Goal: Information Seeking & Learning: Learn about a topic

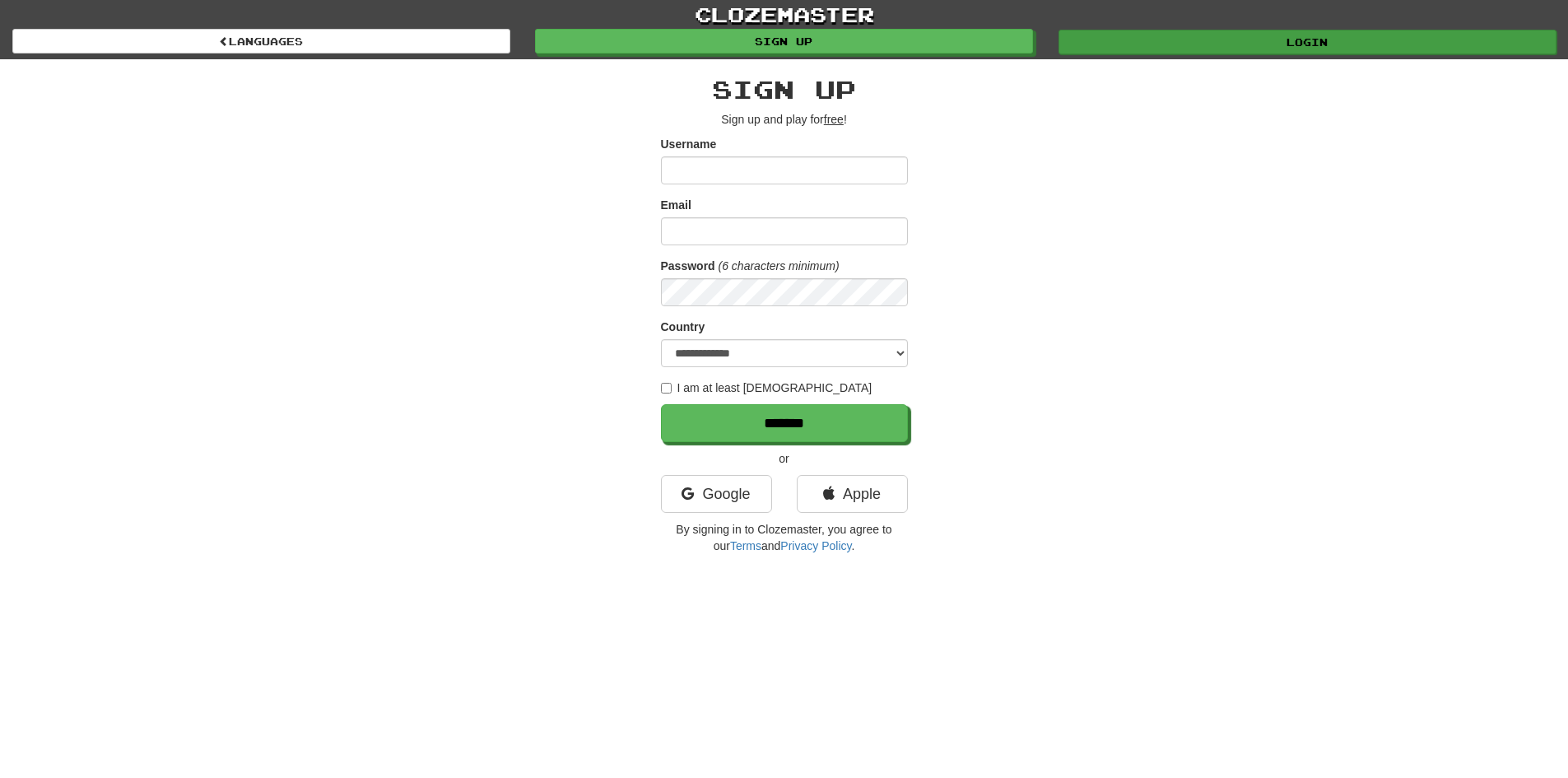
type input "*******"
click at [1182, 42] on link "Login" at bounding box center [1307, 41] width 498 height 24
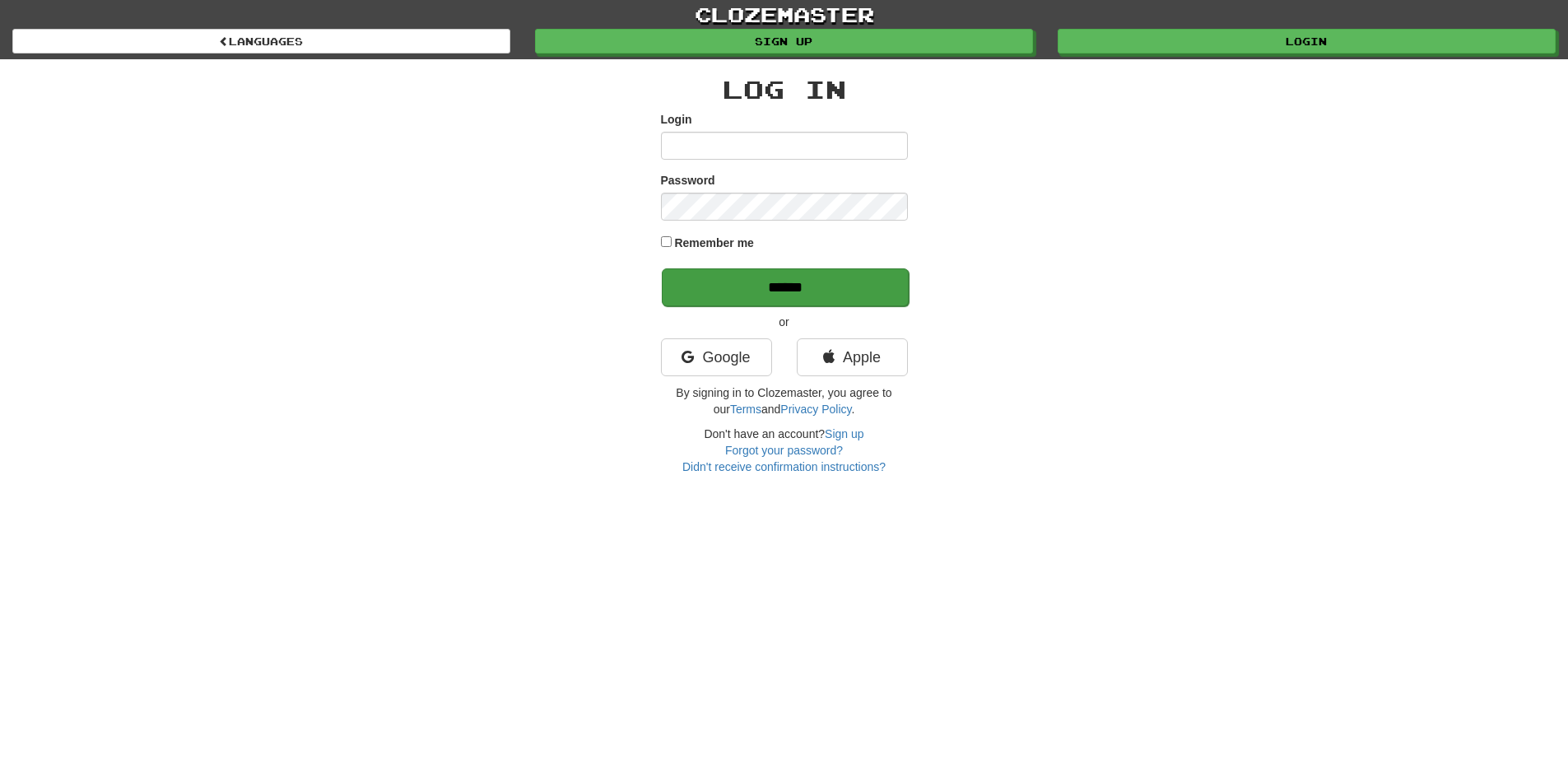
type input "*******"
click at [819, 298] on input "******" at bounding box center [785, 287] width 247 height 38
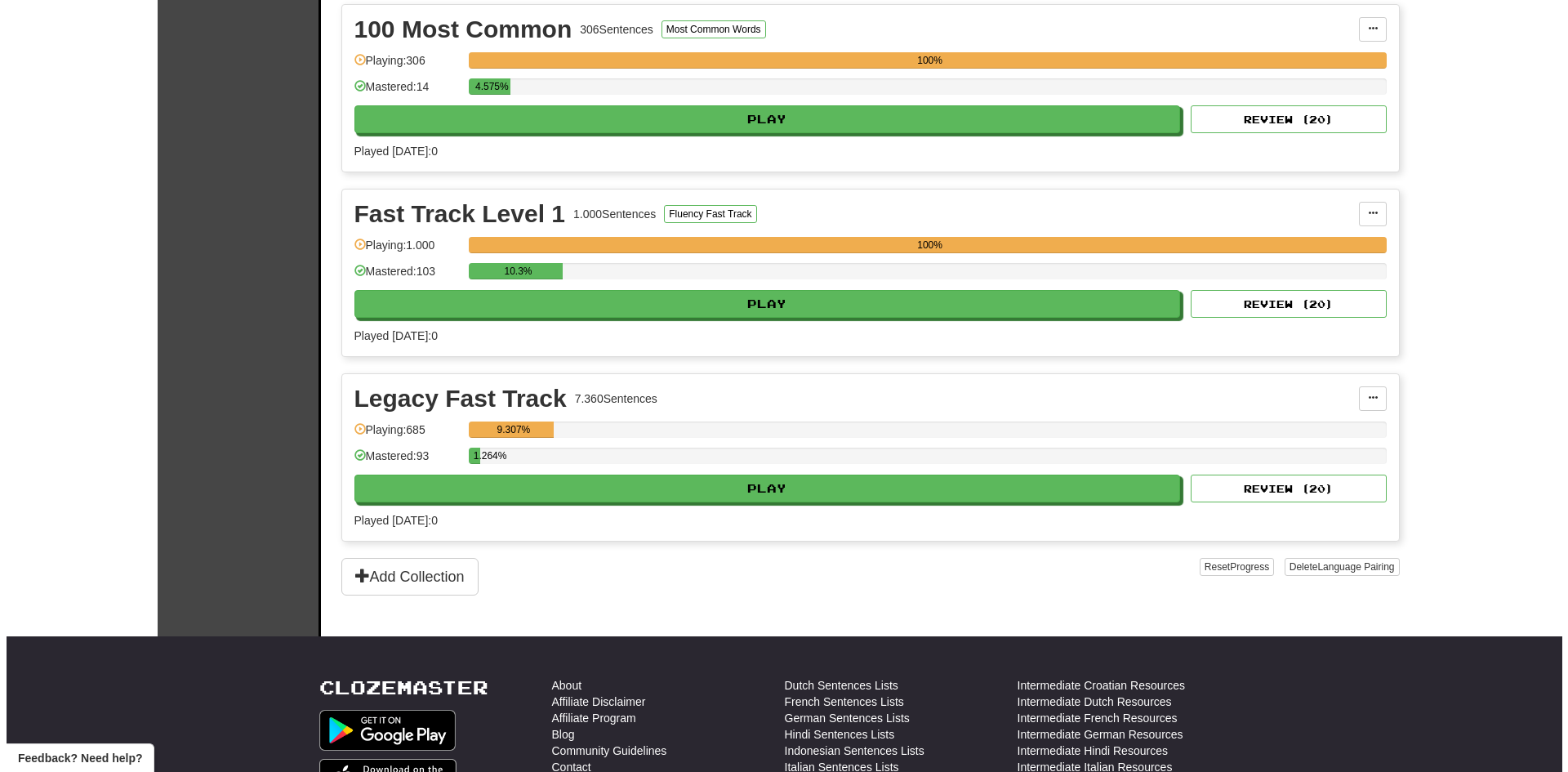
scroll to position [408, 0]
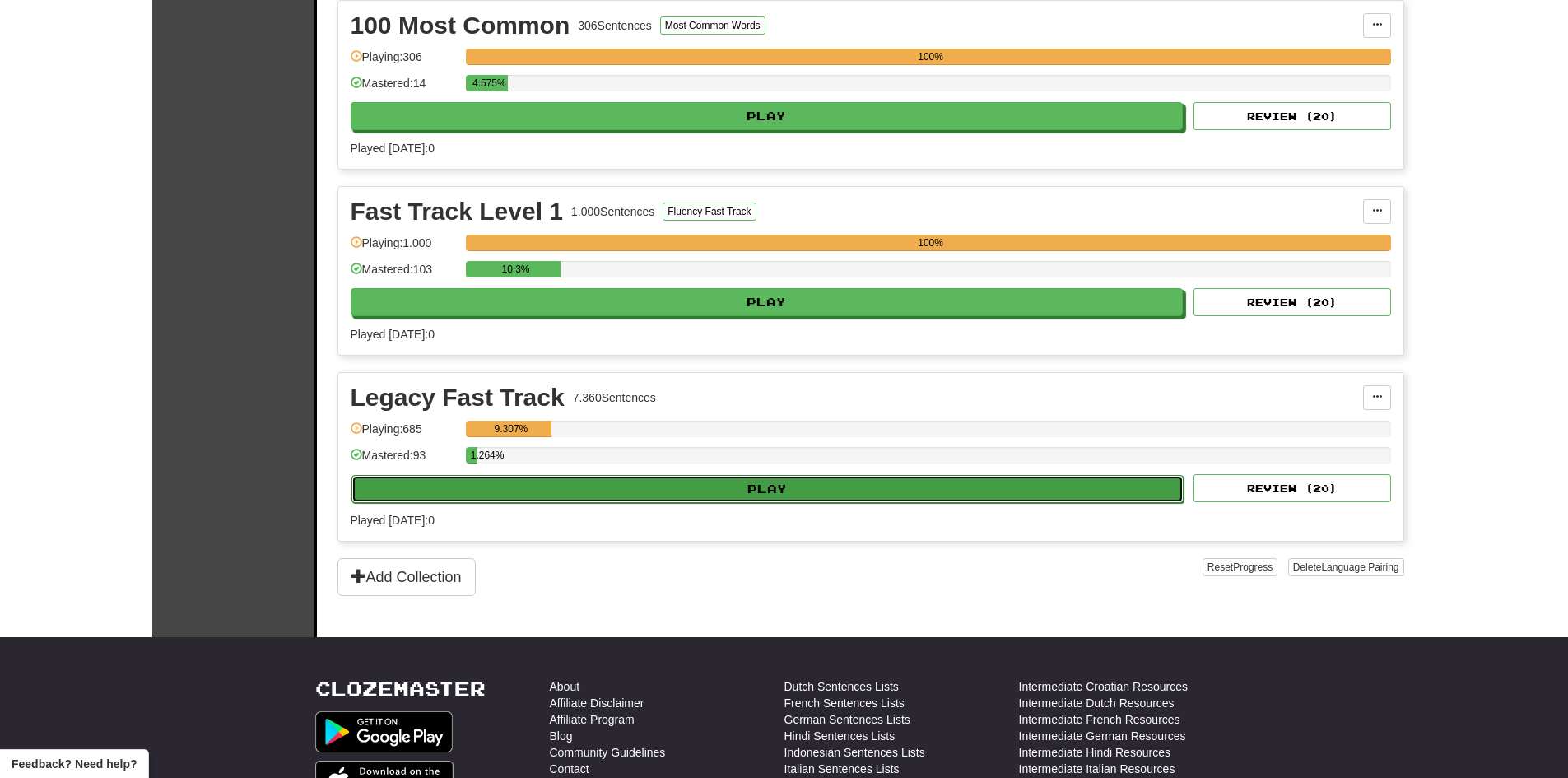
click at [807, 495] on button "Play" at bounding box center [768, 489] width 833 height 28
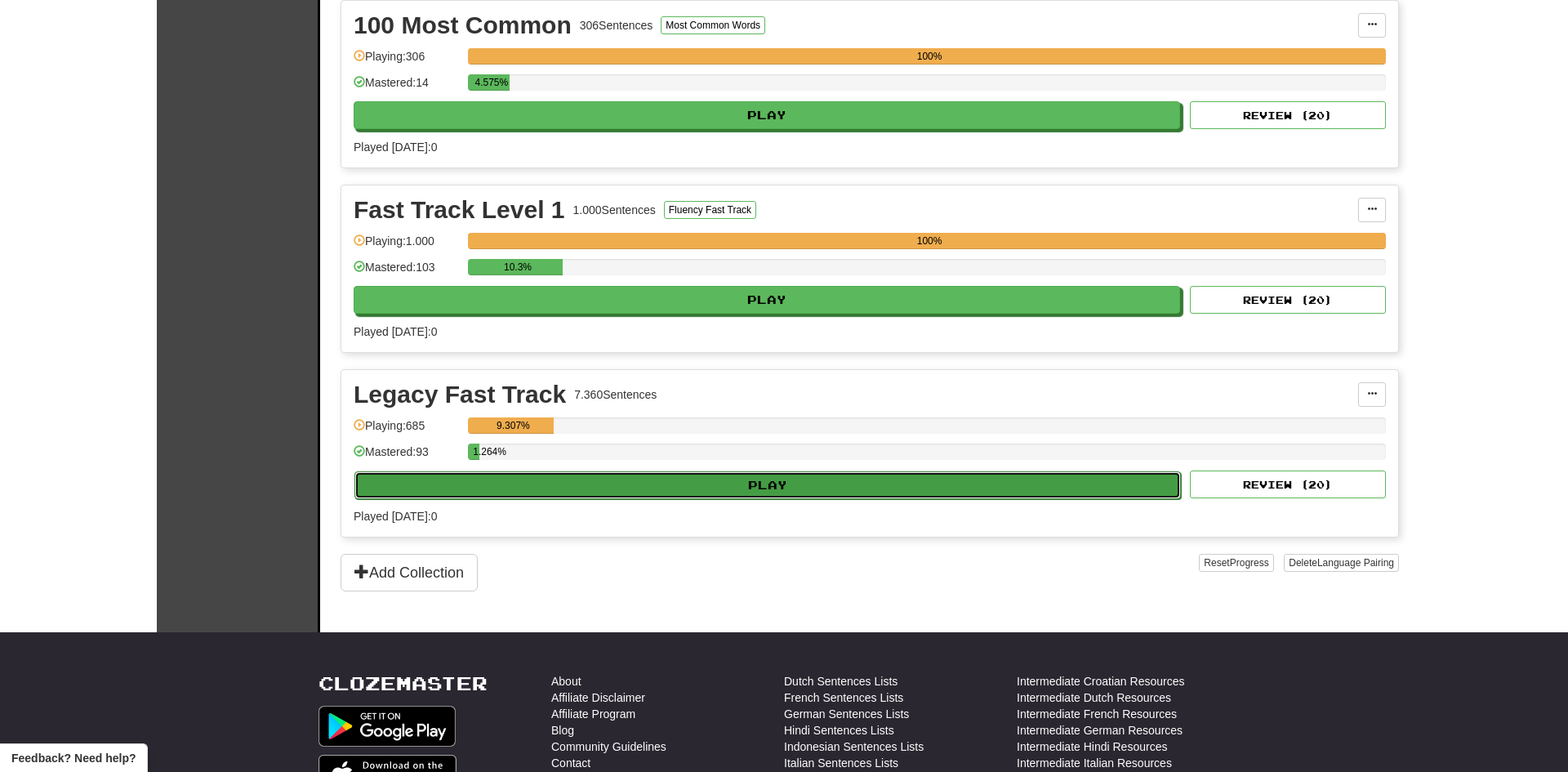
select select "**"
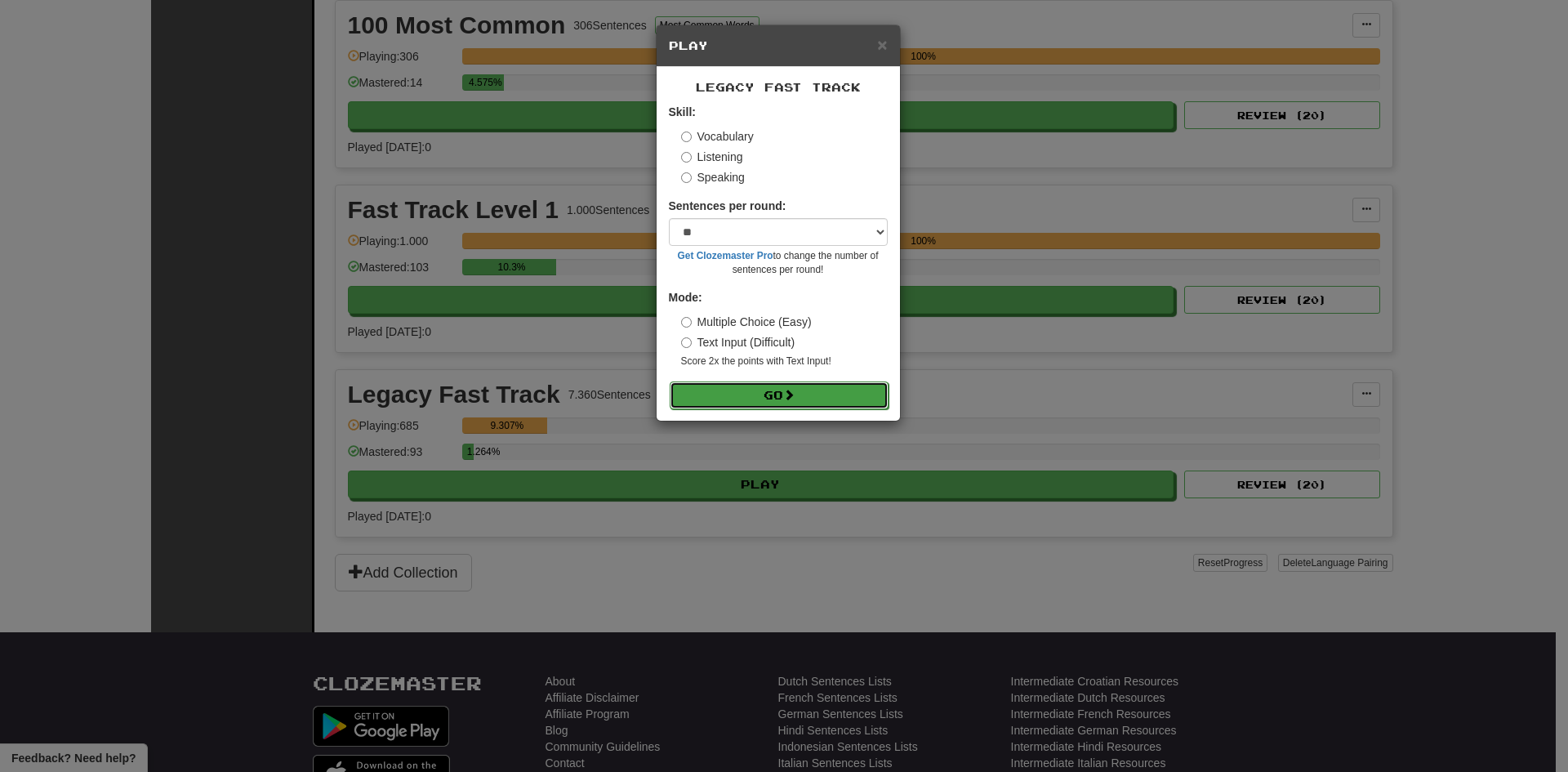
click at [792, 389] on span at bounding box center [789, 395] width 12 height 12
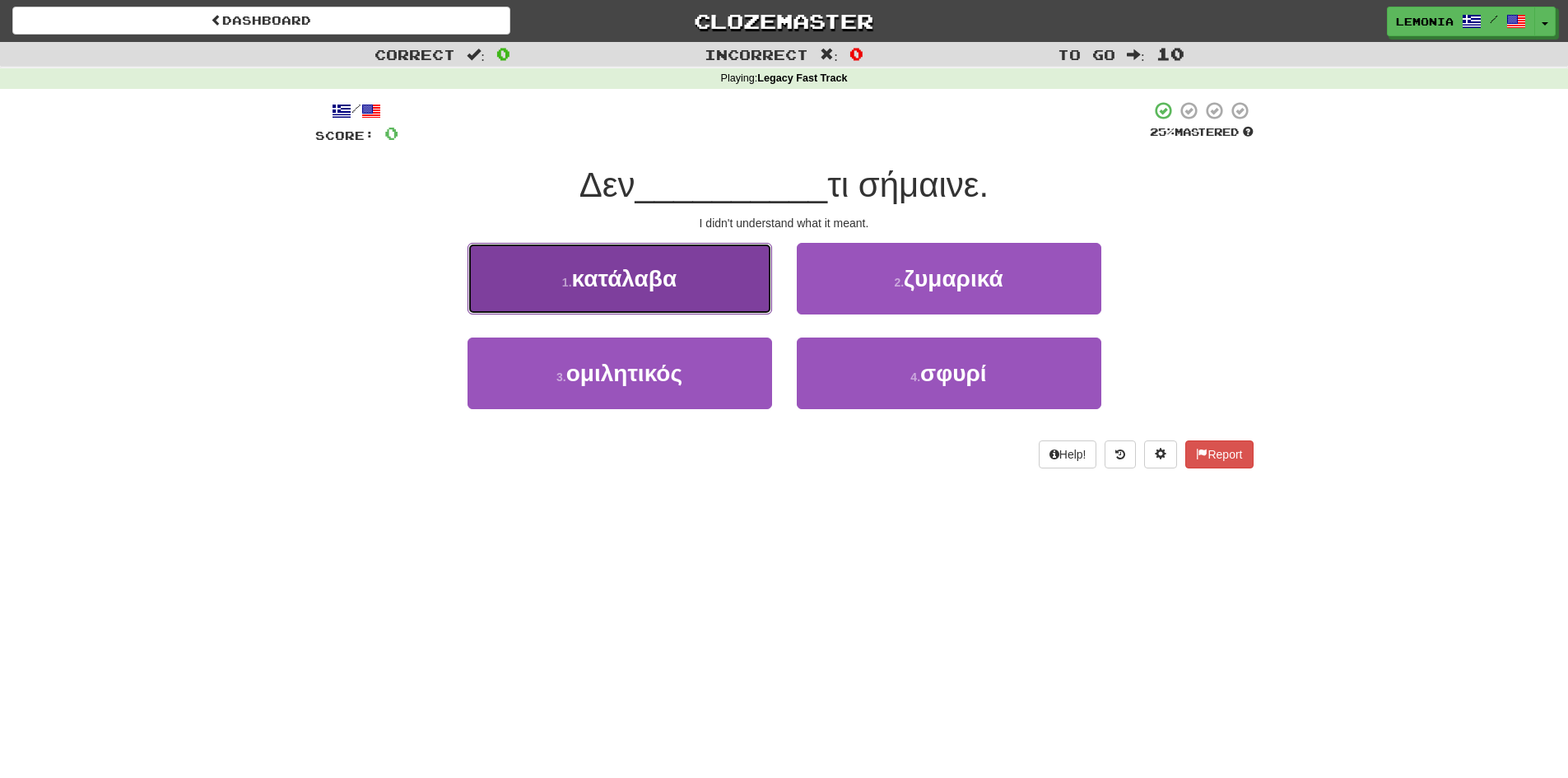
click at [735, 260] on button "1 . κατάλαβα" at bounding box center [619, 278] width 304 height 71
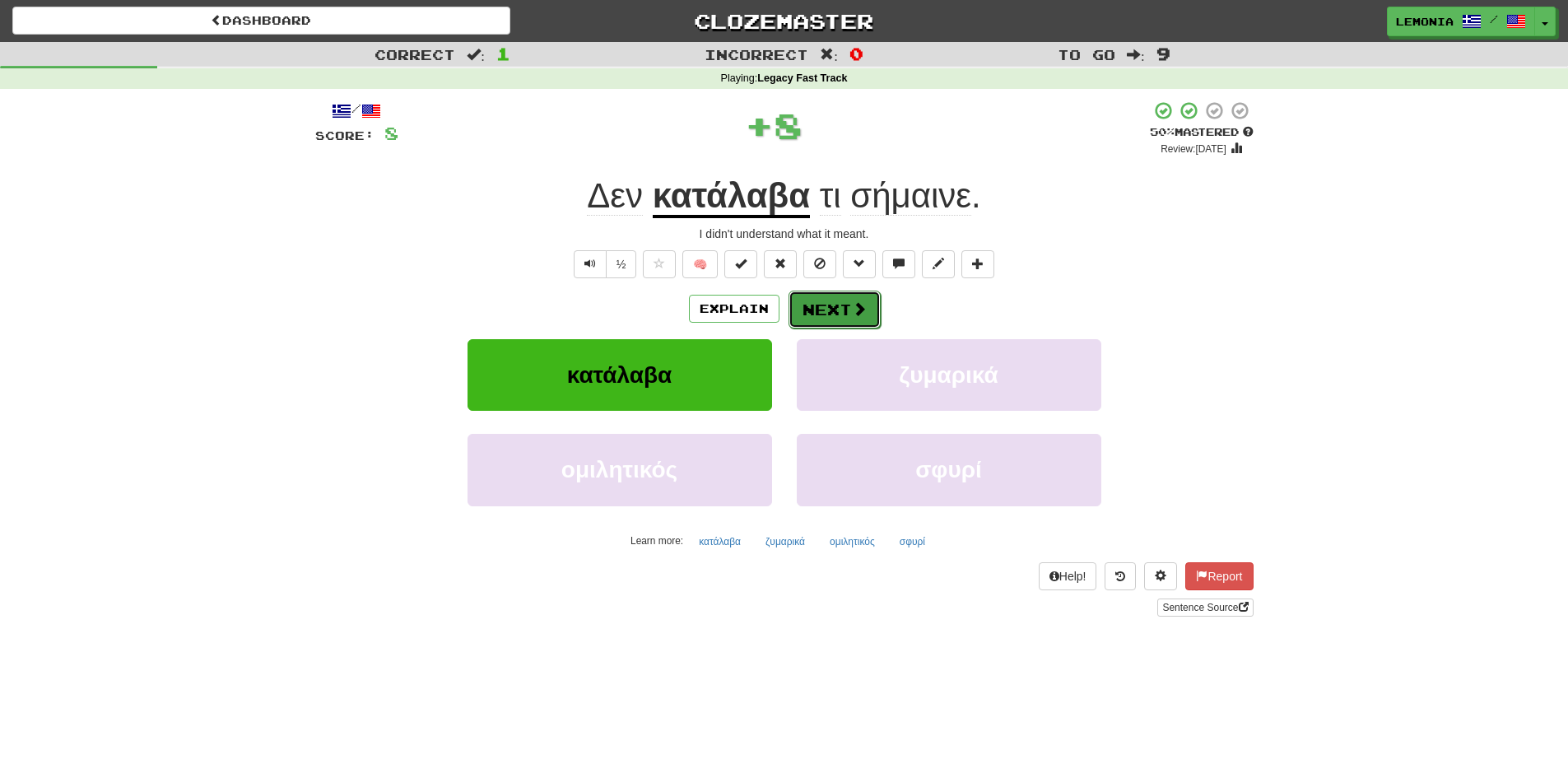
click at [846, 304] on button "Next" at bounding box center [835, 309] width 92 height 38
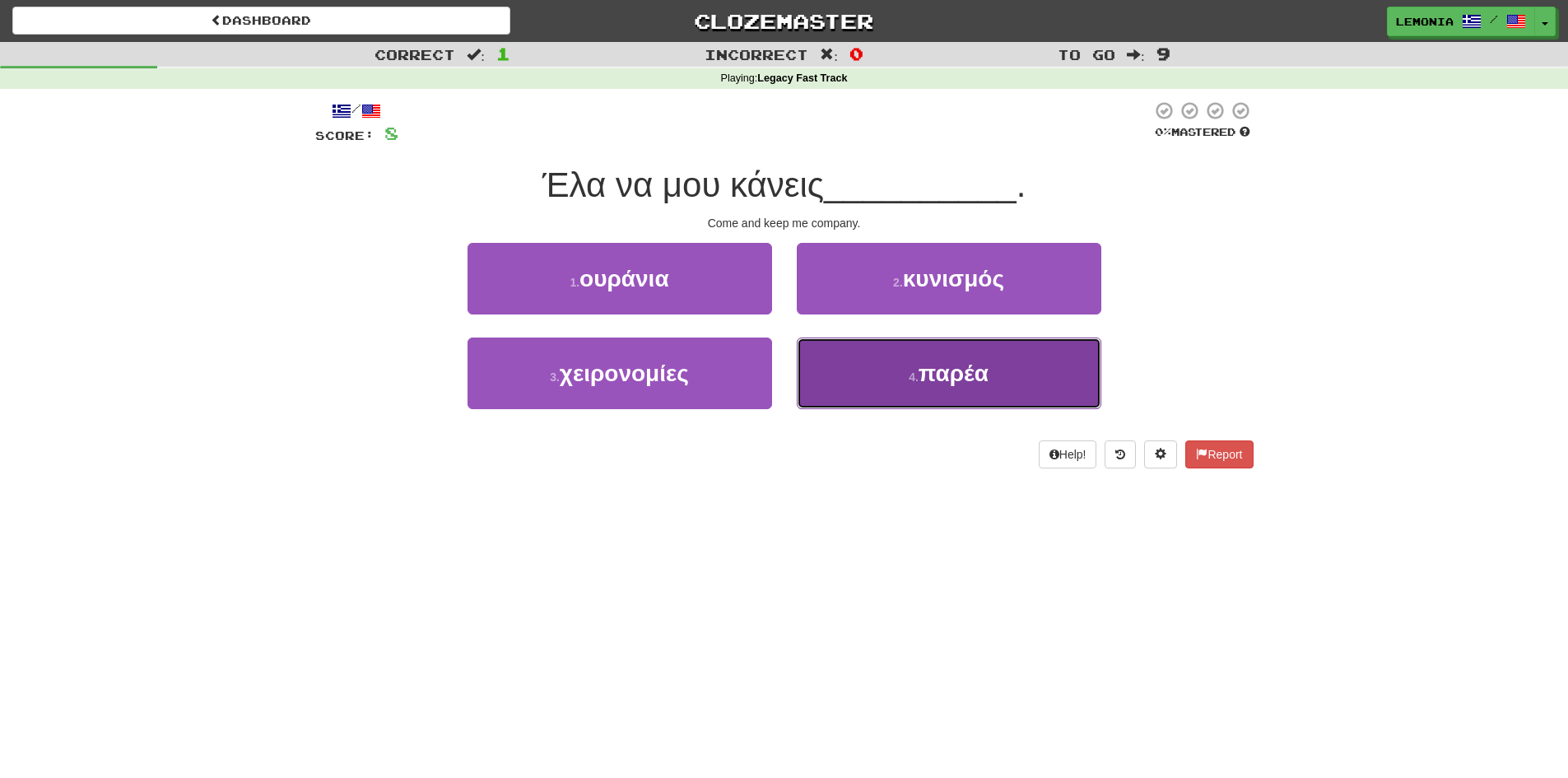
click at [994, 383] on button "4 . παρέα" at bounding box center [949, 373] width 304 height 71
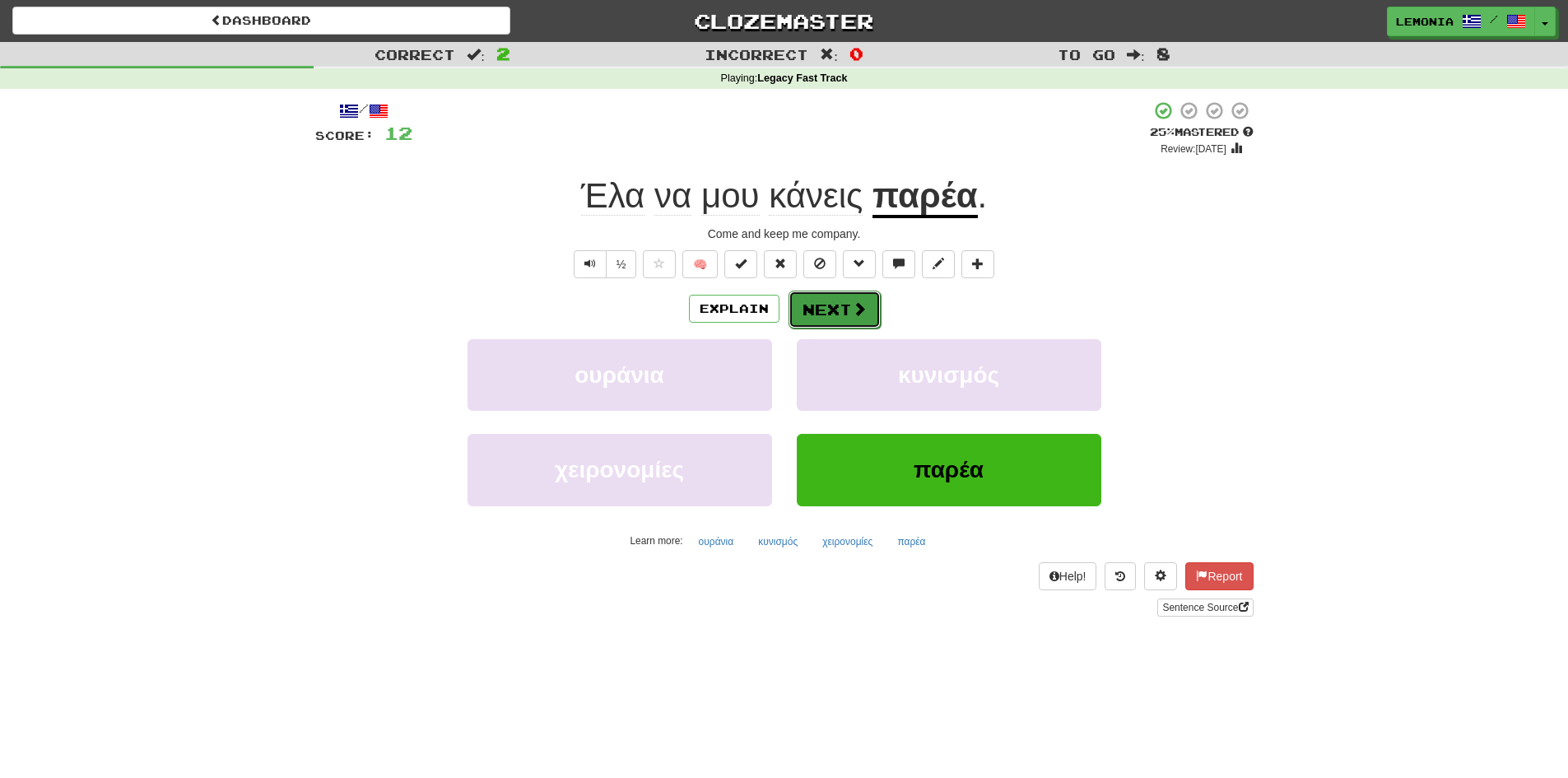
click at [842, 309] on button "Next" at bounding box center [835, 309] width 92 height 38
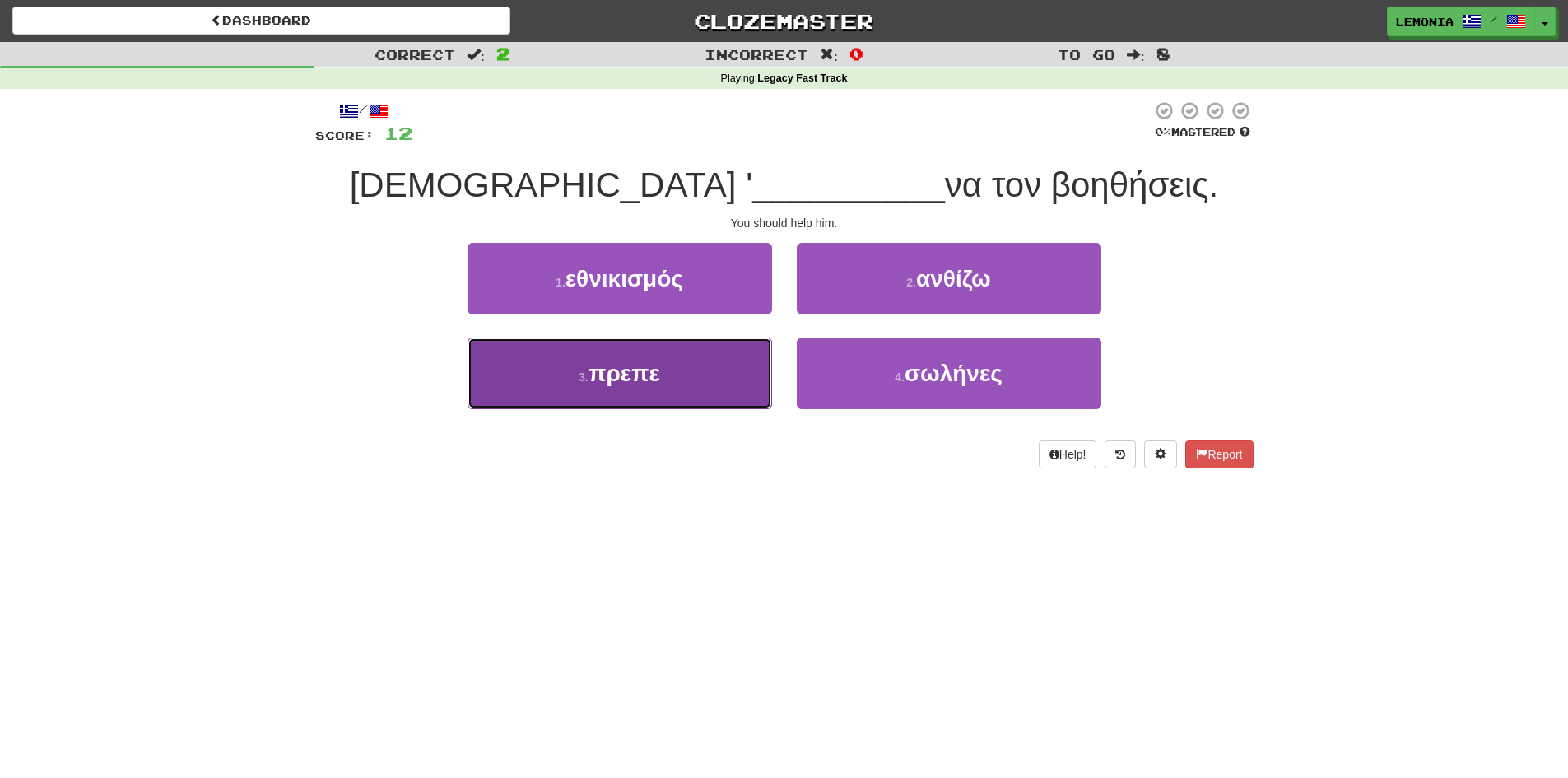
click at [676, 376] on button "3 . πρεπε" at bounding box center [619, 373] width 304 height 71
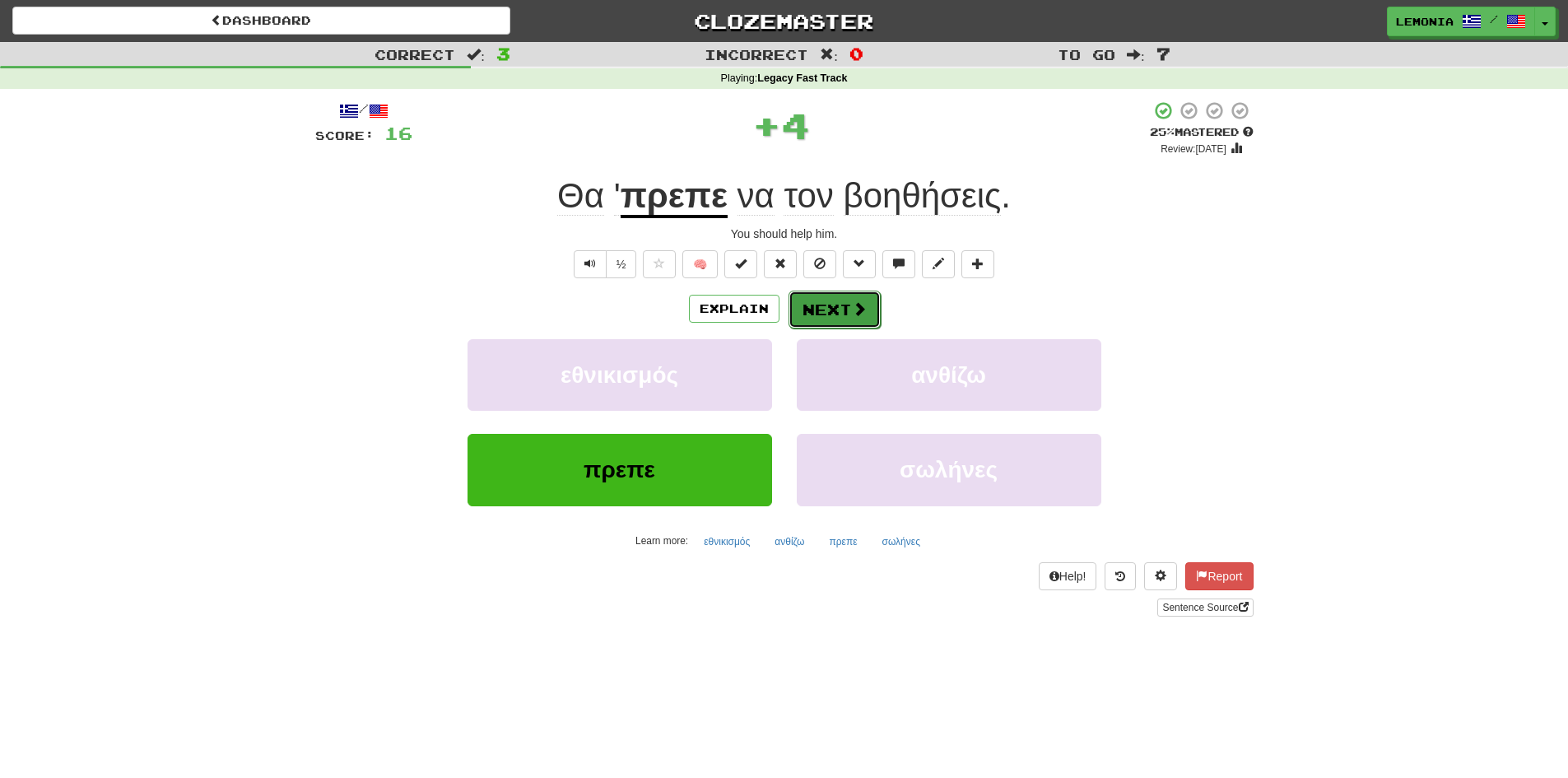
click at [836, 314] on button "Next" at bounding box center [835, 309] width 92 height 38
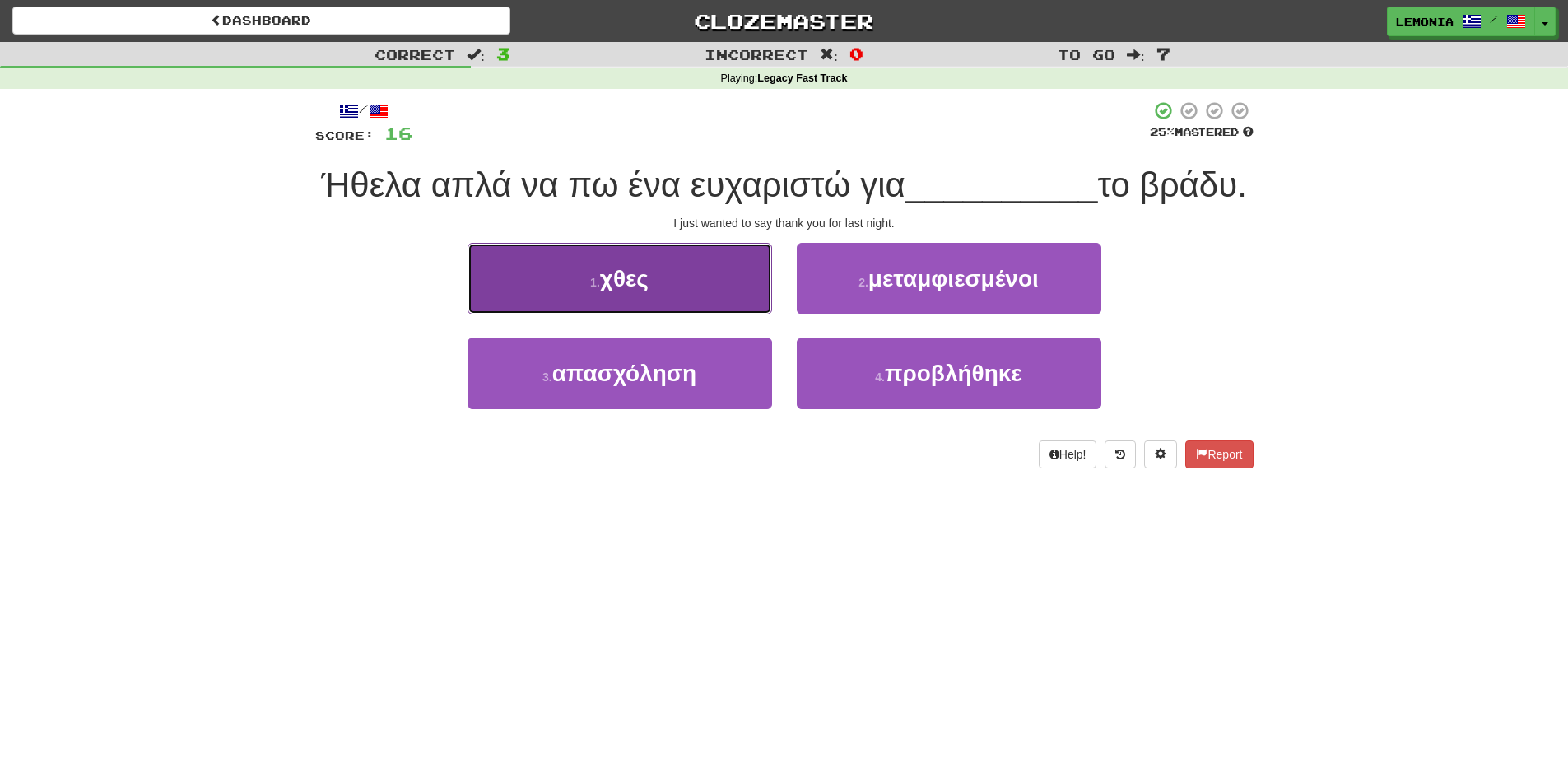
click at [726, 314] on button "1 . χθες" at bounding box center [619, 278] width 304 height 71
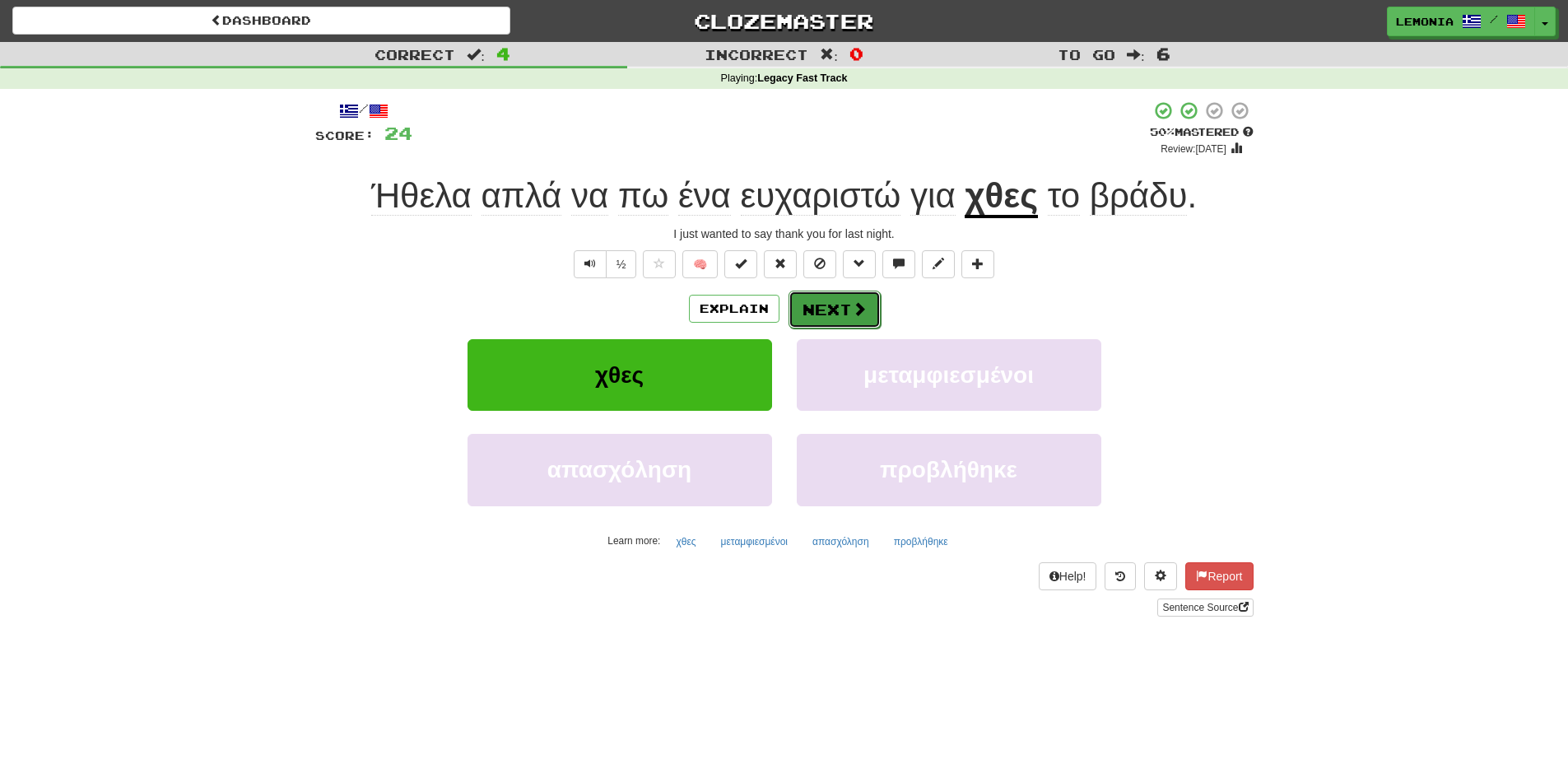
click at [846, 310] on button "Next" at bounding box center [835, 309] width 92 height 38
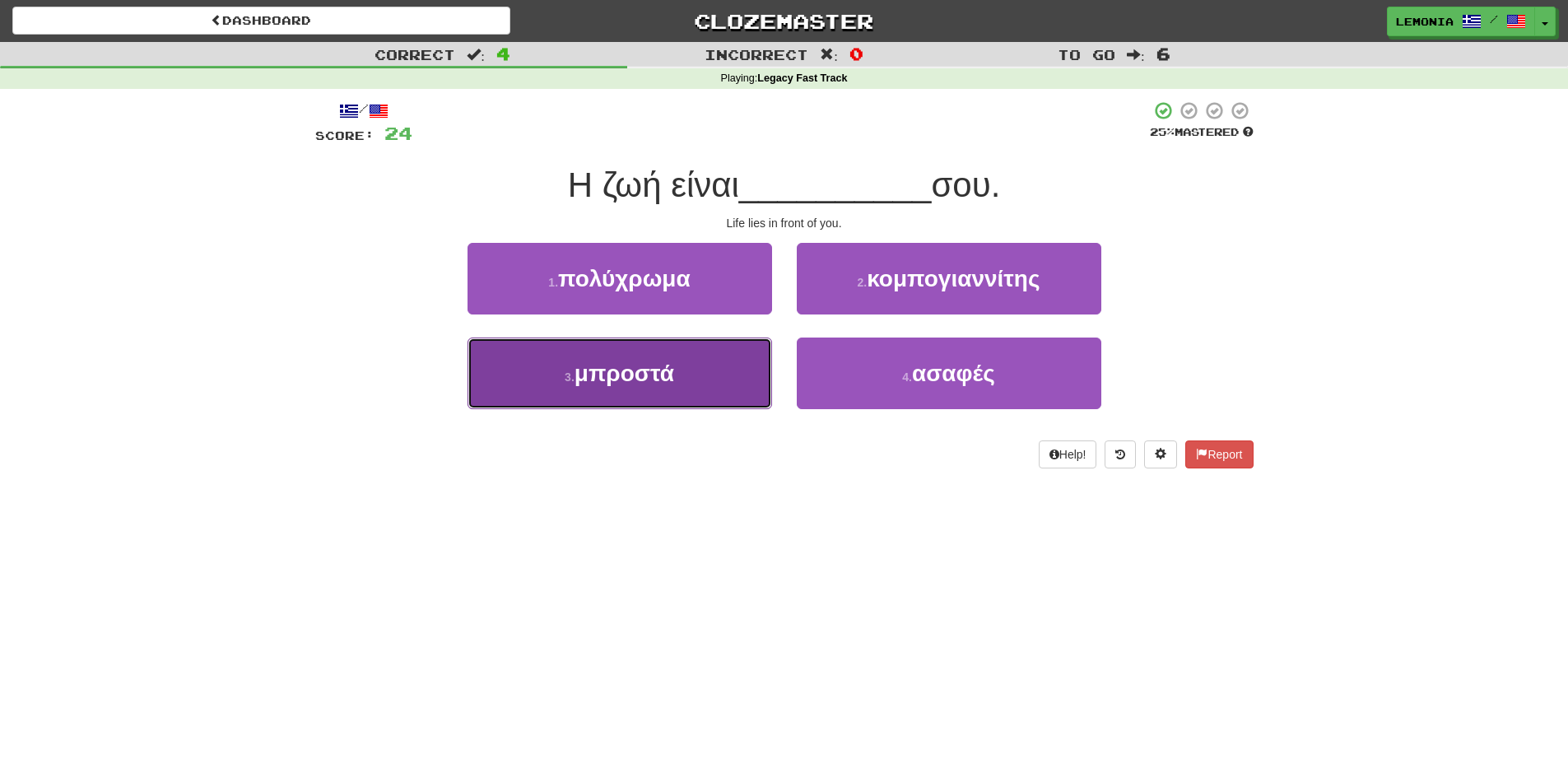
click at [670, 382] on span "μπροστά" at bounding box center [624, 373] width 100 height 25
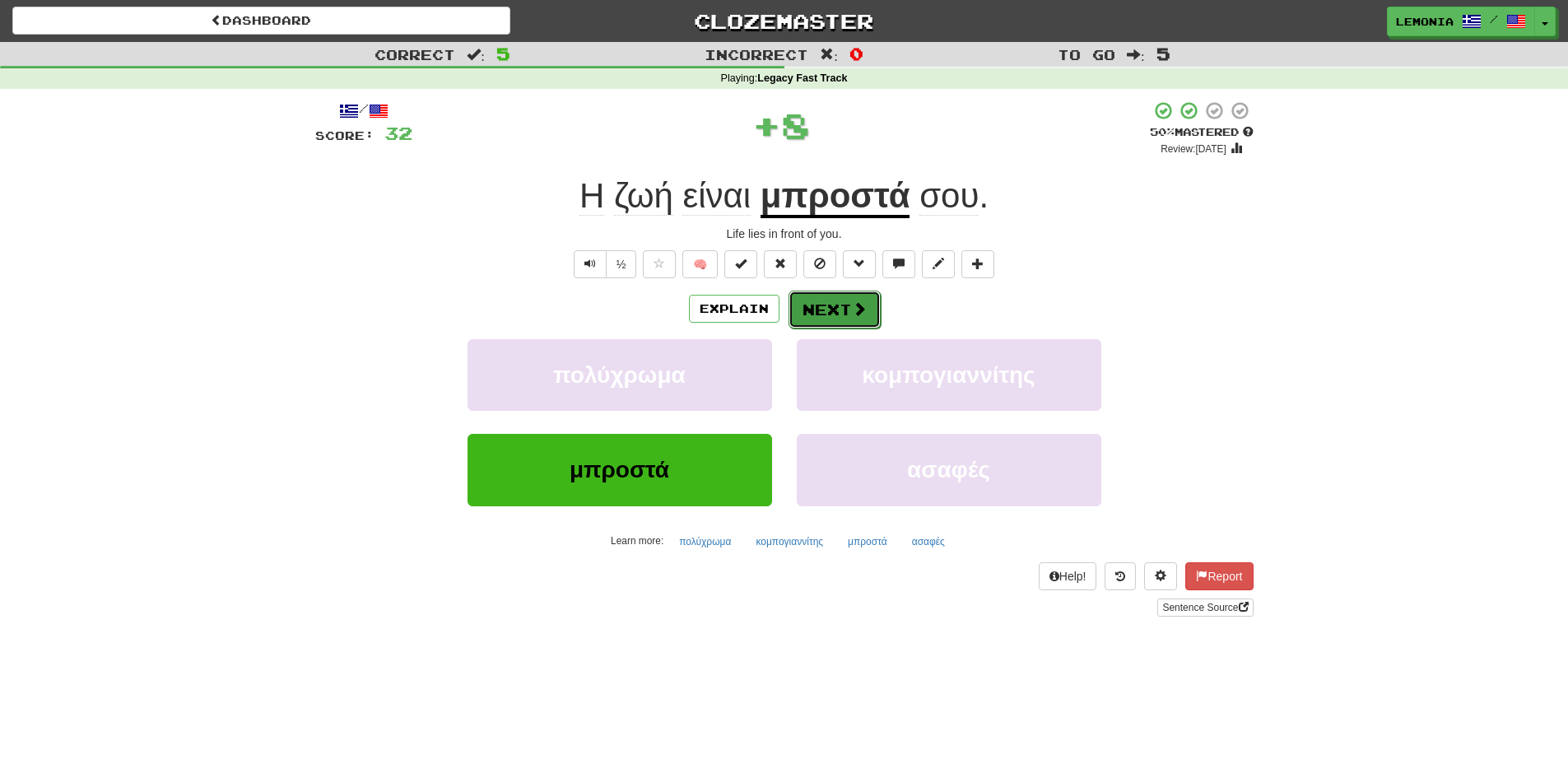
click at [856, 320] on button "Next" at bounding box center [835, 309] width 92 height 38
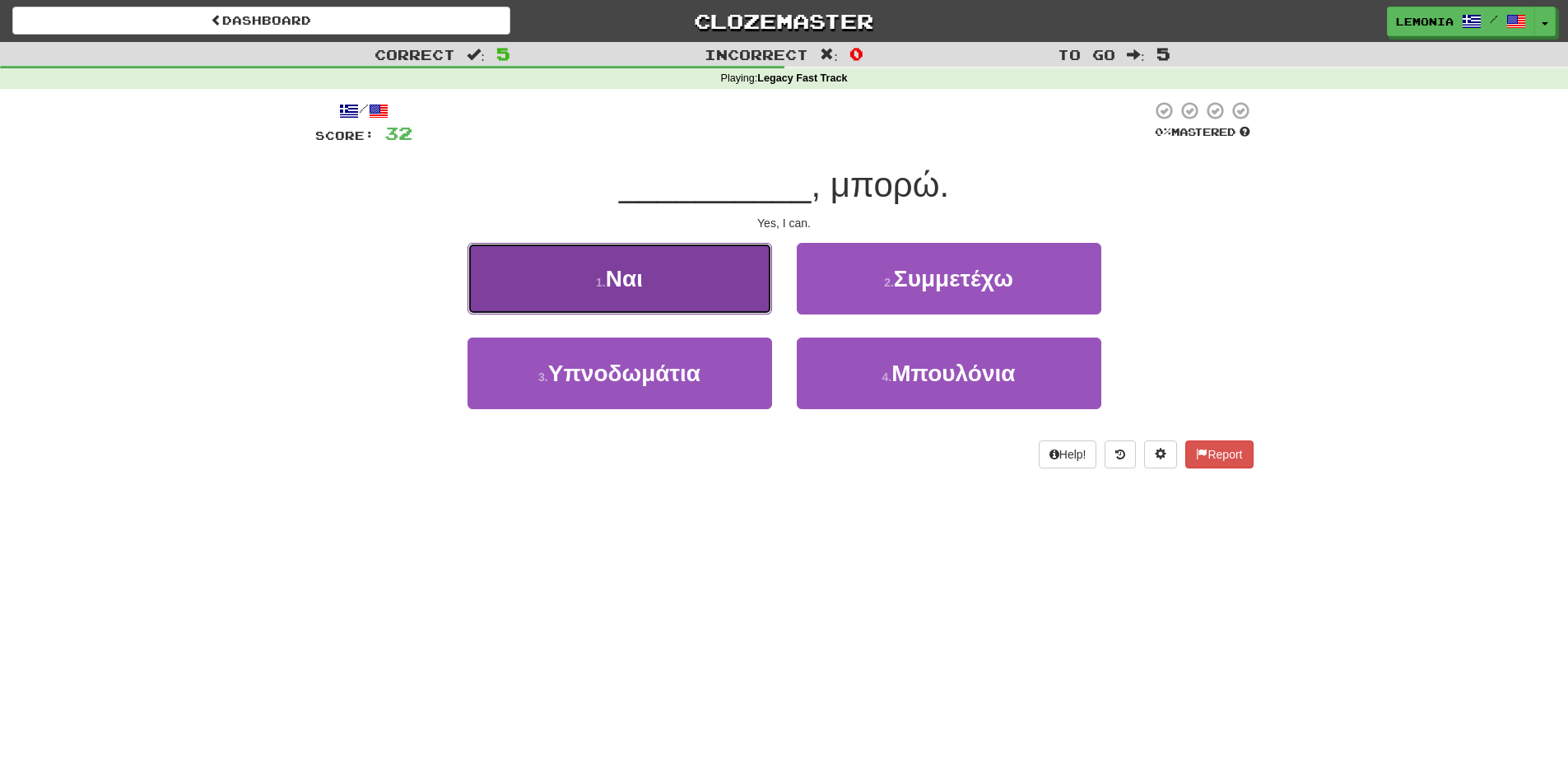
click at [708, 272] on button "1 . Ναι" at bounding box center [619, 278] width 304 height 71
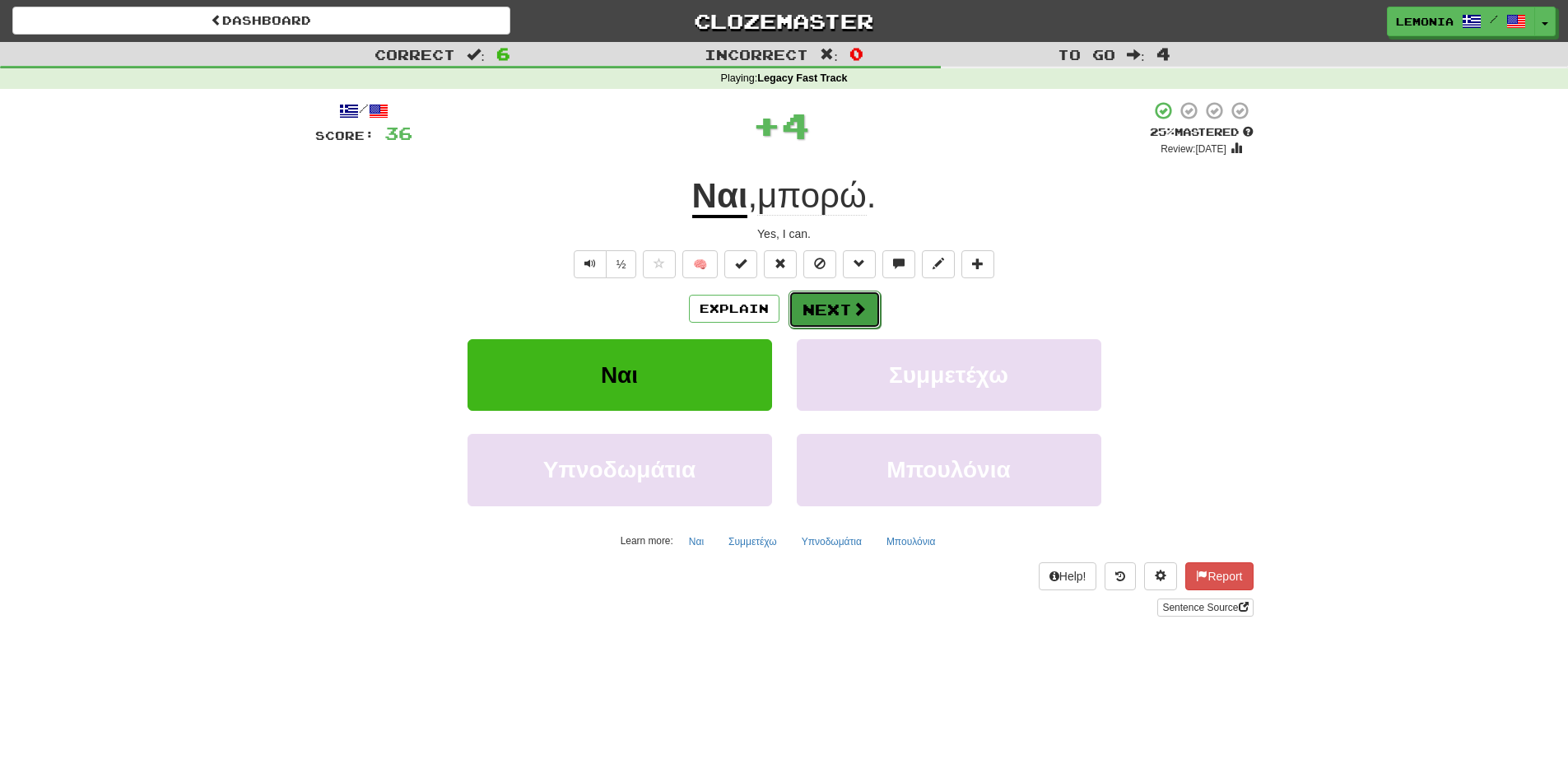
click at [836, 307] on button "Next" at bounding box center [835, 309] width 92 height 38
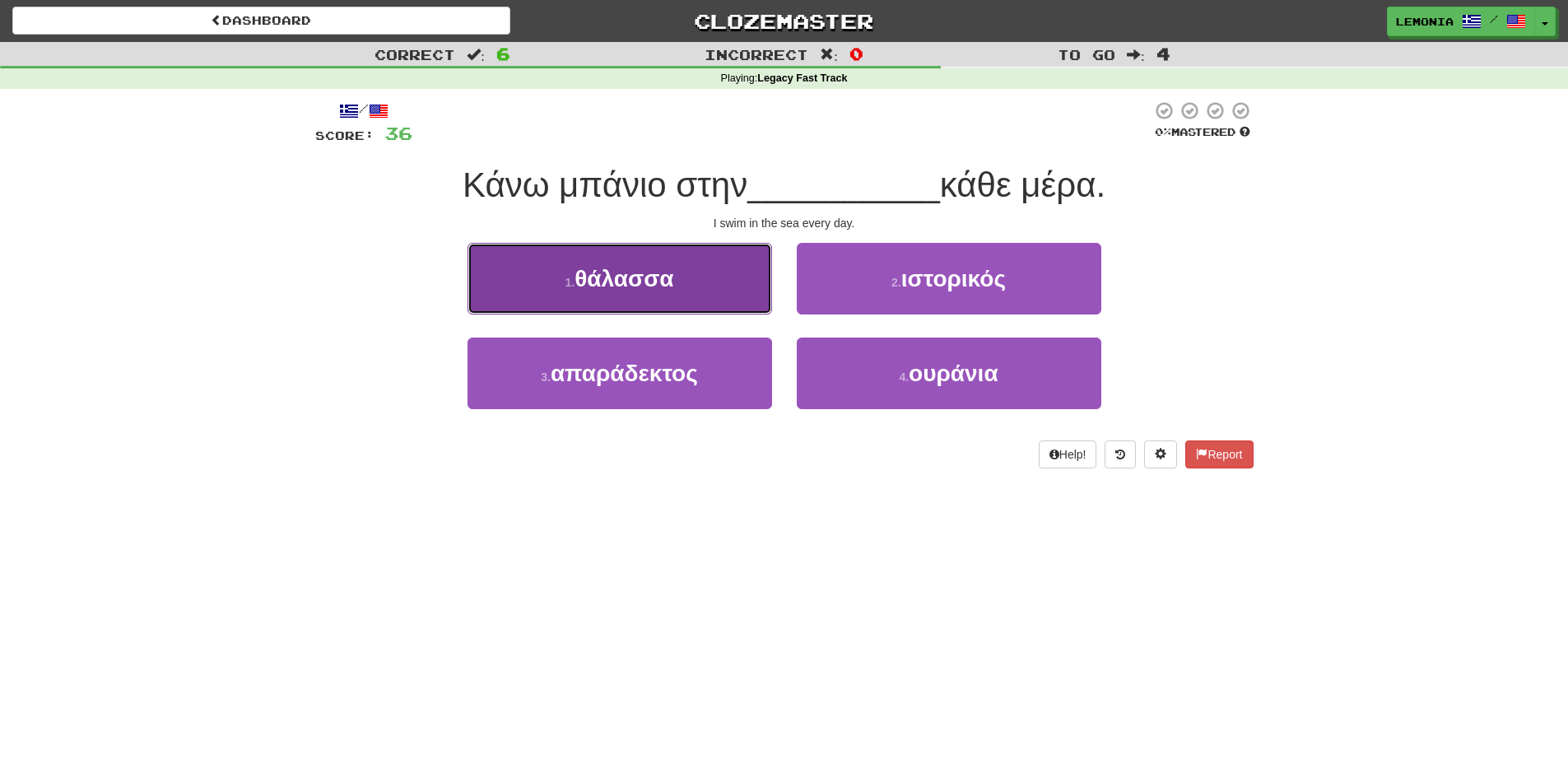
click at [598, 276] on span "θάλασσα" at bounding box center [624, 278] width 99 height 25
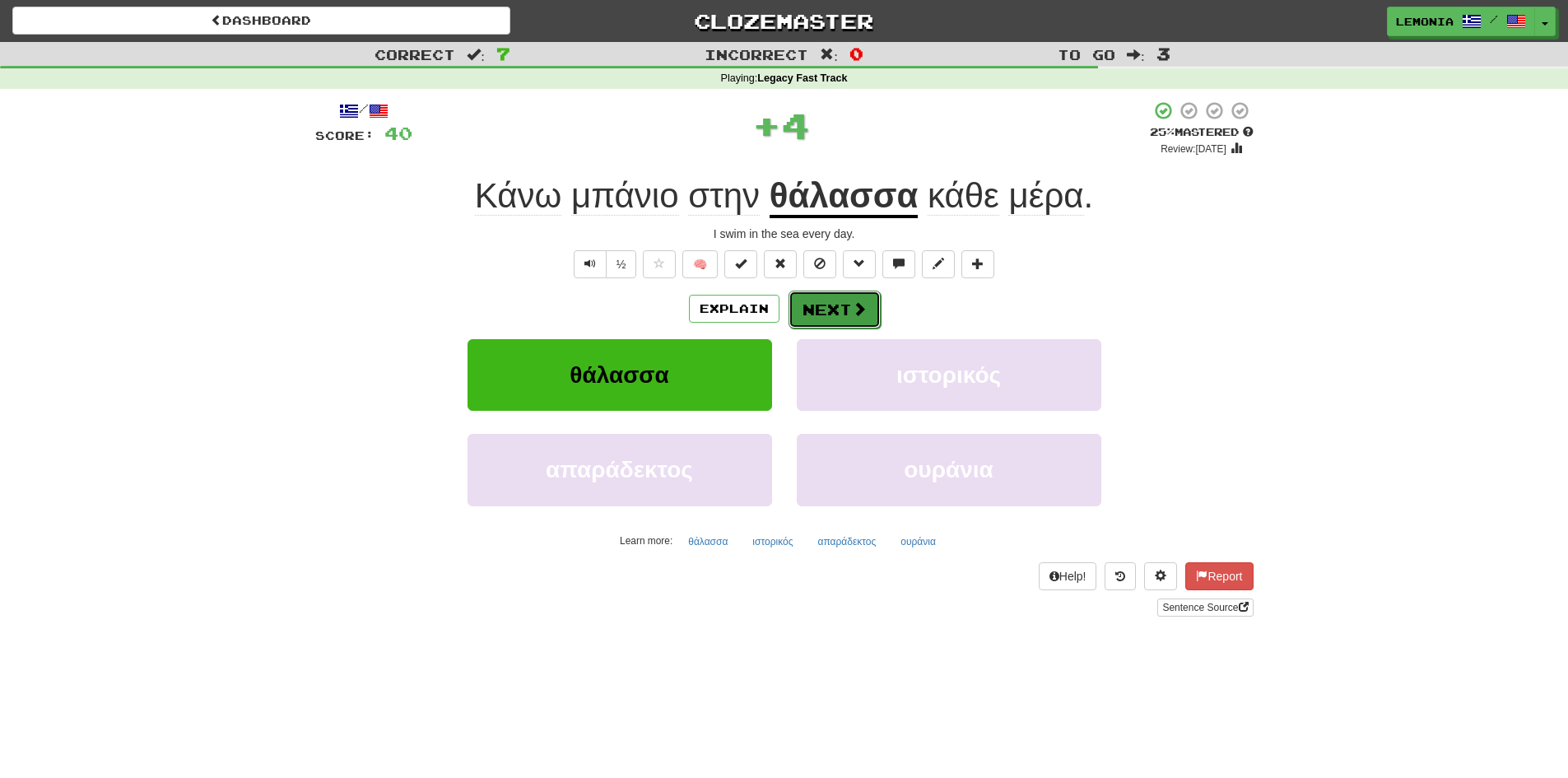
click at [845, 321] on button "Next" at bounding box center [835, 309] width 92 height 38
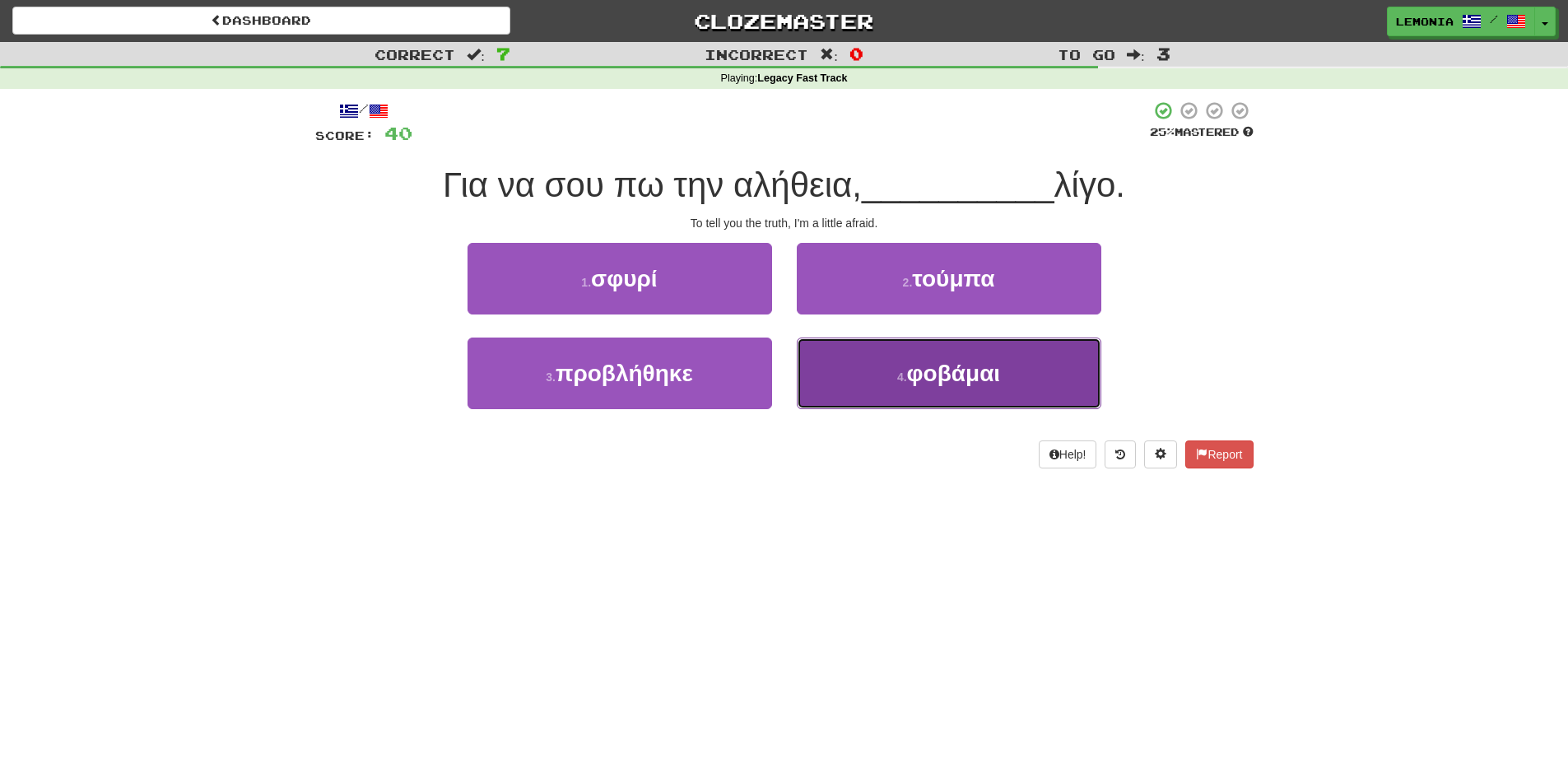
click at [1019, 375] on button "4 . φοβάμαι" at bounding box center [949, 373] width 304 height 71
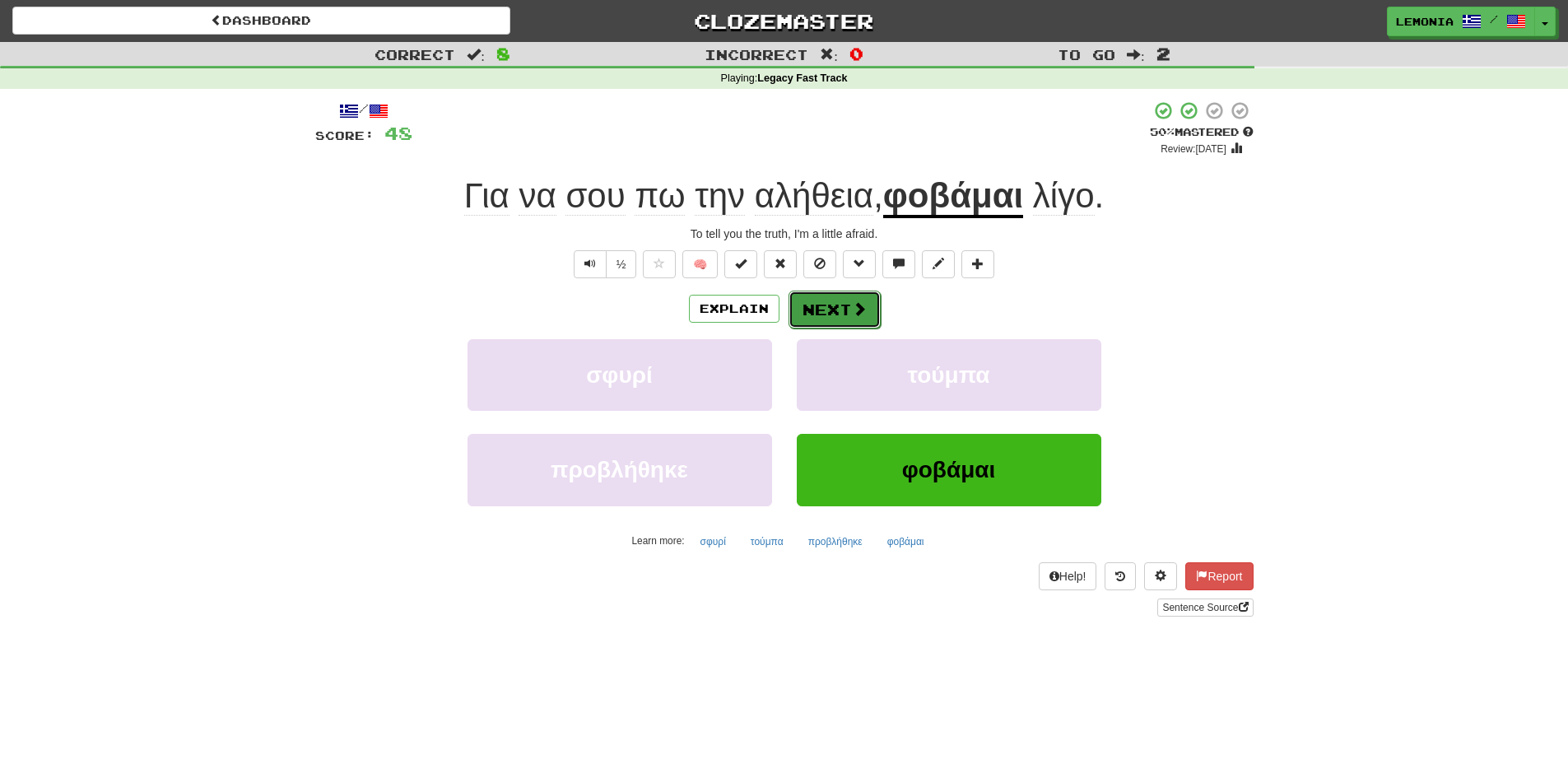
click at [841, 314] on button "Next" at bounding box center [835, 309] width 92 height 38
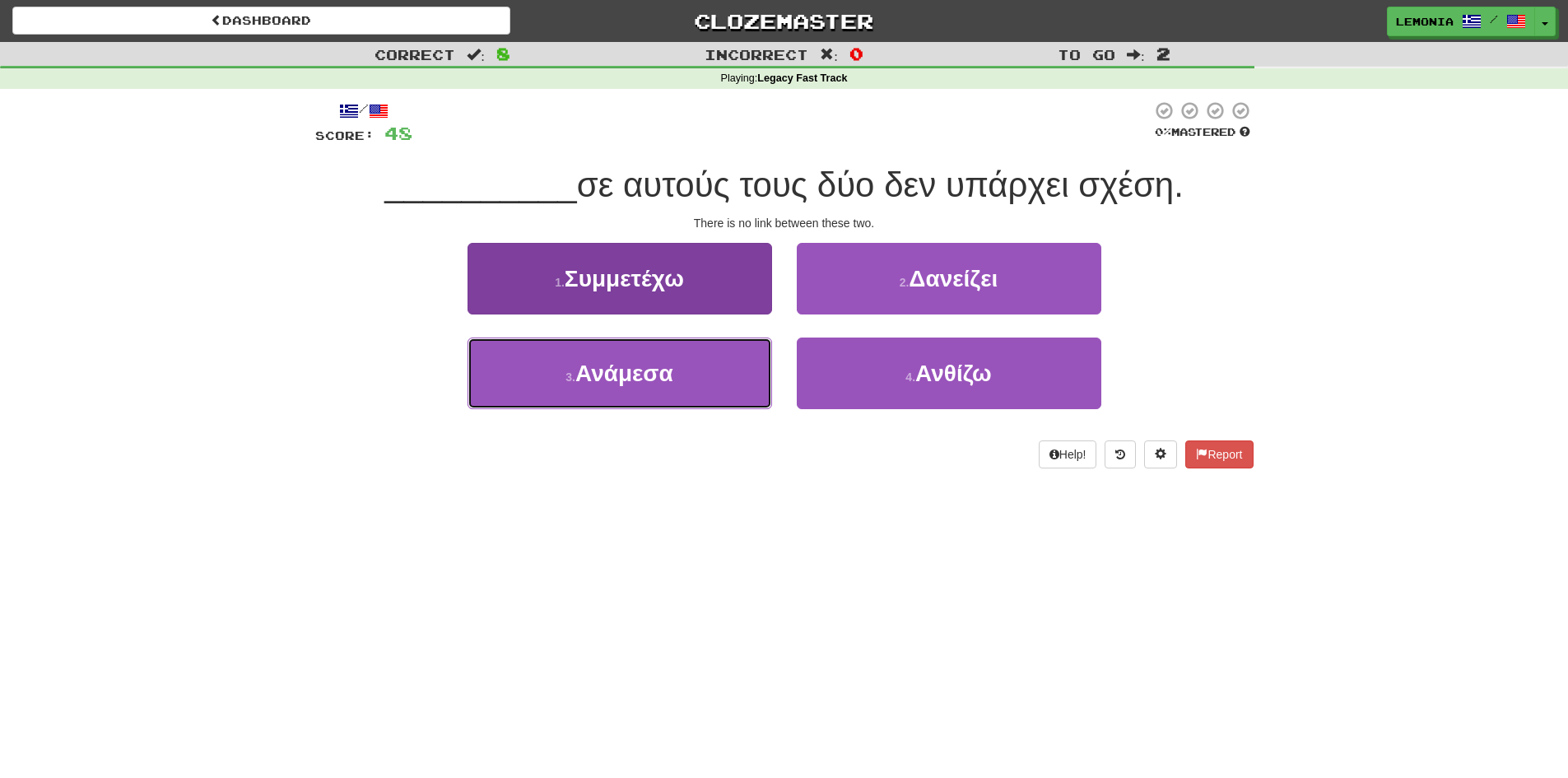
click at [704, 379] on button "3 . Ανάμεσα" at bounding box center [619, 373] width 304 height 71
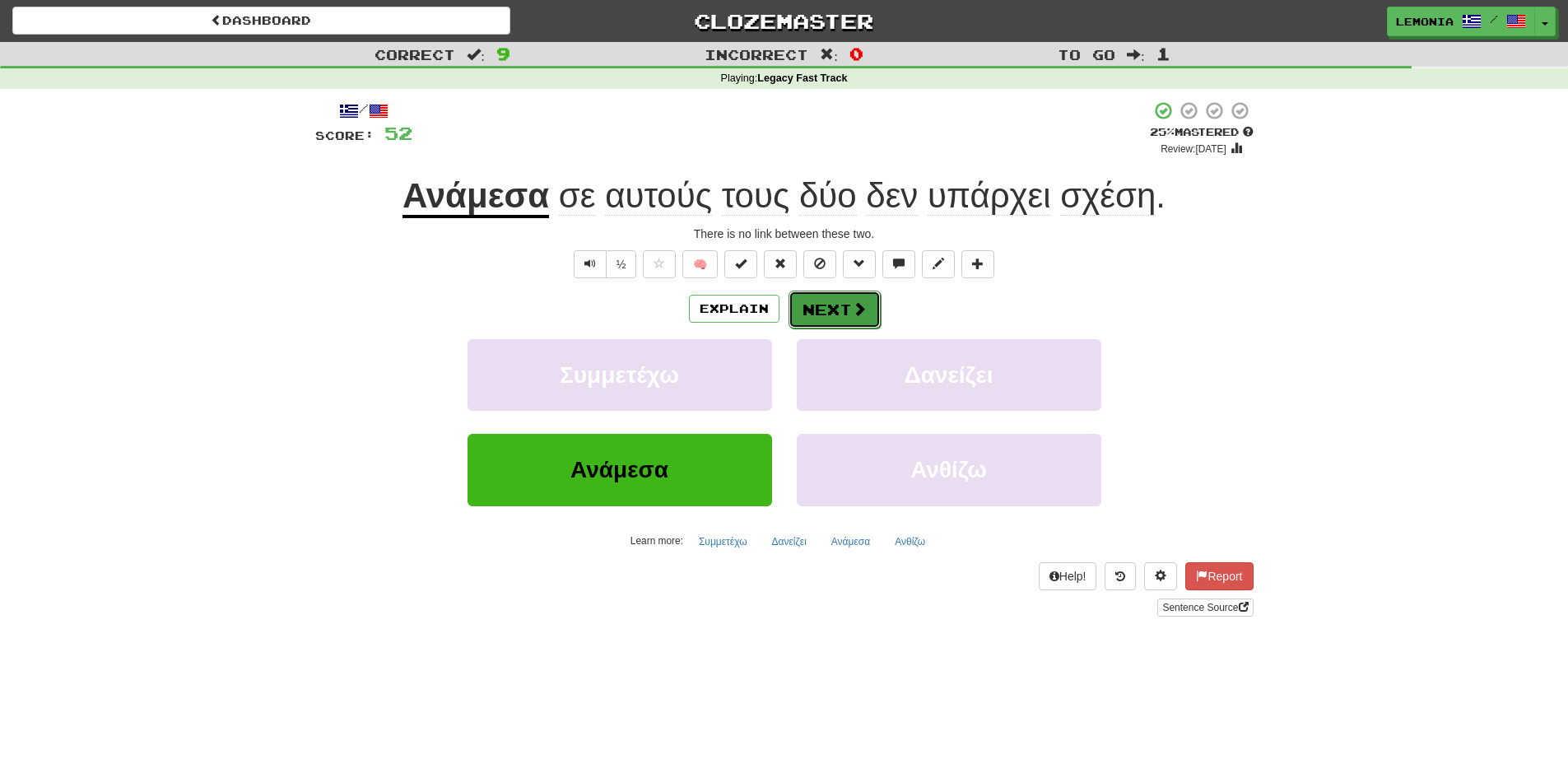
click at [844, 317] on button "Next" at bounding box center [835, 309] width 92 height 38
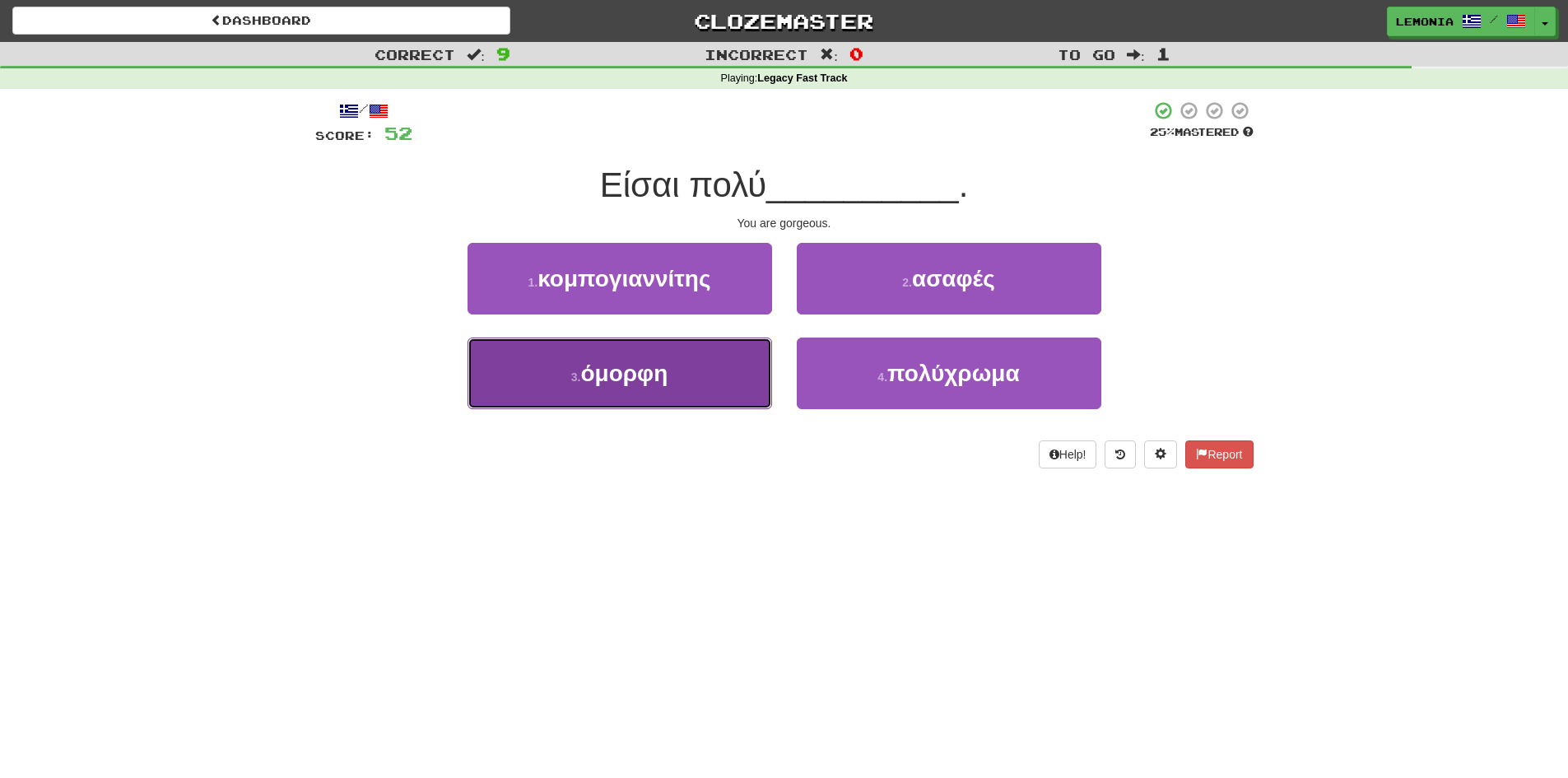
click at [626, 393] on button "3 . όμορφη" at bounding box center [619, 373] width 304 height 71
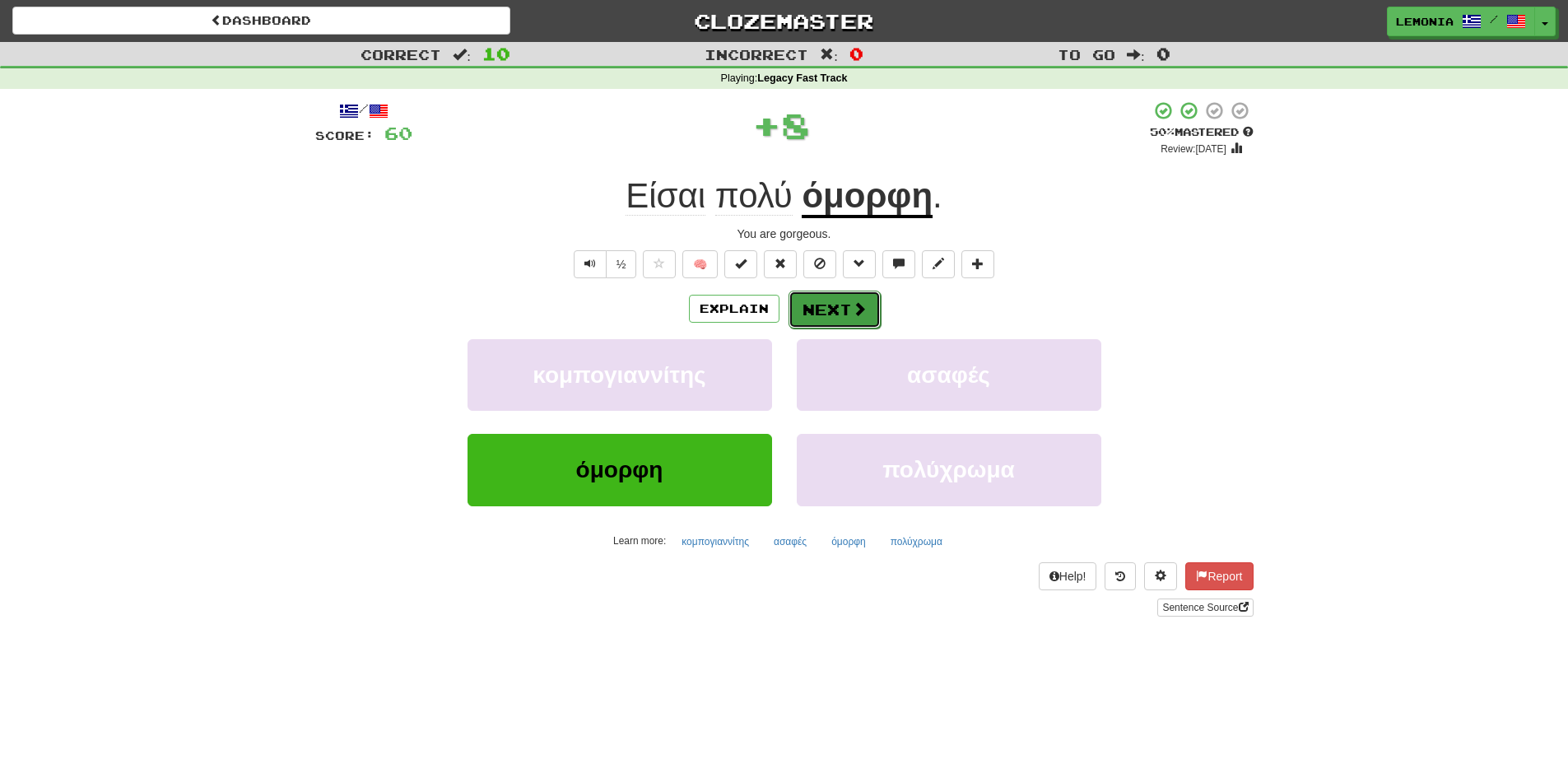
click at [856, 314] on span at bounding box center [860, 309] width 15 height 15
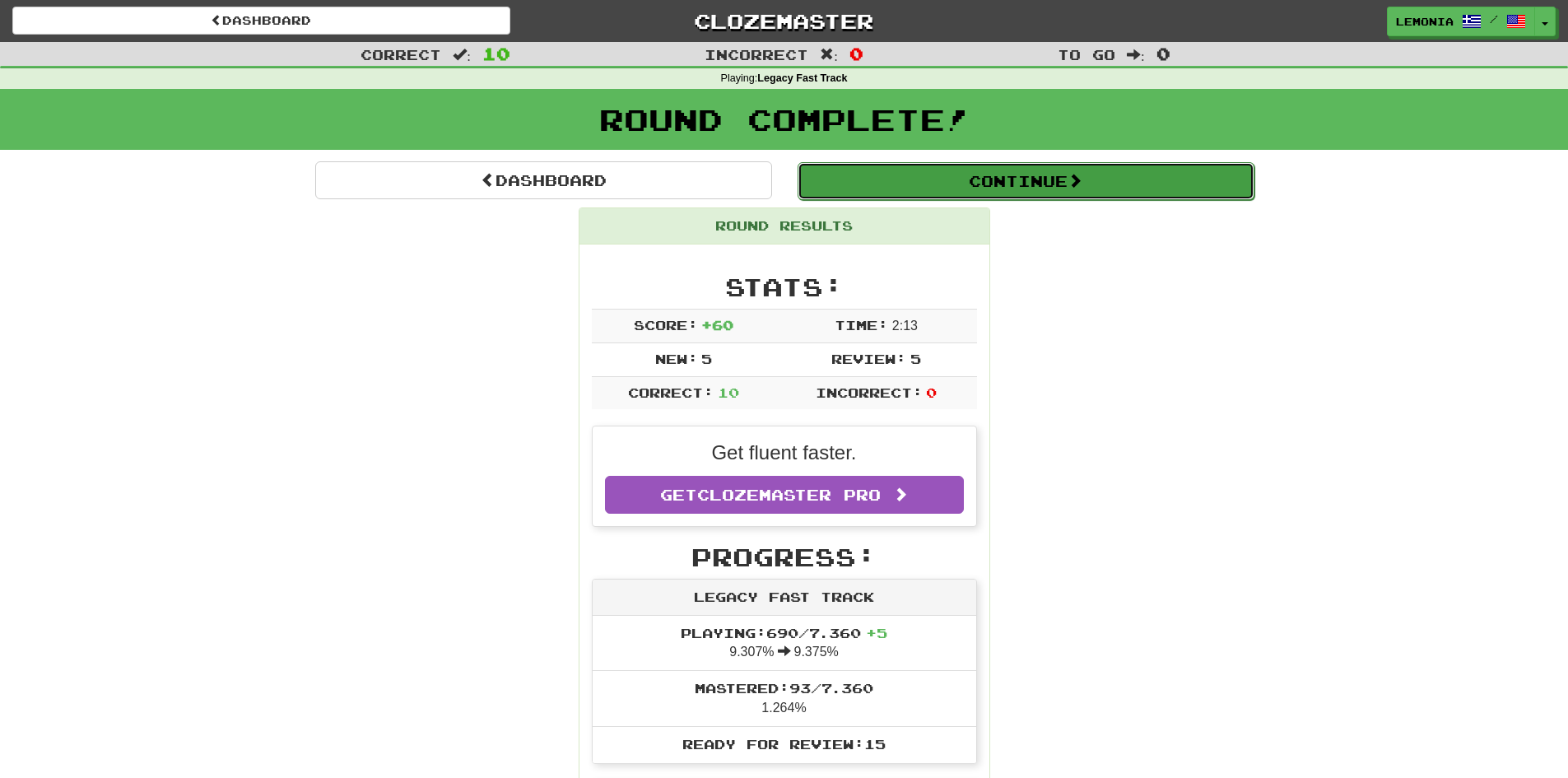
click at [1042, 169] on button "Continue" at bounding box center [1026, 180] width 457 height 38
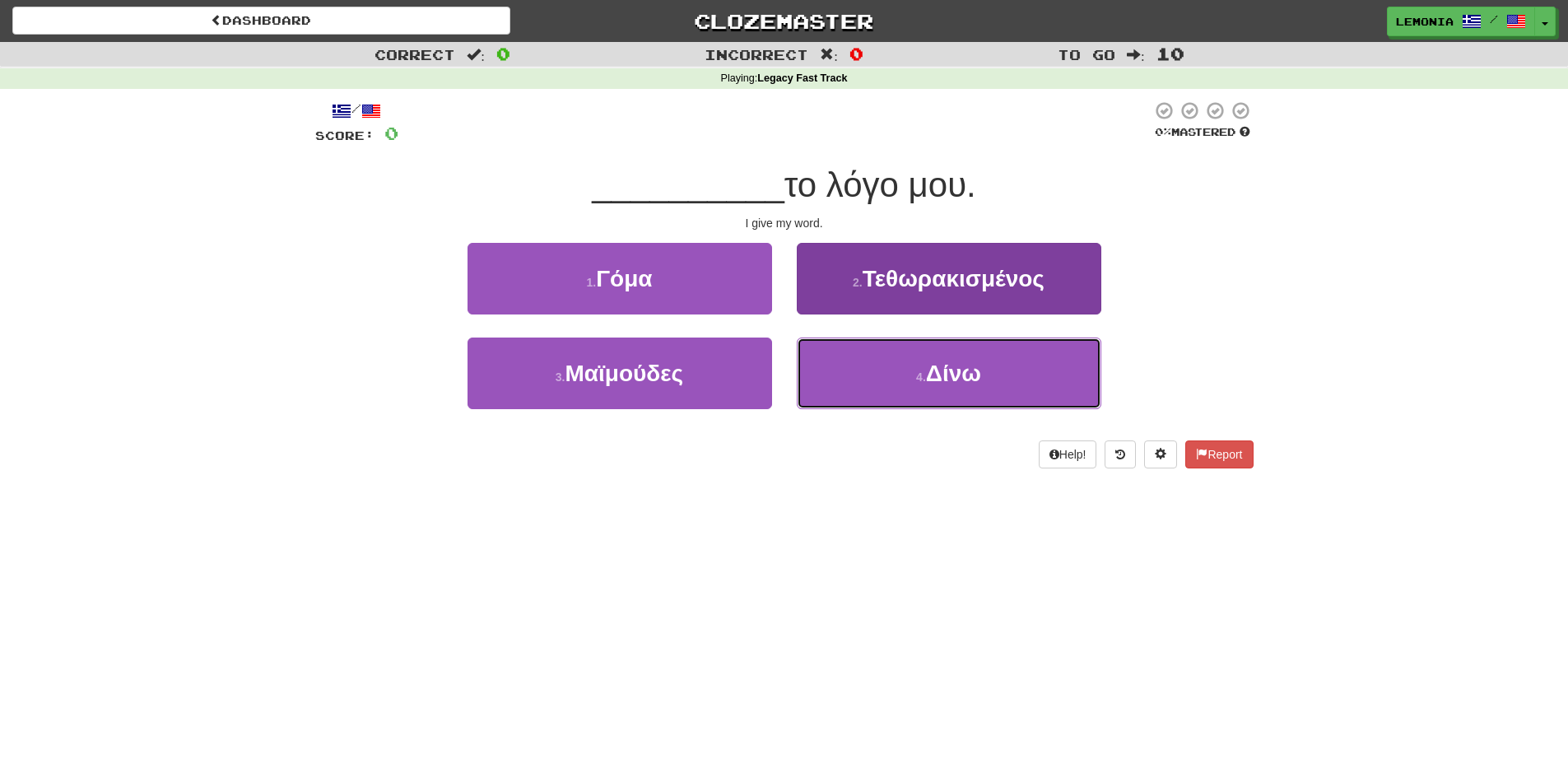
click at [965, 386] on button "4 . Δίνω" at bounding box center [949, 373] width 304 height 71
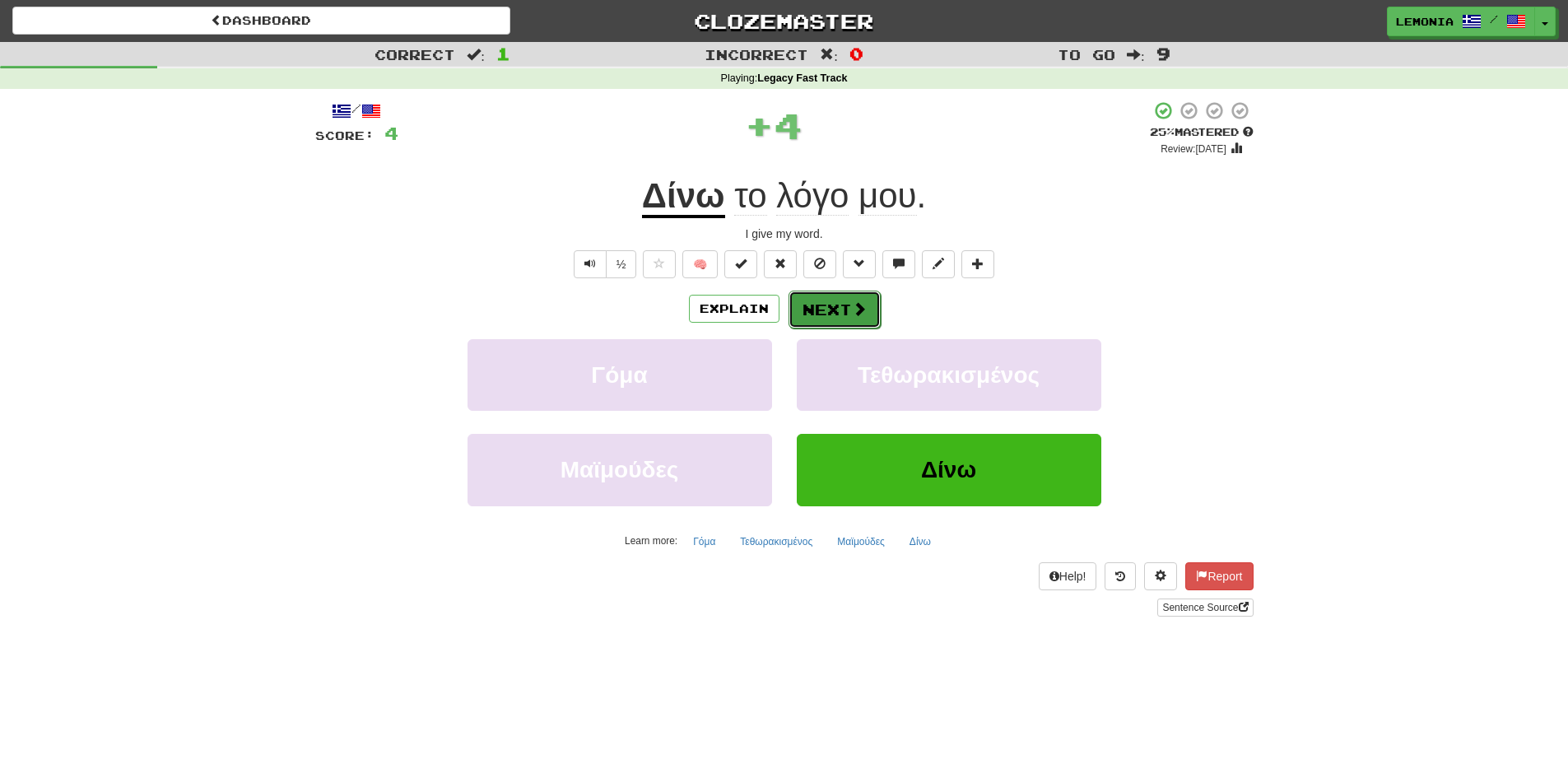
click at [872, 323] on button "Next" at bounding box center [835, 309] width 92 height 38
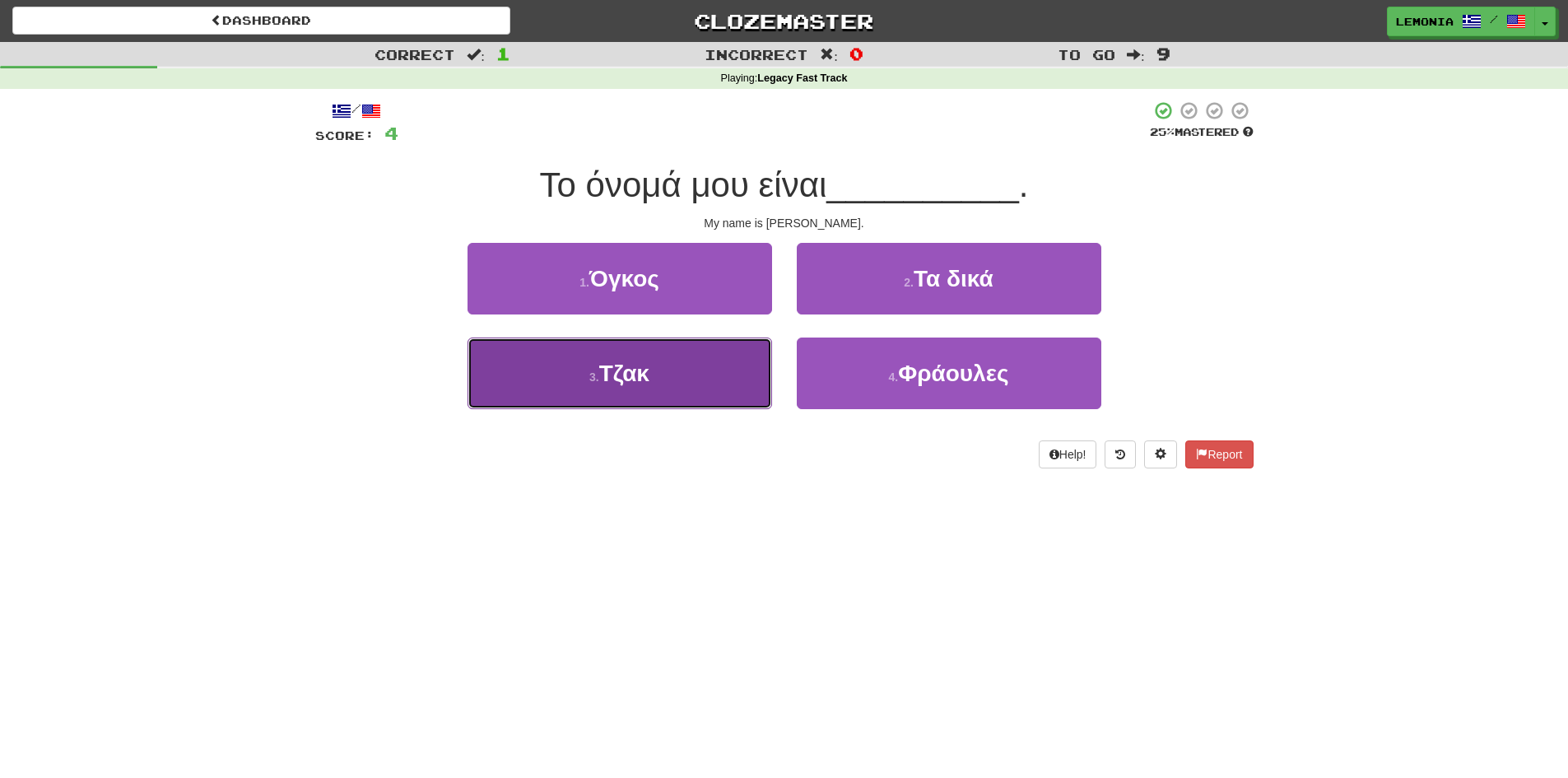
click at [620, 383] on span "Τζακ" at bounding box center [624, 373] width 50 height 25
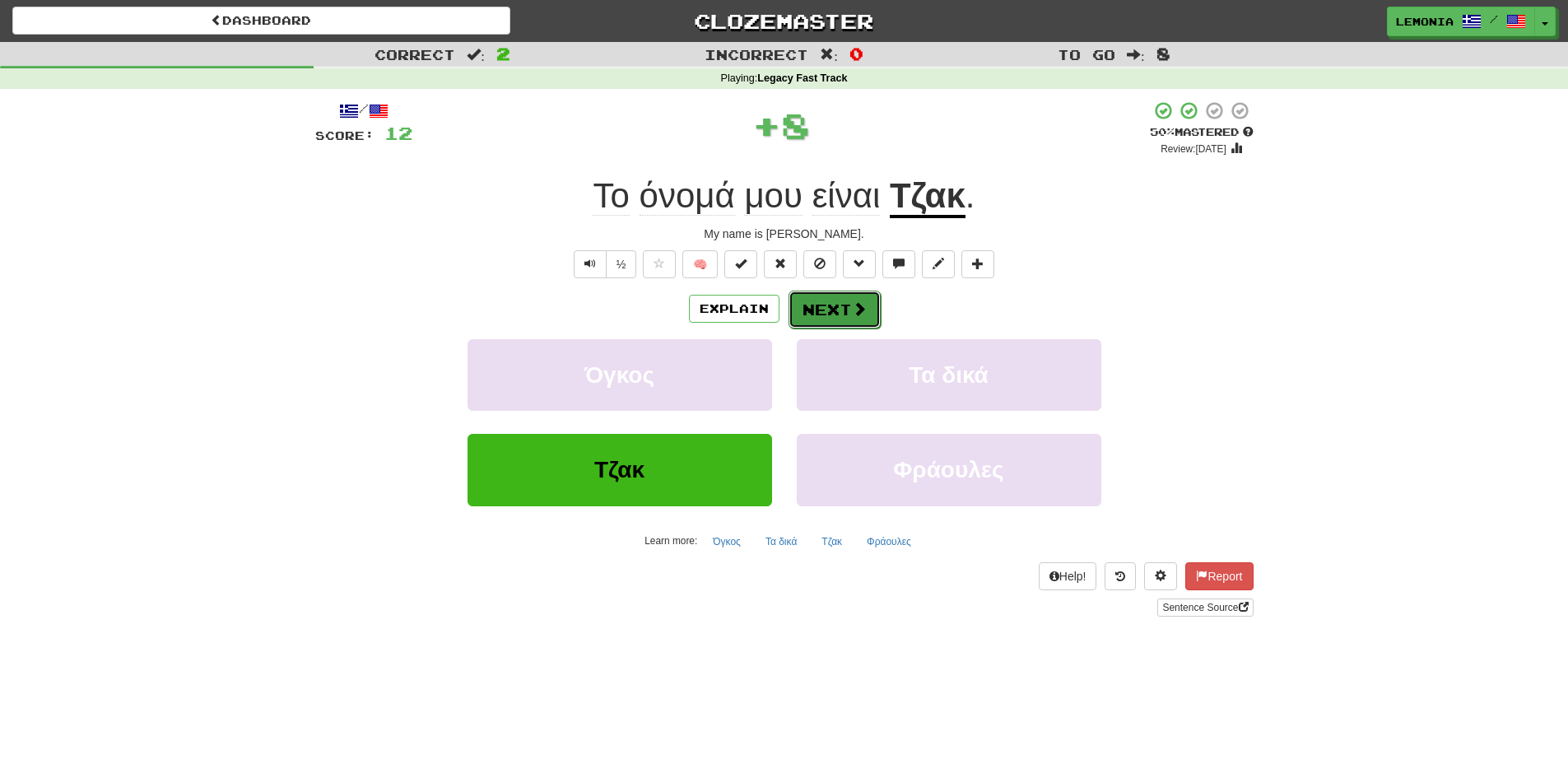
click at [853, 311] on span at bounding box center [860, 309] width 15 height 15
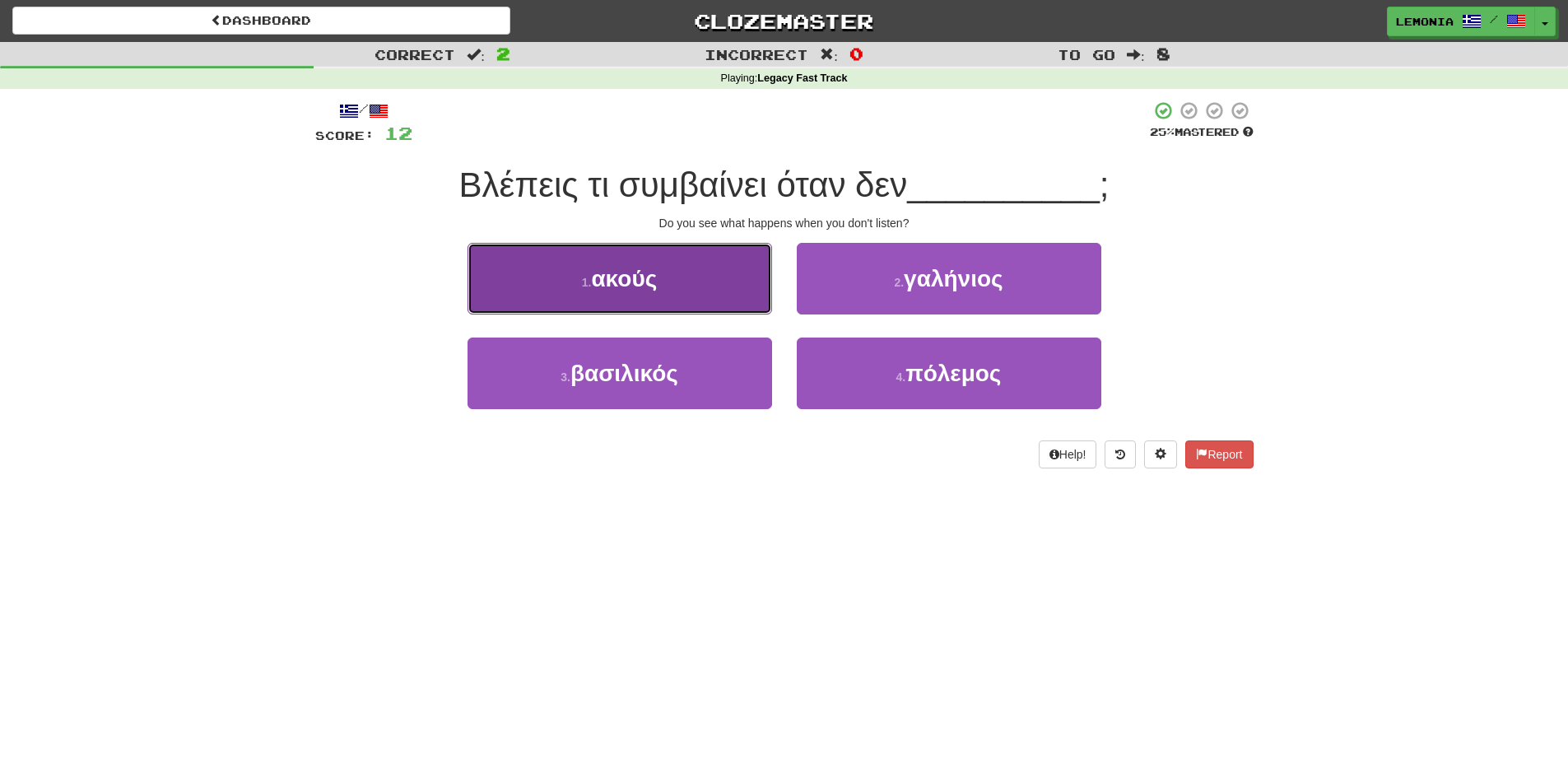
click at [692, 285] on button "1 . ακούς" at bounding box center [619, 278] width 304 height 71
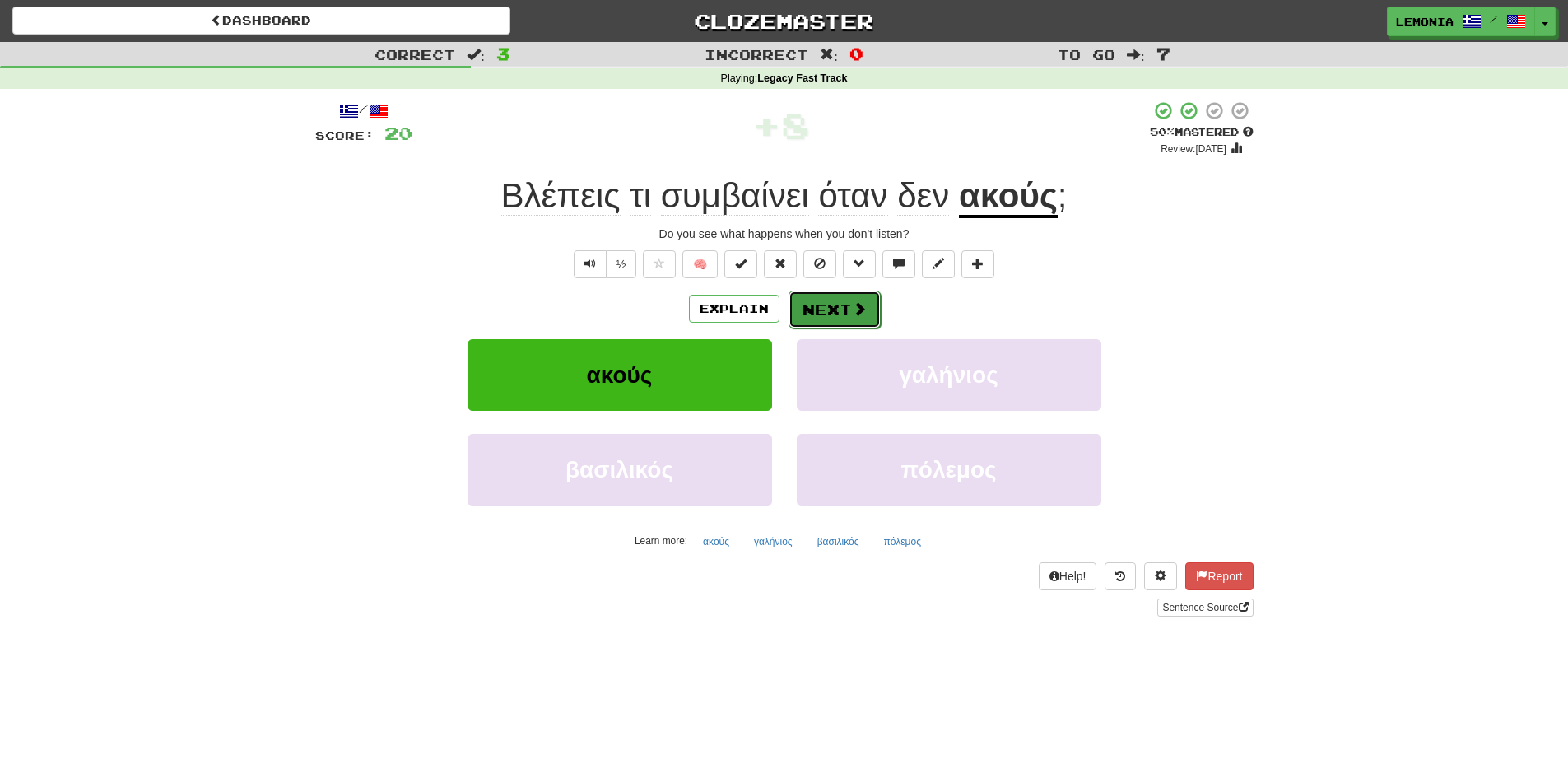
click at [837, 308] on button "Next" at bounding box center [835, 309] width 92 height 38
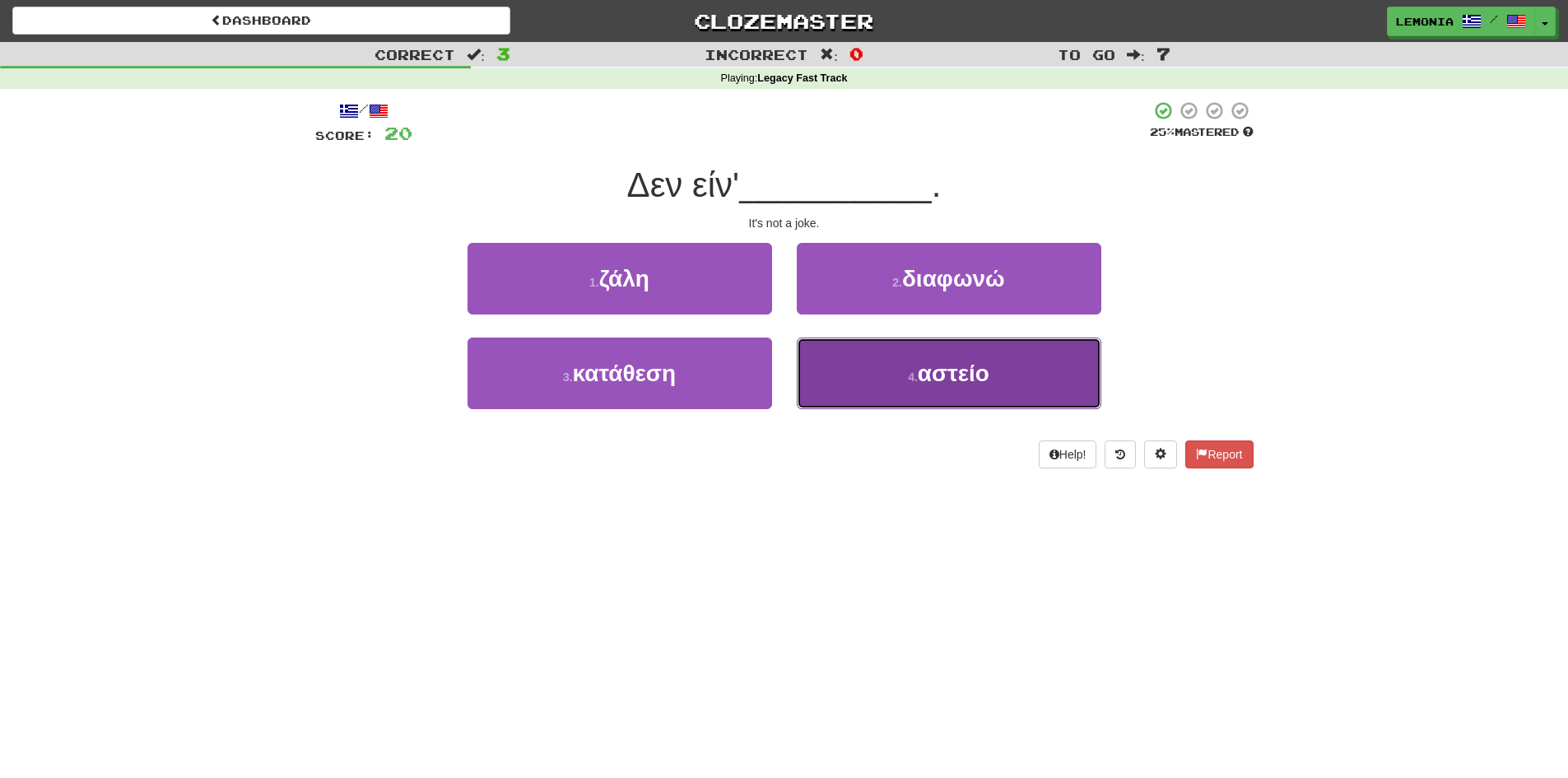
click at [921, 374] on span "αστείο" at bounding box center [953, 373] width 71 height 25
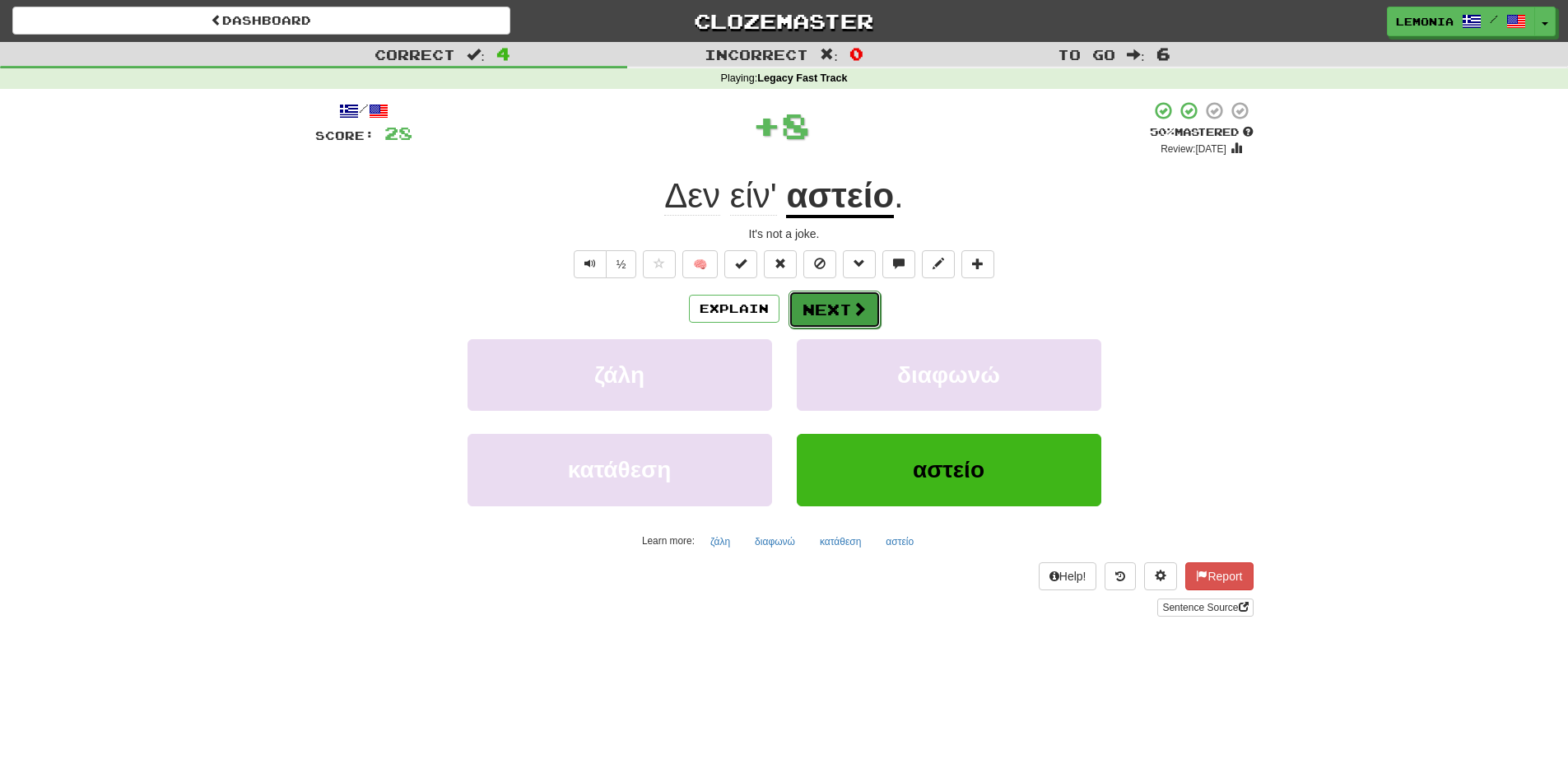
click at [827, 306] on button "Next" at bounding box center [835, 309] width 92 height 38
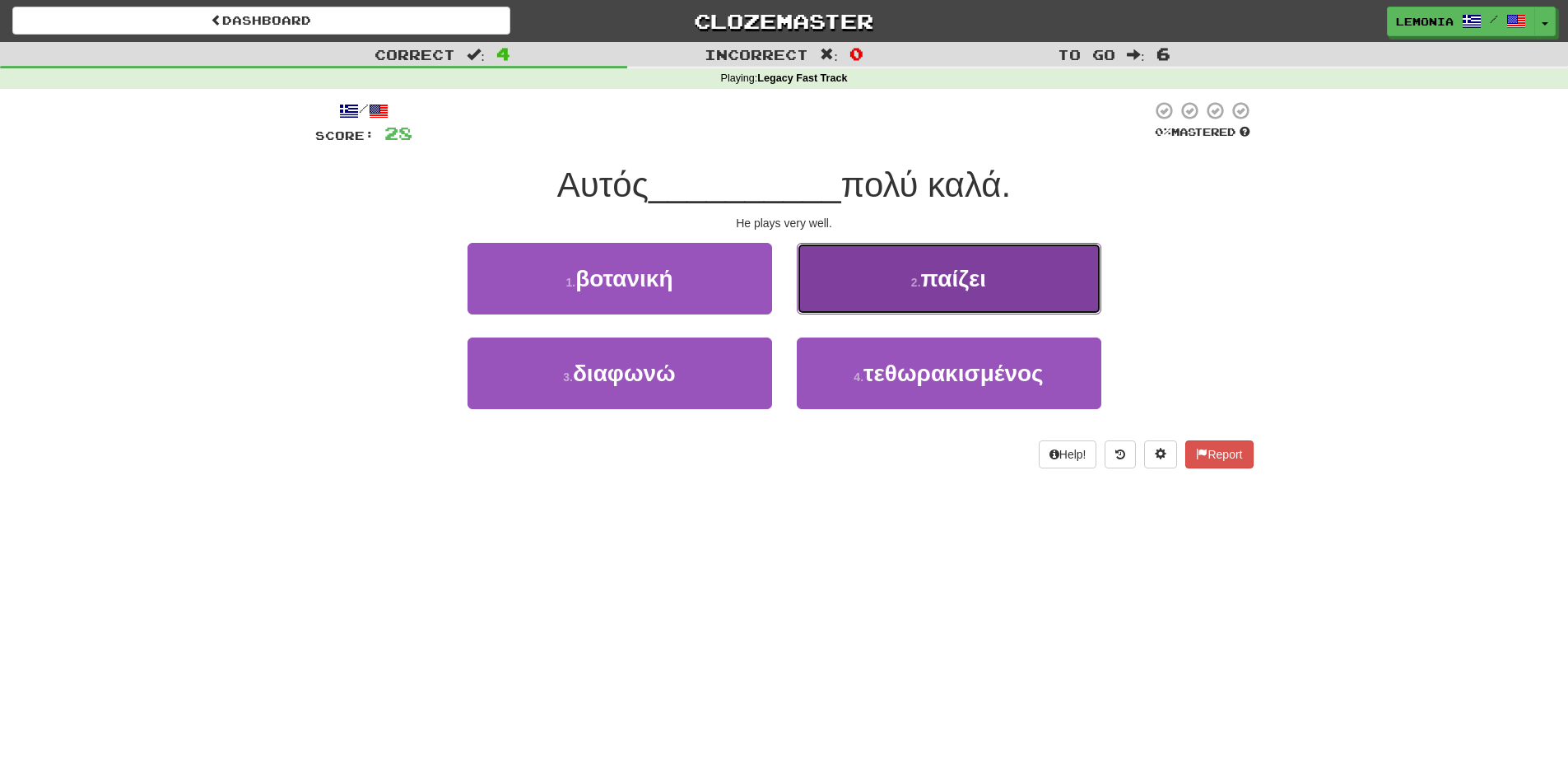
click at [1050, 292] on button "2 . παίζει" at bounding box center [949, 278] width 304 height 71
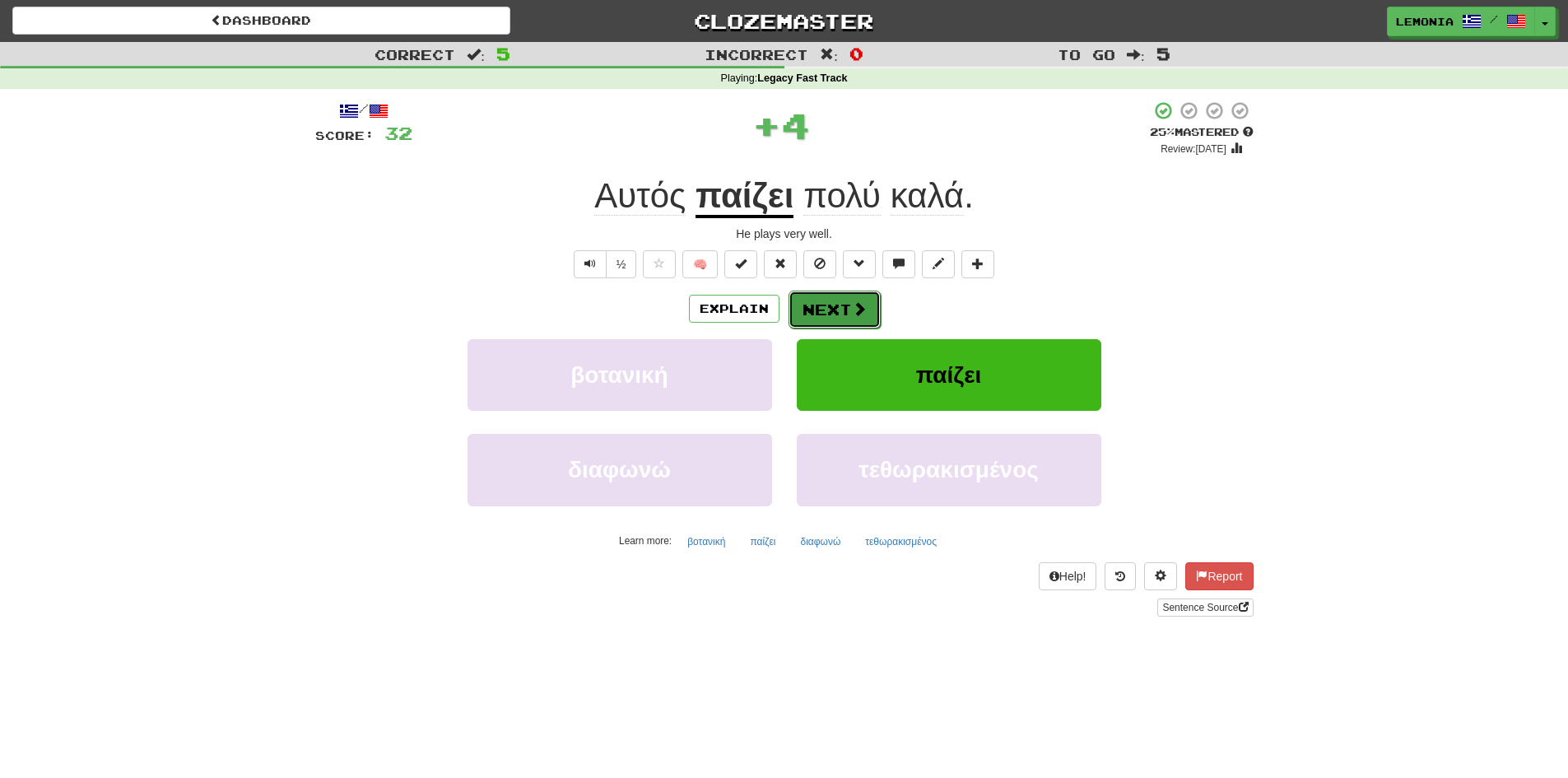
click at [836, 316] on button "Next" at bounding box center [835, 309] width 92 height 38
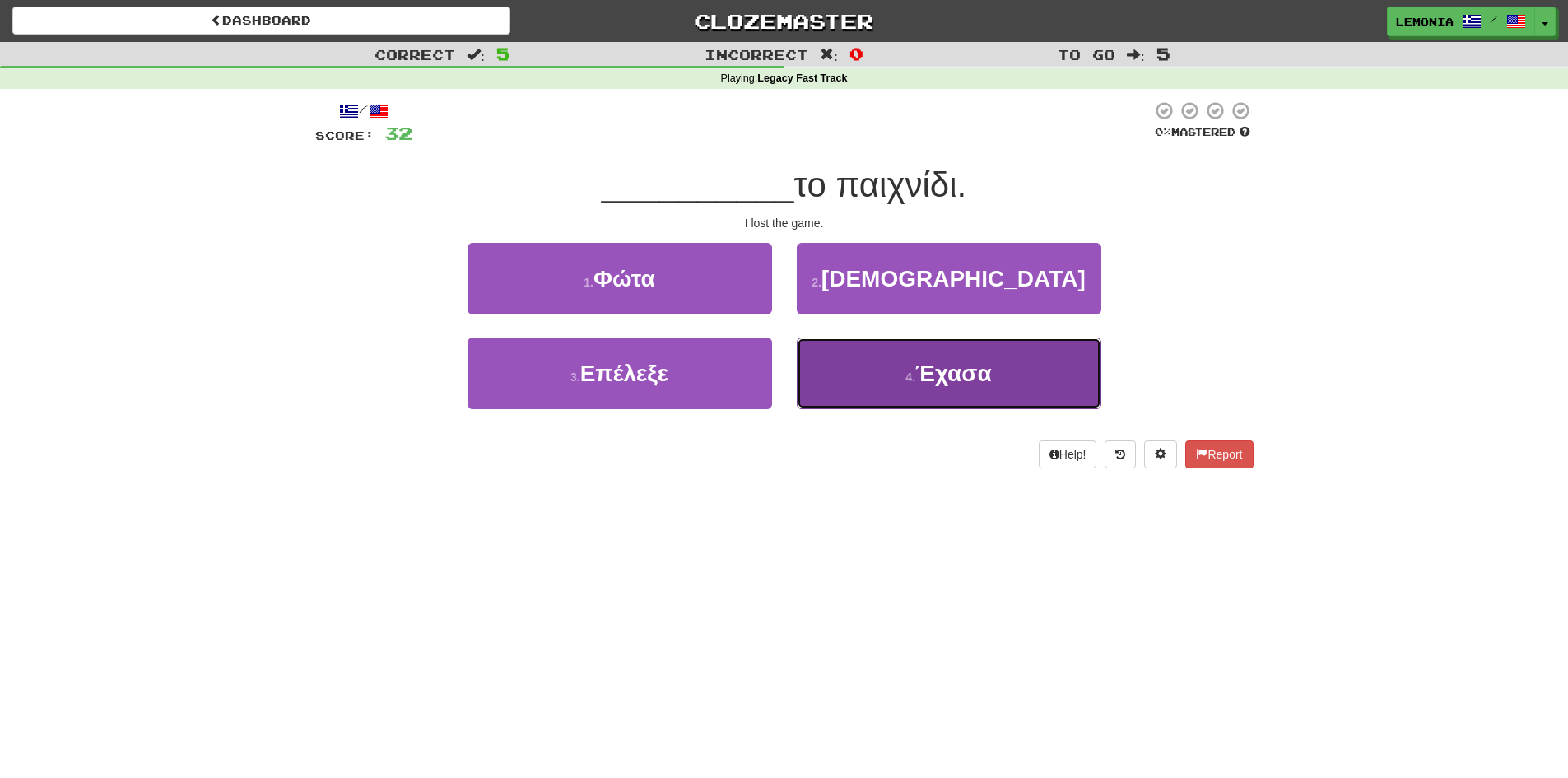
click at [1042, 366] on button "4 . Έχασα" at bounding box center [949, 373] width 304 height 71
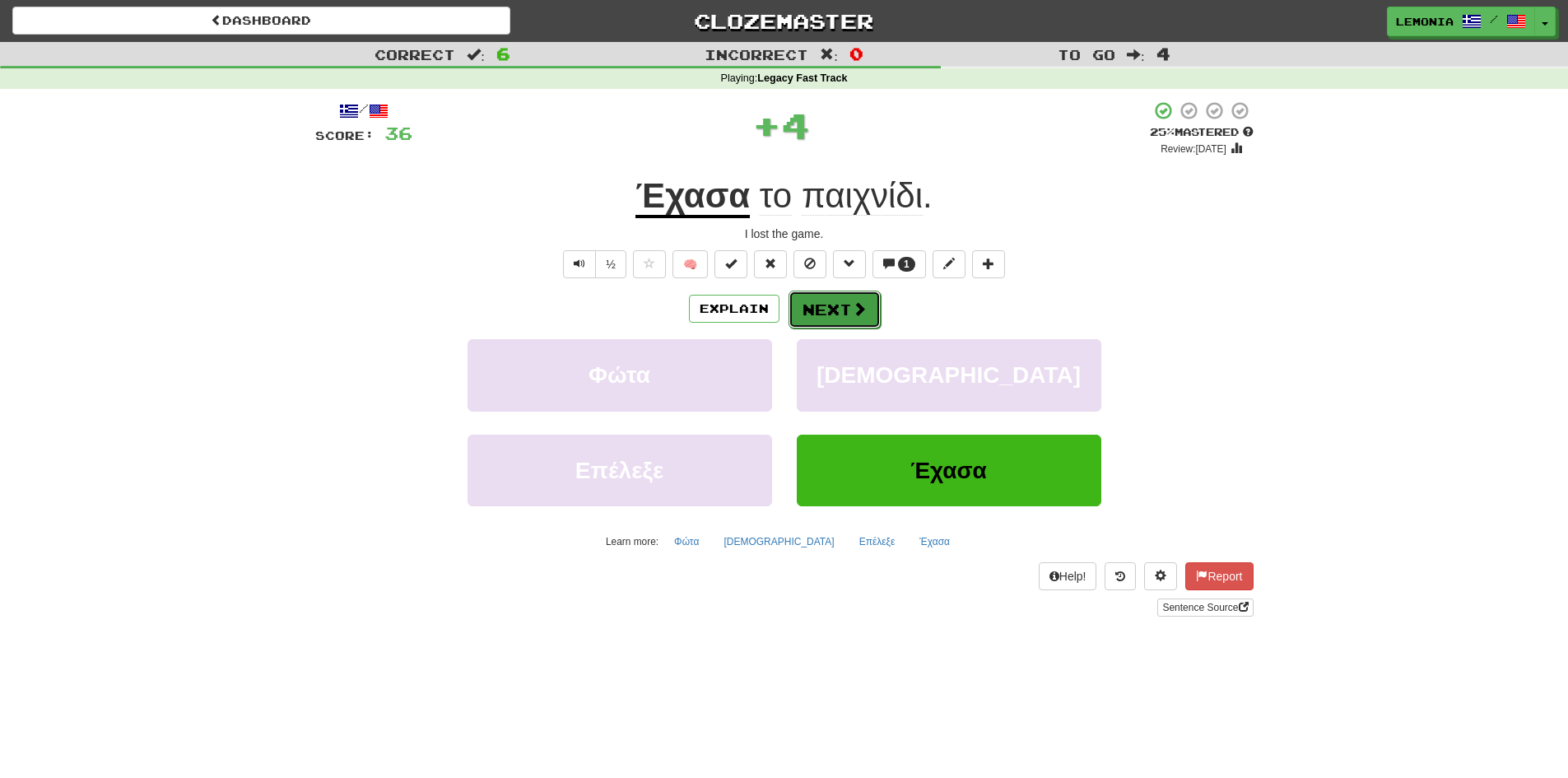
click at [829, 312] on button "Next" at bounding box center [835, 309] width 92 height 38
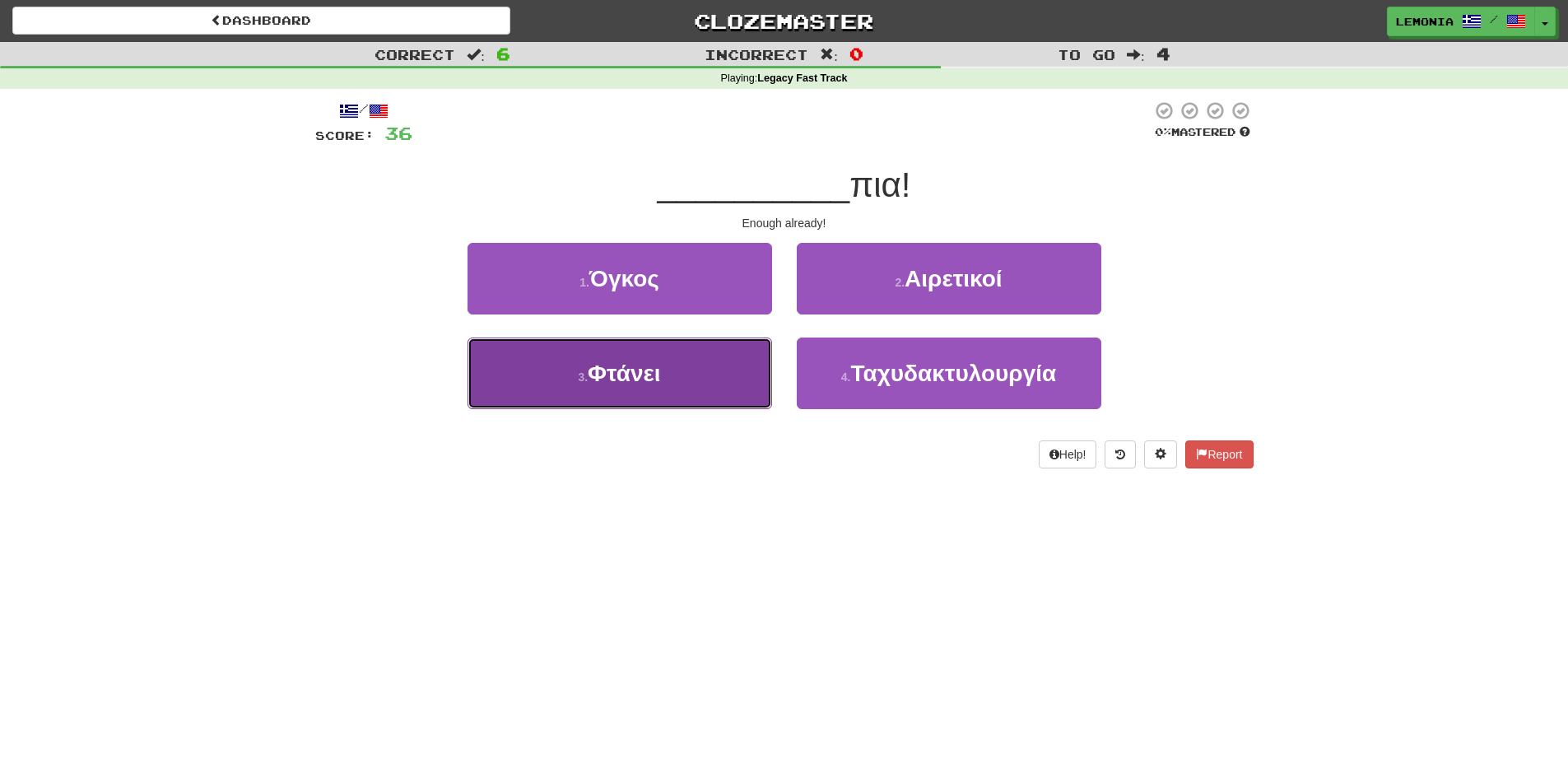
click at [751, 375] on button "3 . Φτάνει" at bounding box center [619, 373] width 304 height 71
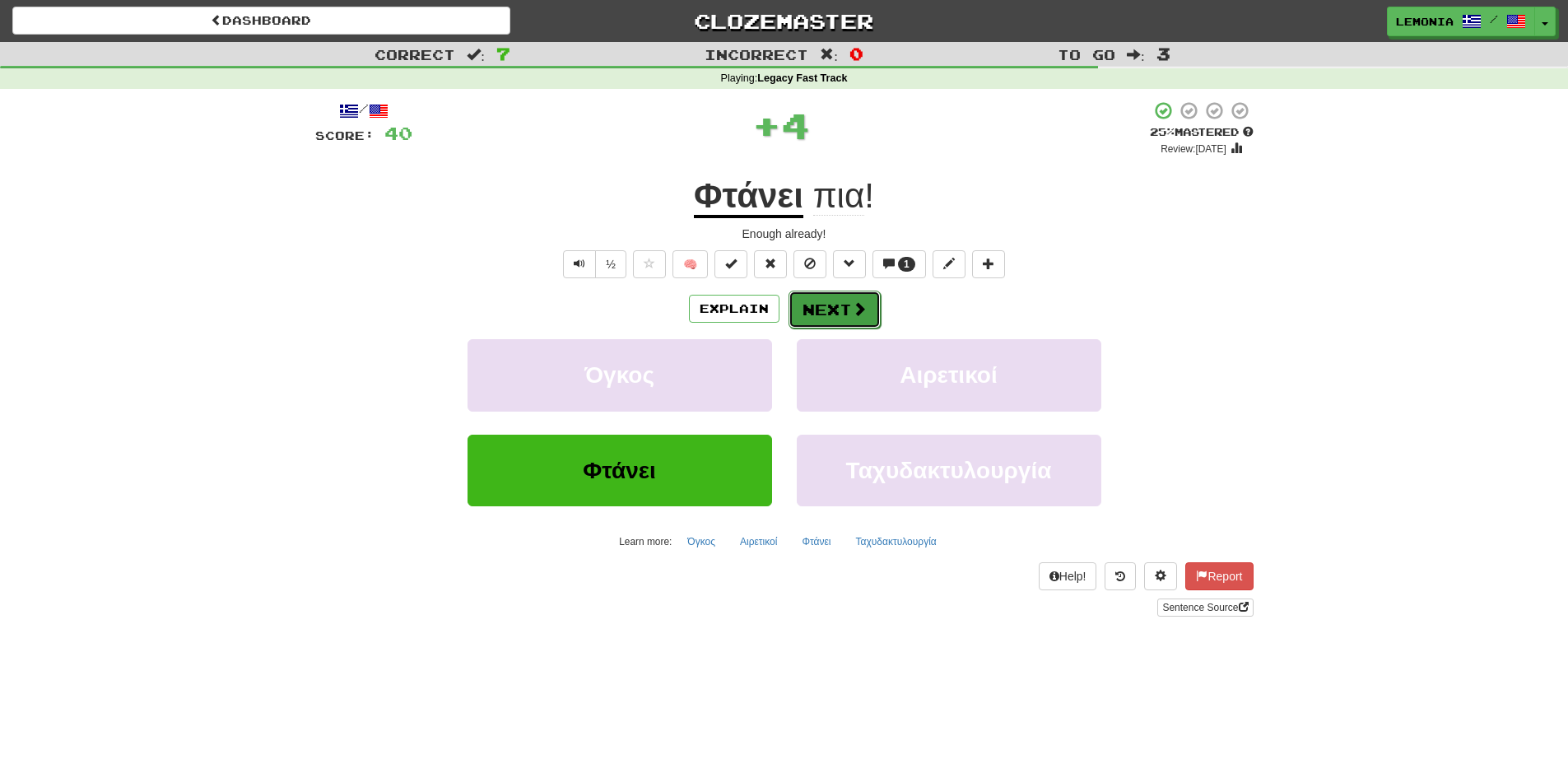
click at [812, 313] on button "Next" at bounding box center [835, 309] width 92 height 38
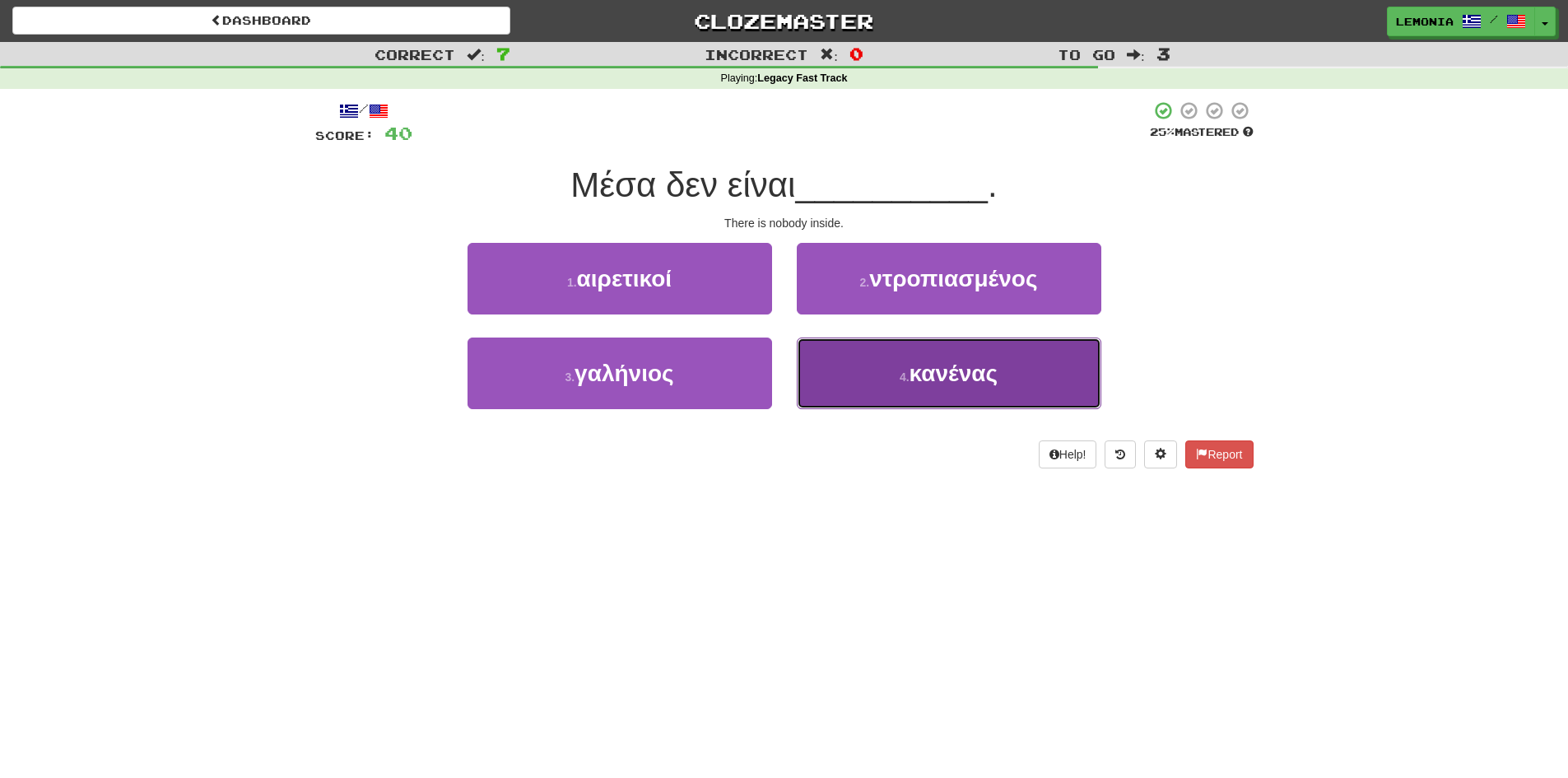
click at [975, 389] on button "4 . κανένας" at bounding box center [949, 373] width 304 height 71
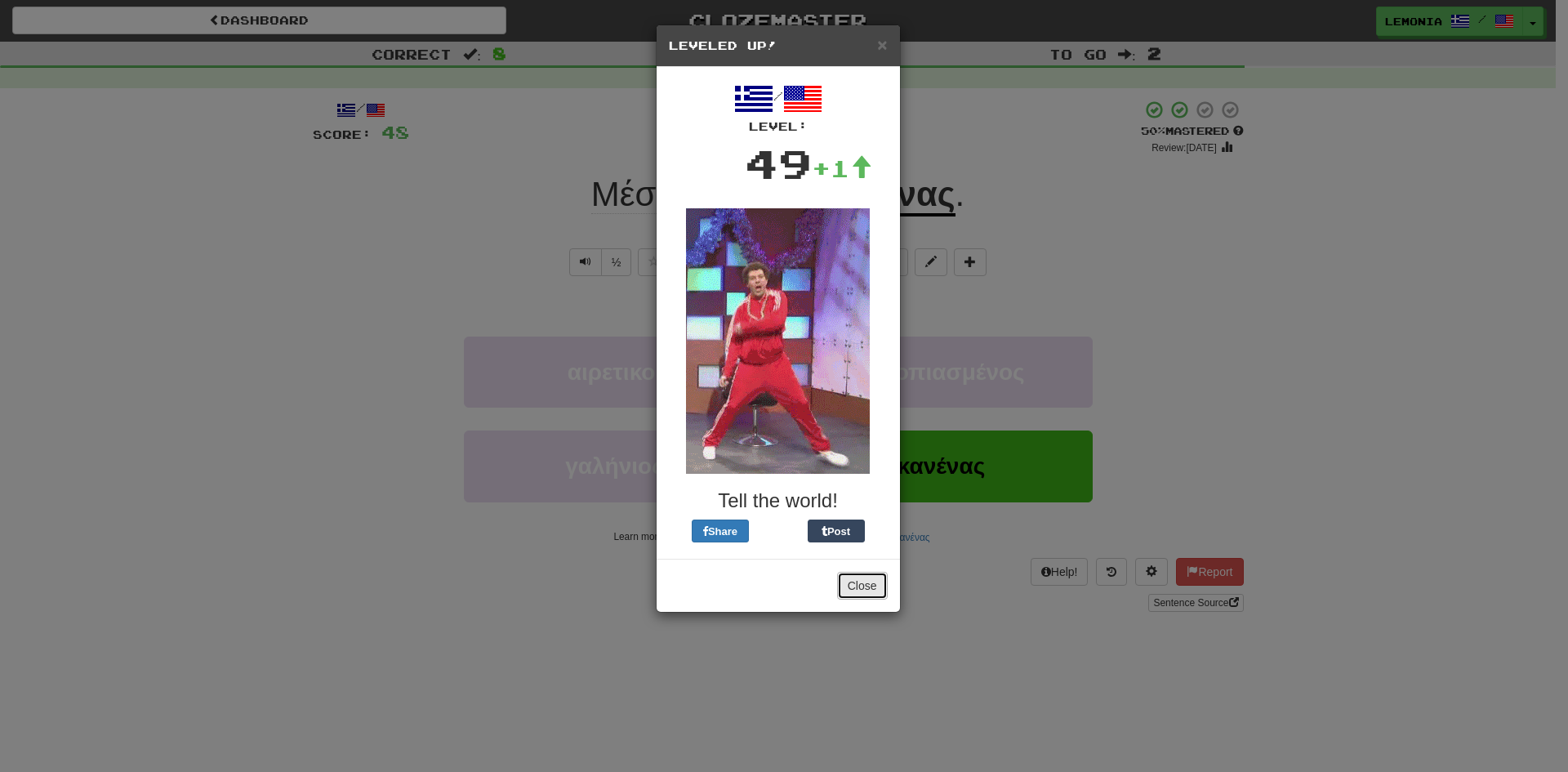
click at [855, 588] on button "Close" at bounding box center [862, 586] width 51 height 27
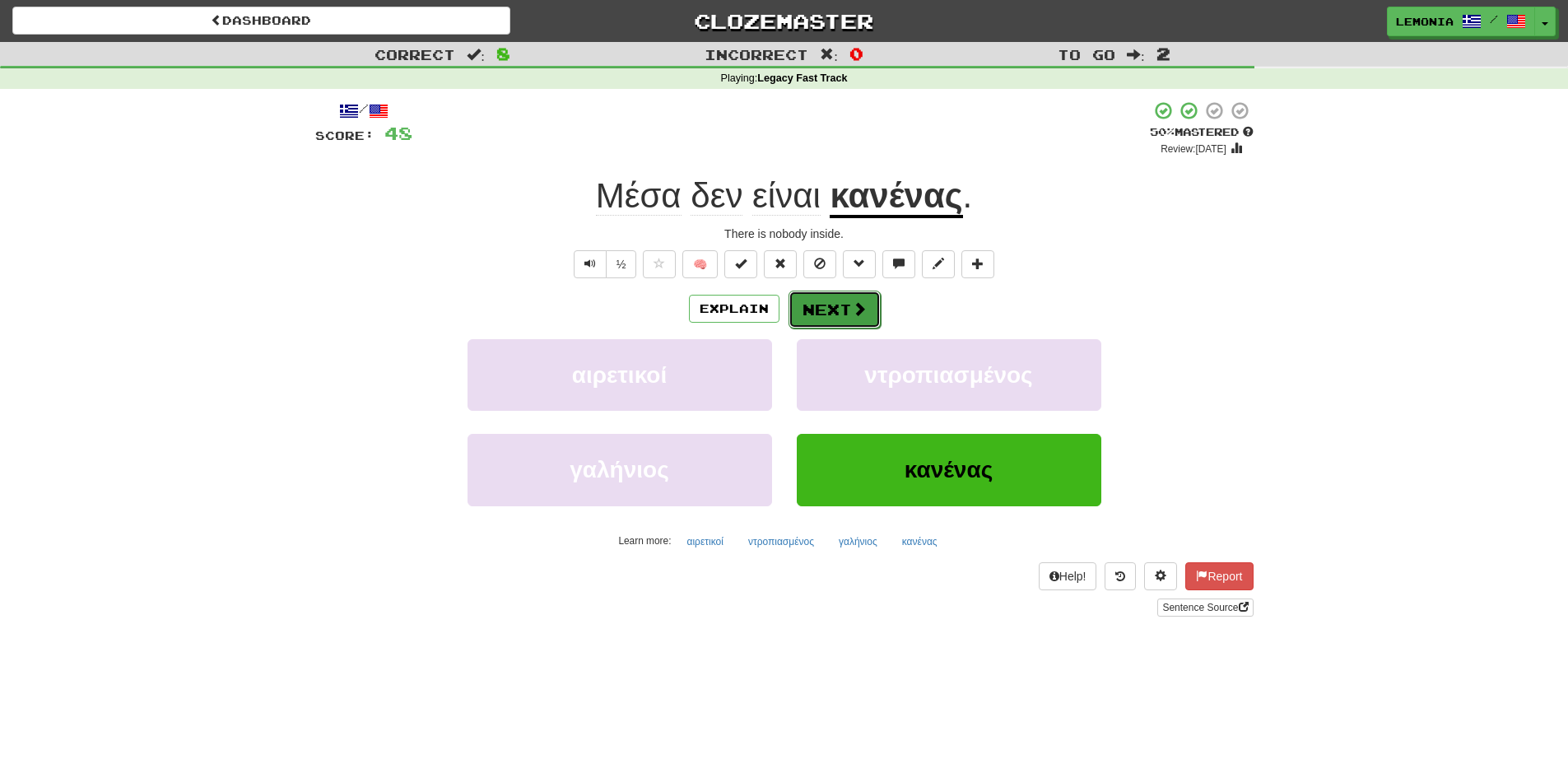
click at [852, 308] on span at bounding box center [860, 309] width 15 height 15
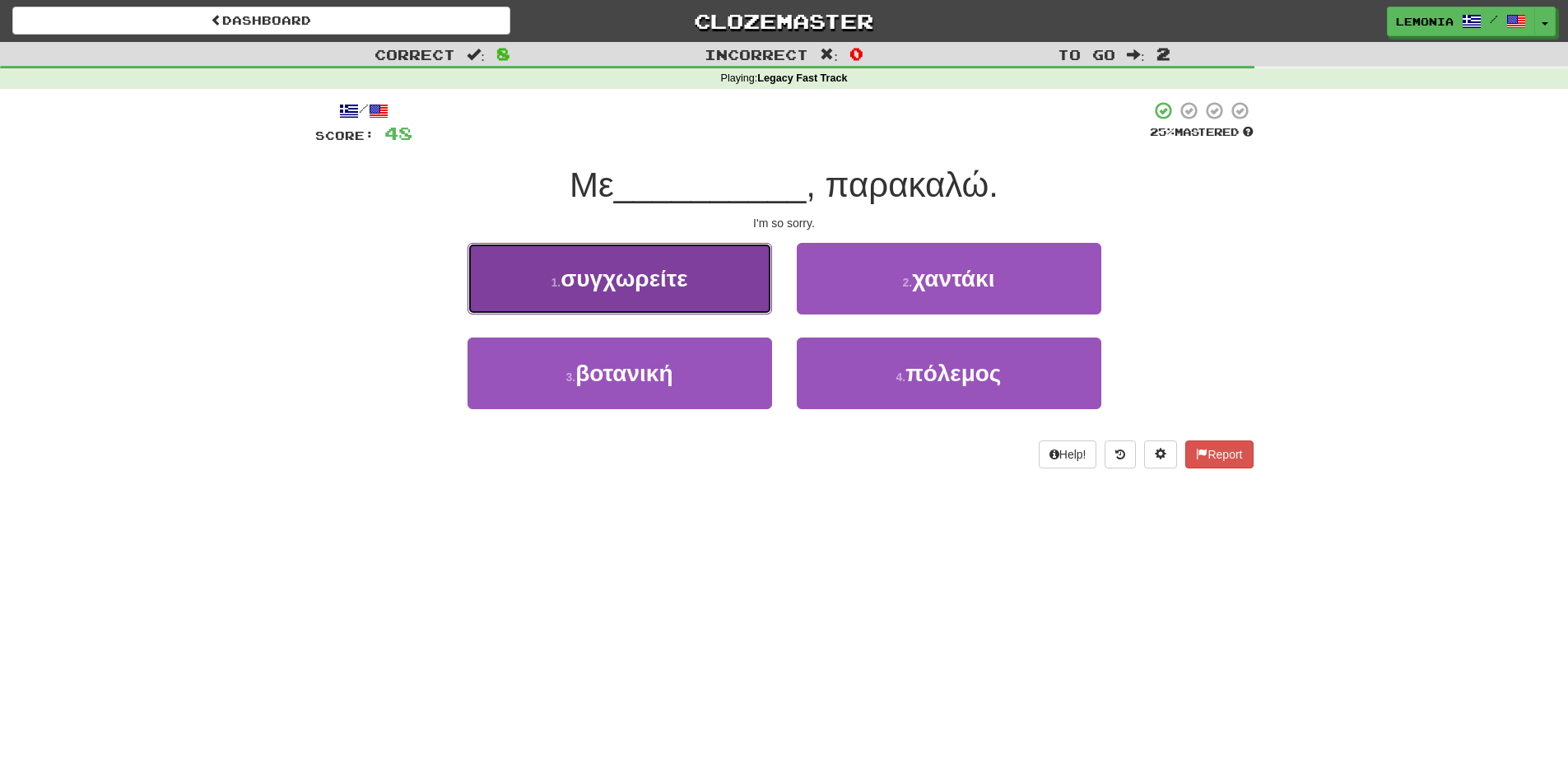
click at [730, 293] on button "1 . συγχωρείτε" at bounding box center [619, 278] width 304 height 71
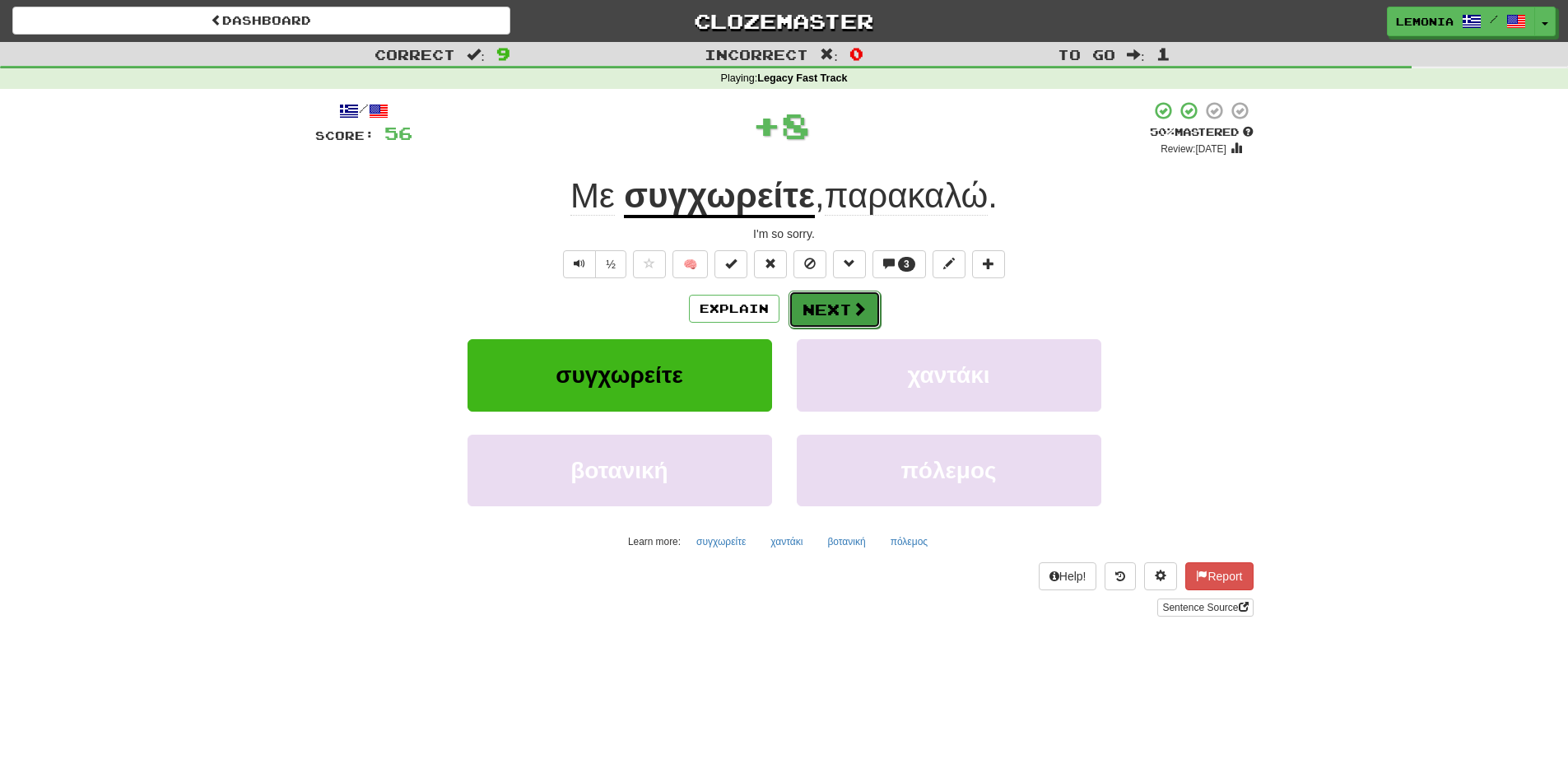
click at [837, 310] on button "Next" at bounding box center [835, 309] width 92 height 38
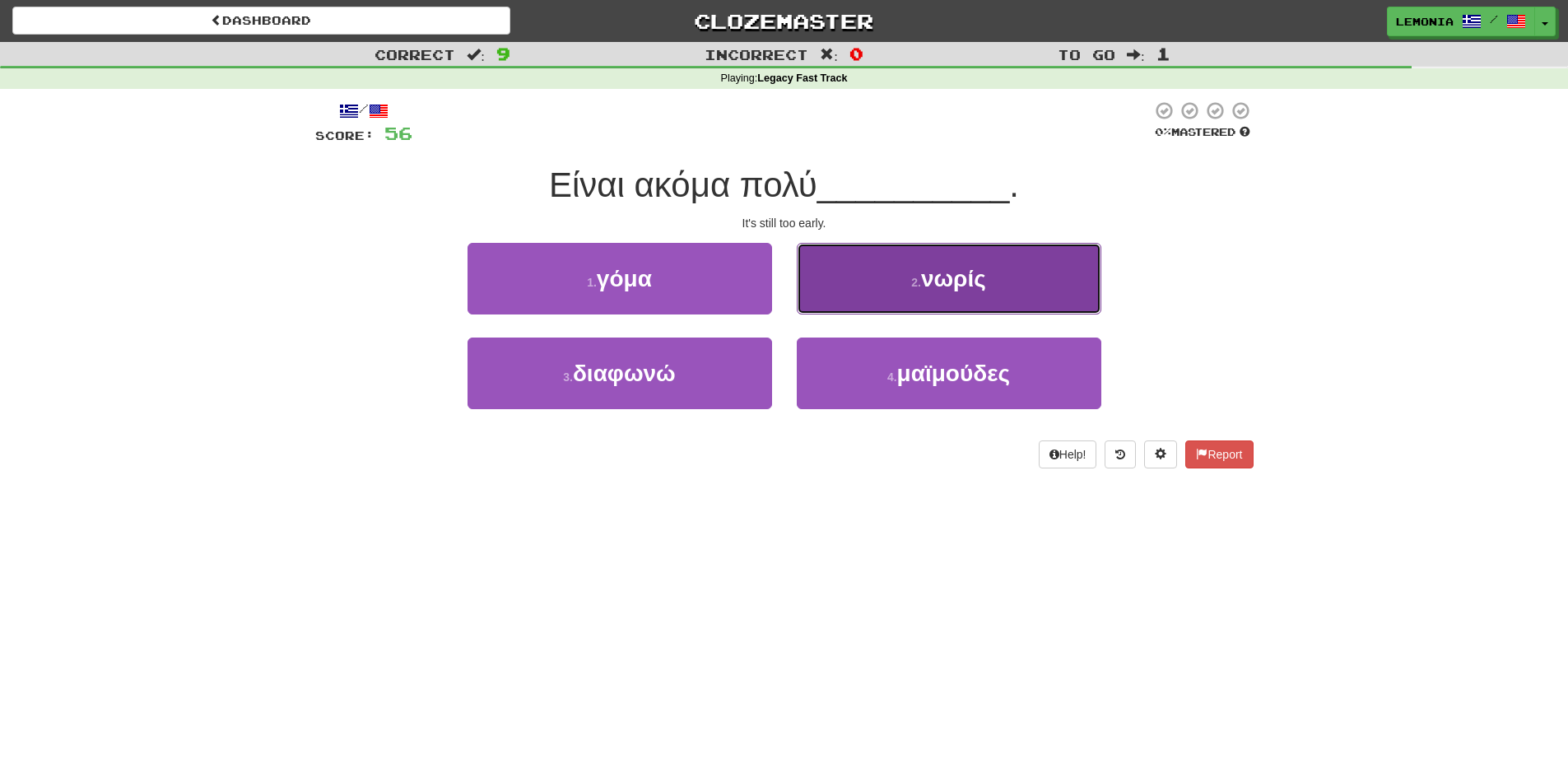
click at [858, 288] on button "2 . νωρίς" at bounding box center [949, 278] width 304 height 71
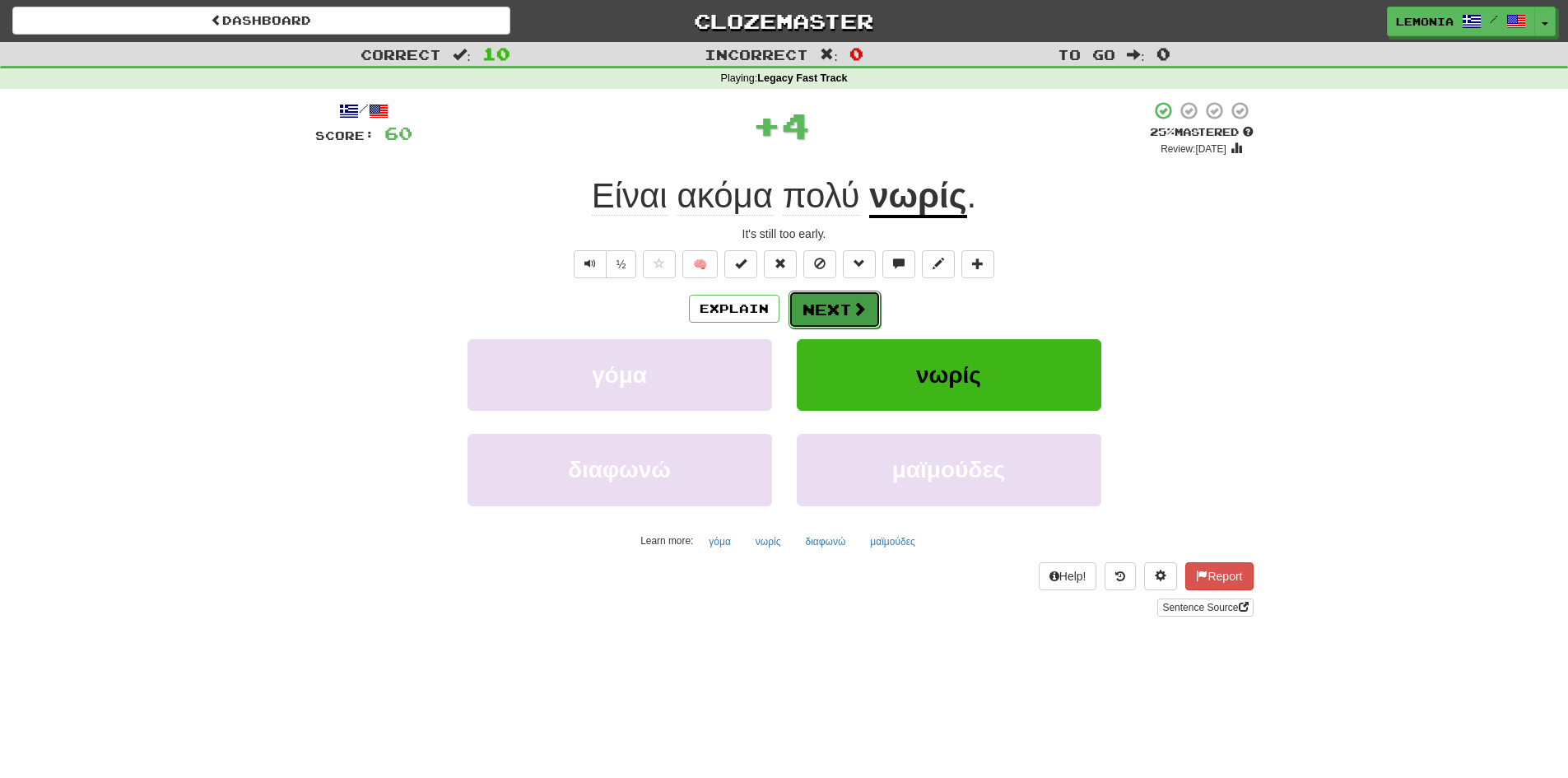
click at [847, 315] on button "Next" at bounding box center [835, 309] width 92 height 38
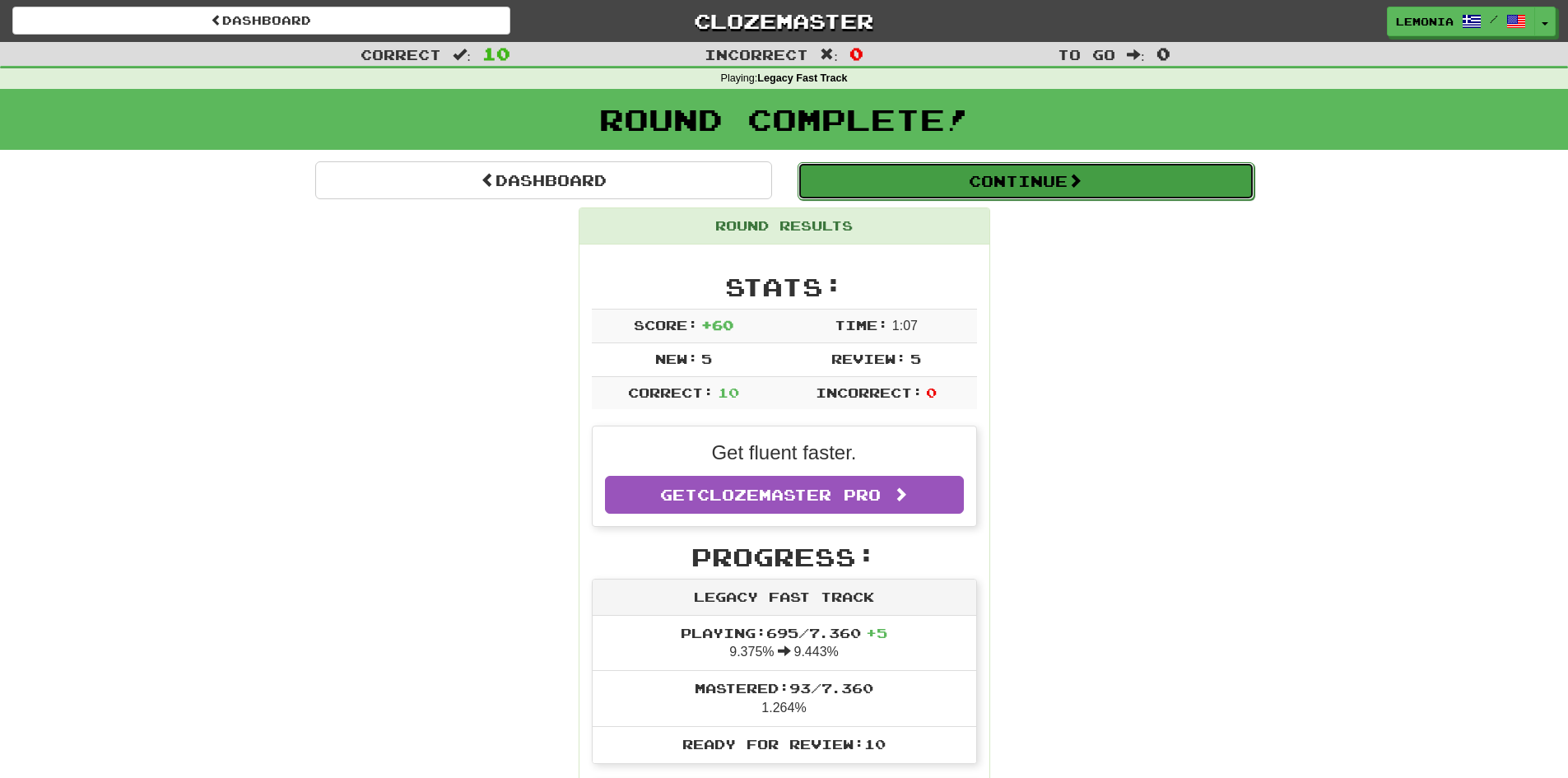
click at [1017, 181] on button "Continue" at bounding box center [1026, 180] width 457 height 38
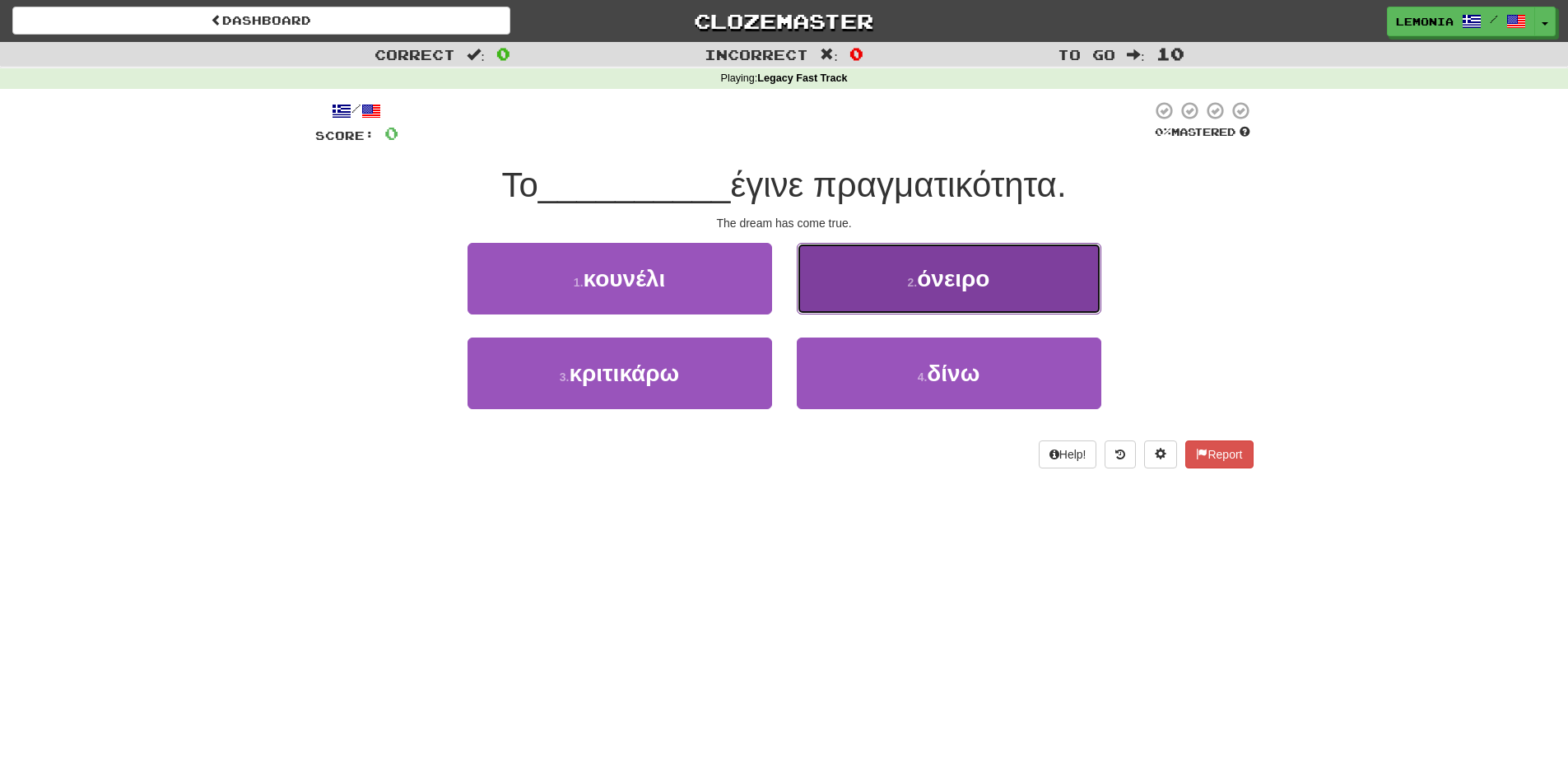
click at [1032, 304] on button "2 . όνειρο" at bounding box center [949, 278] width 304 height 71
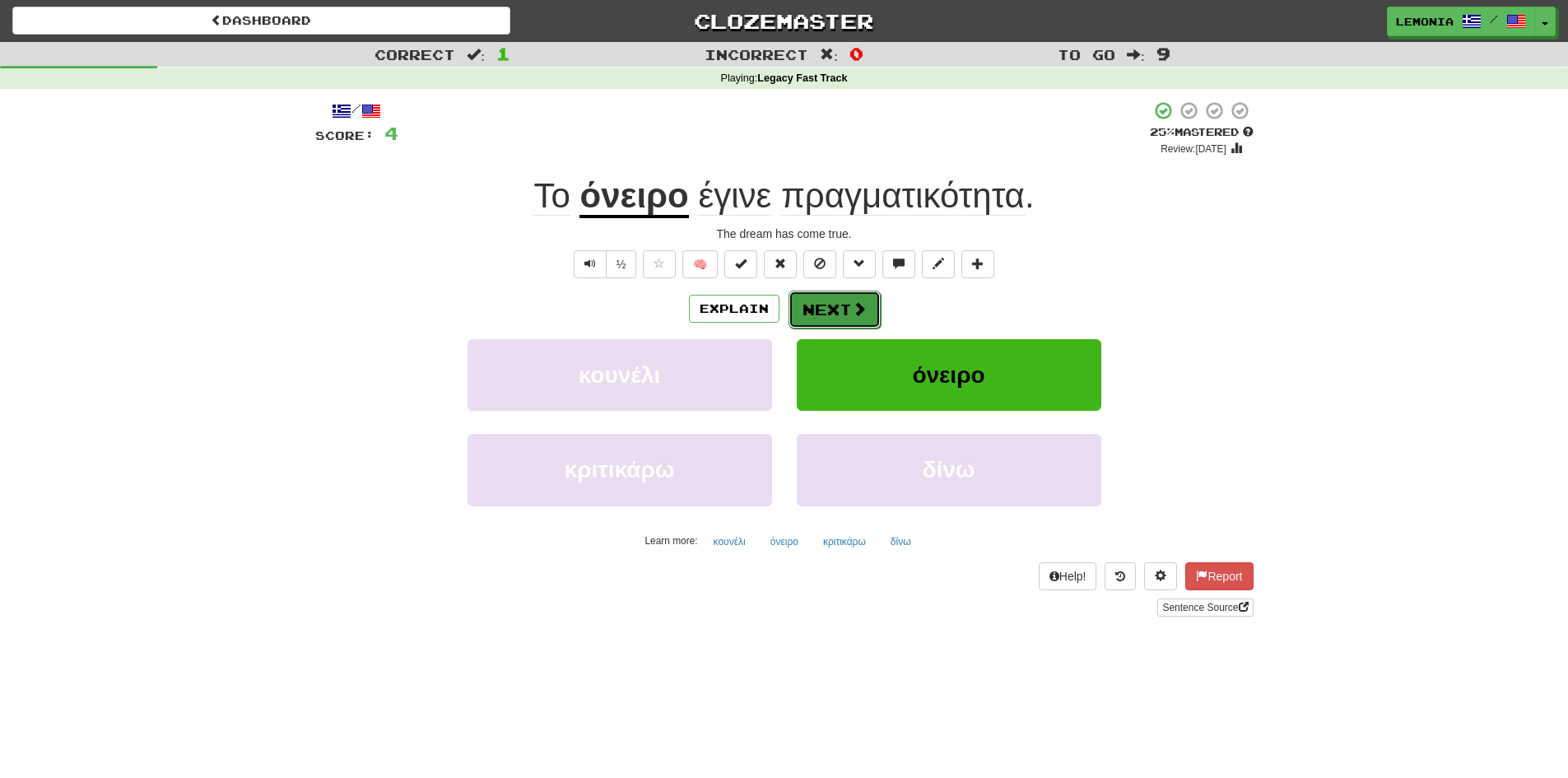
click at [843, 315] on button "Next" at bounding box center [835, 309] width 92 height 38
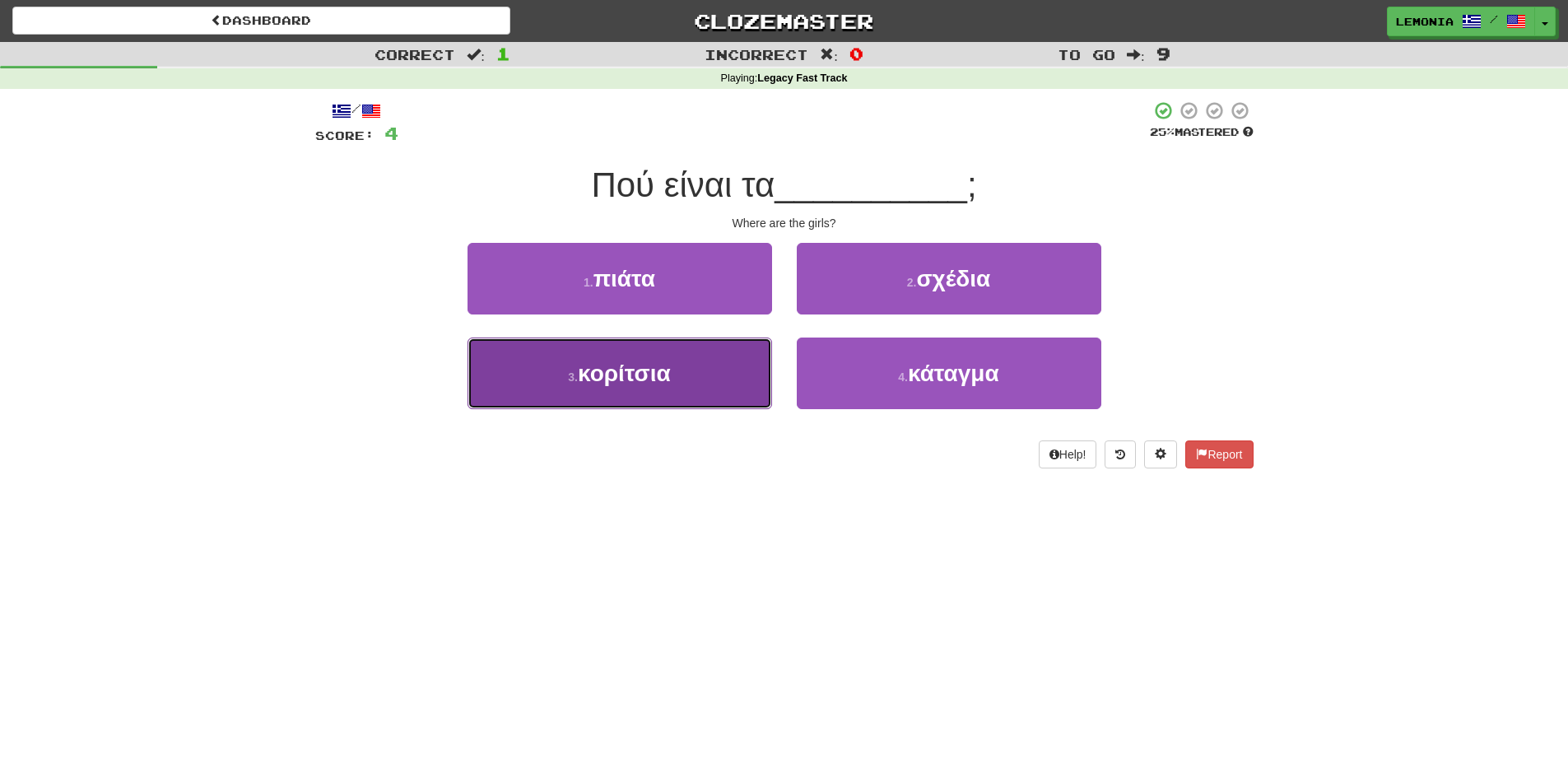
click at [679, 388] on button "3 . κορίτσια" at bounding box center [619, 373] width 304 height 71
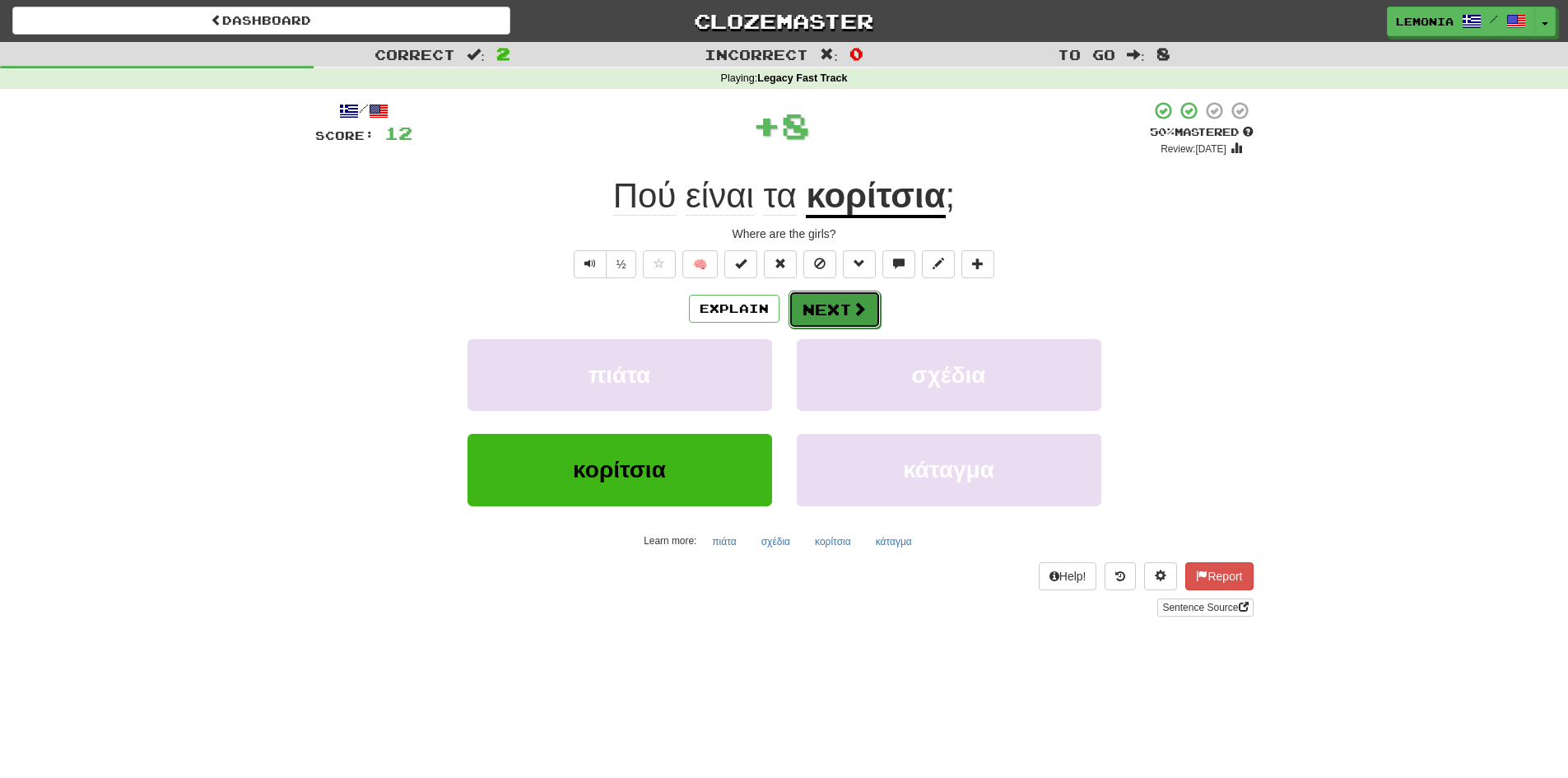
click at [846, 305] on button "Next" at bounding box center [835, 309] width 92 height 38
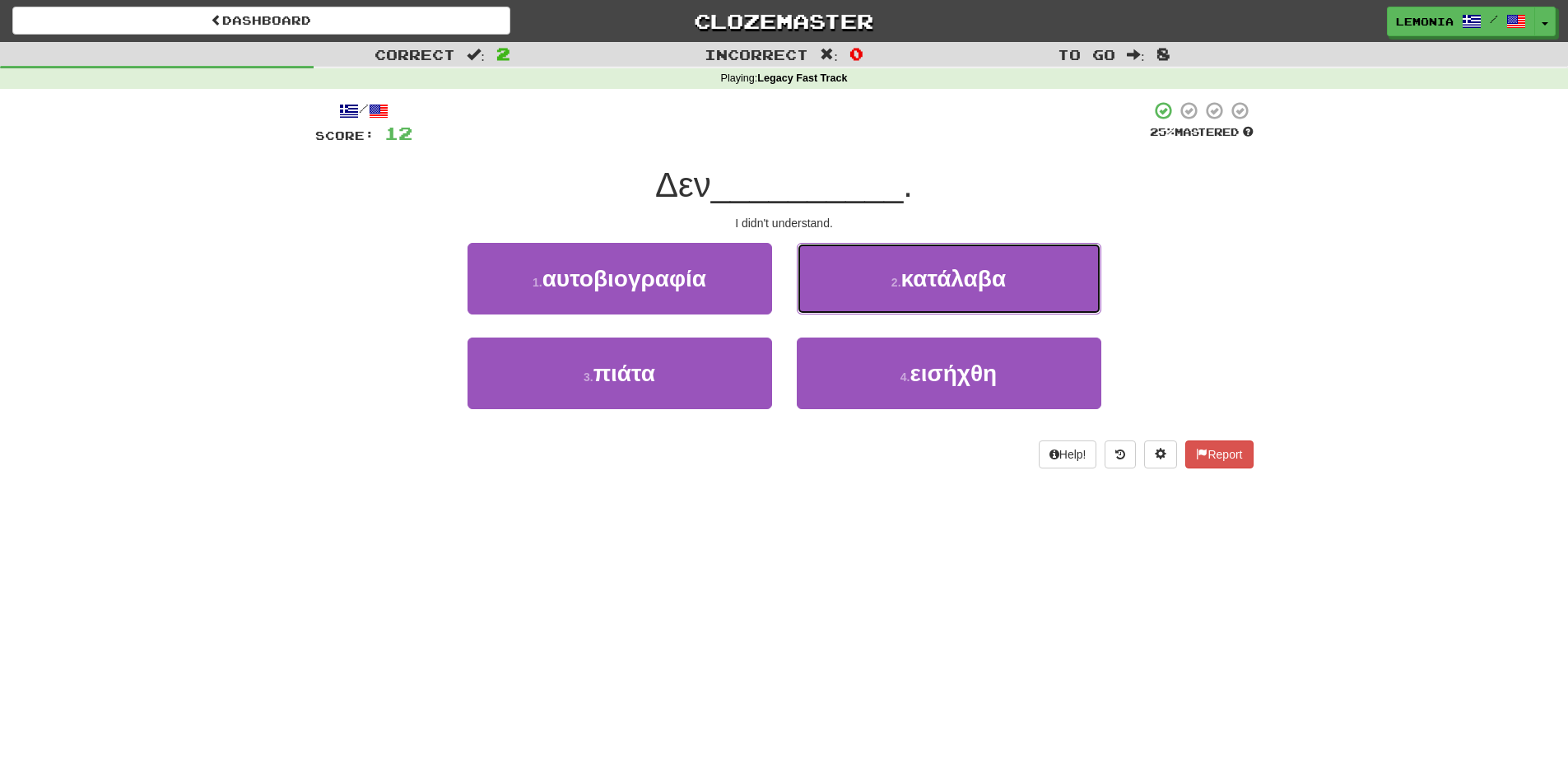
click at [846, 305] on button "2 . κατάλαβα" at bounding box center [949, 278] width 304 height 71
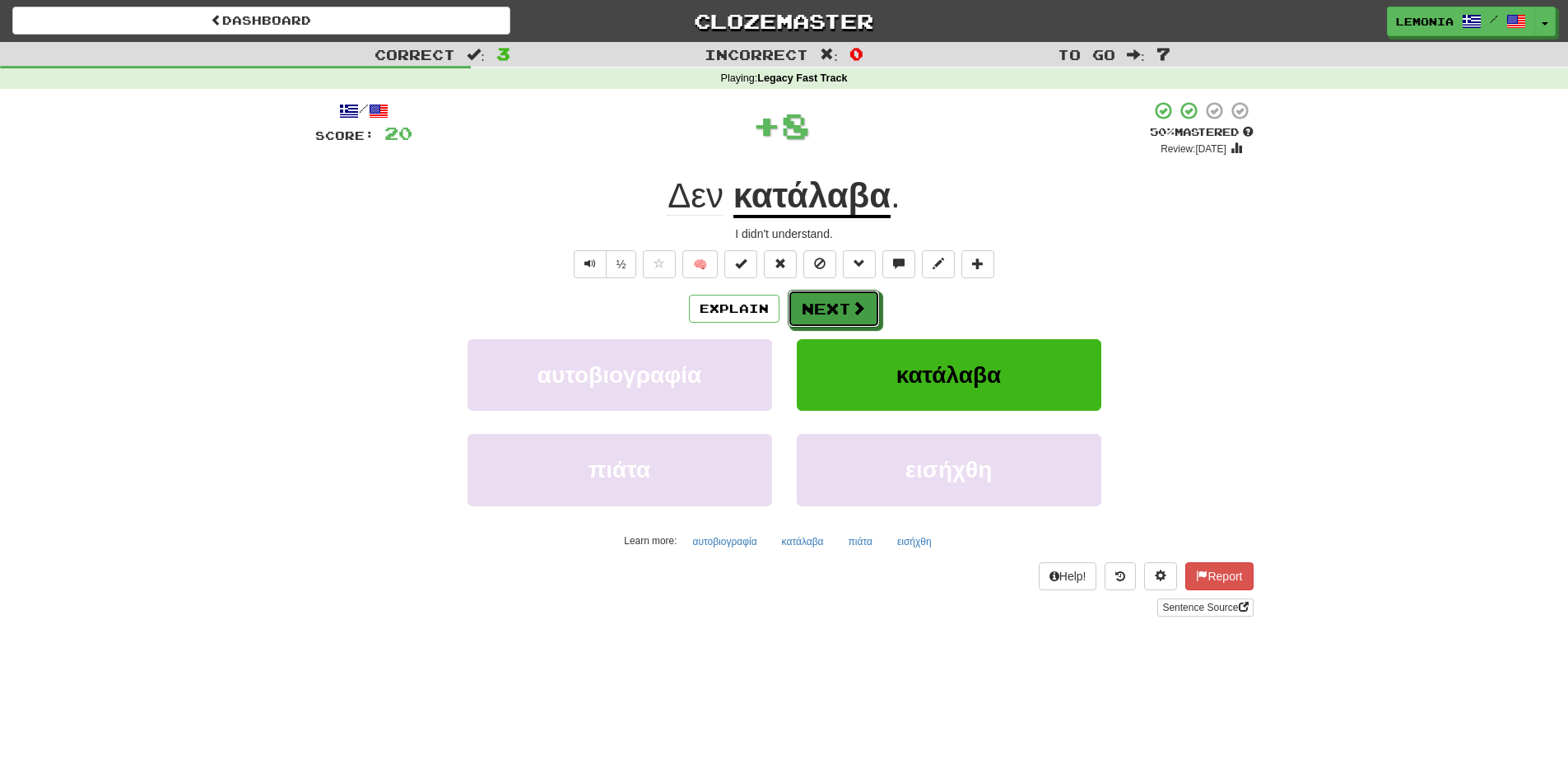
click at [846, 305] on button "Next" at bounding box center [834, 309] width 92 height 38
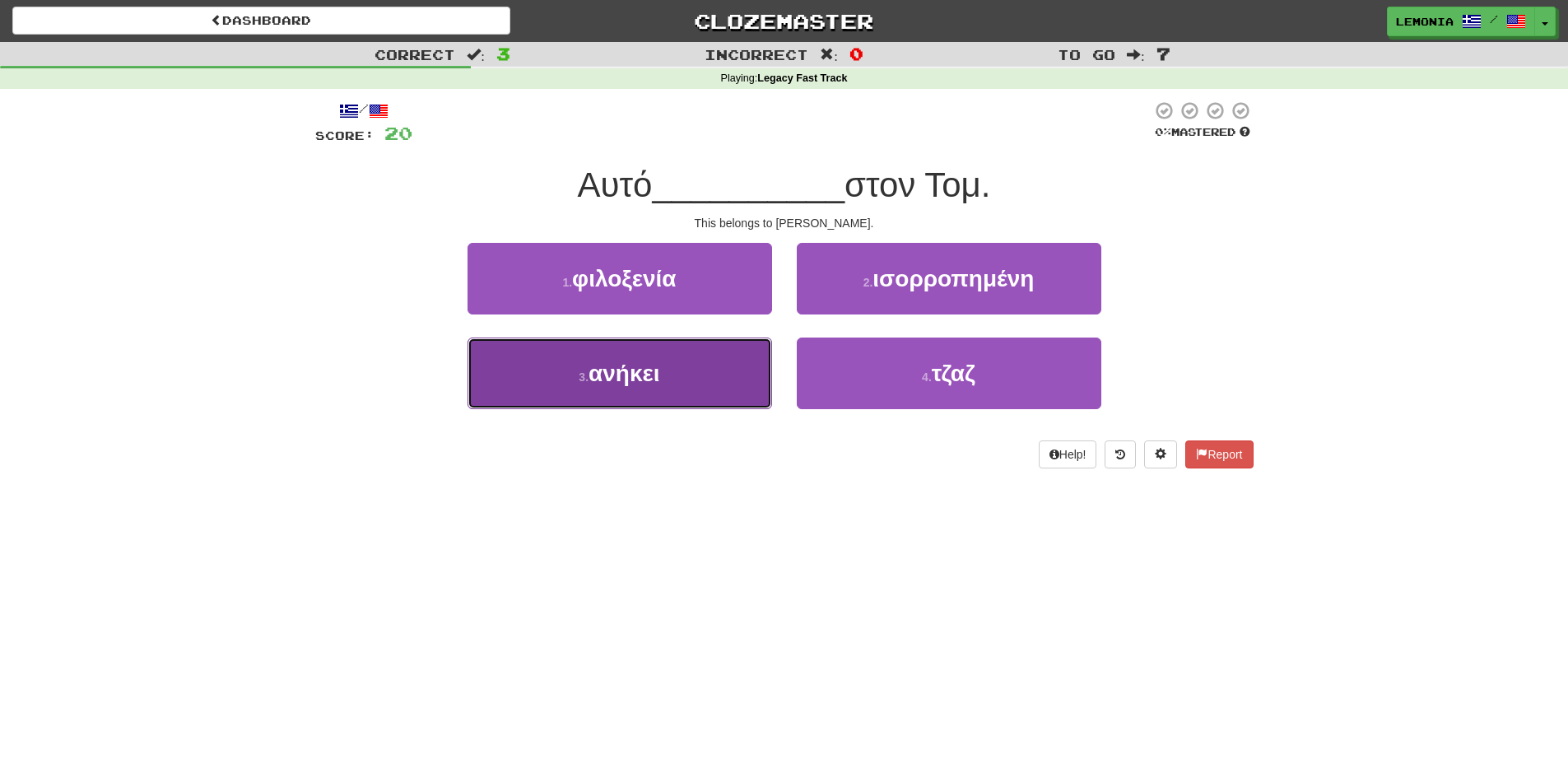
click at [709, 389] on button "3 . ανήκει" at bounding box center [619, 373] width 304 height 71
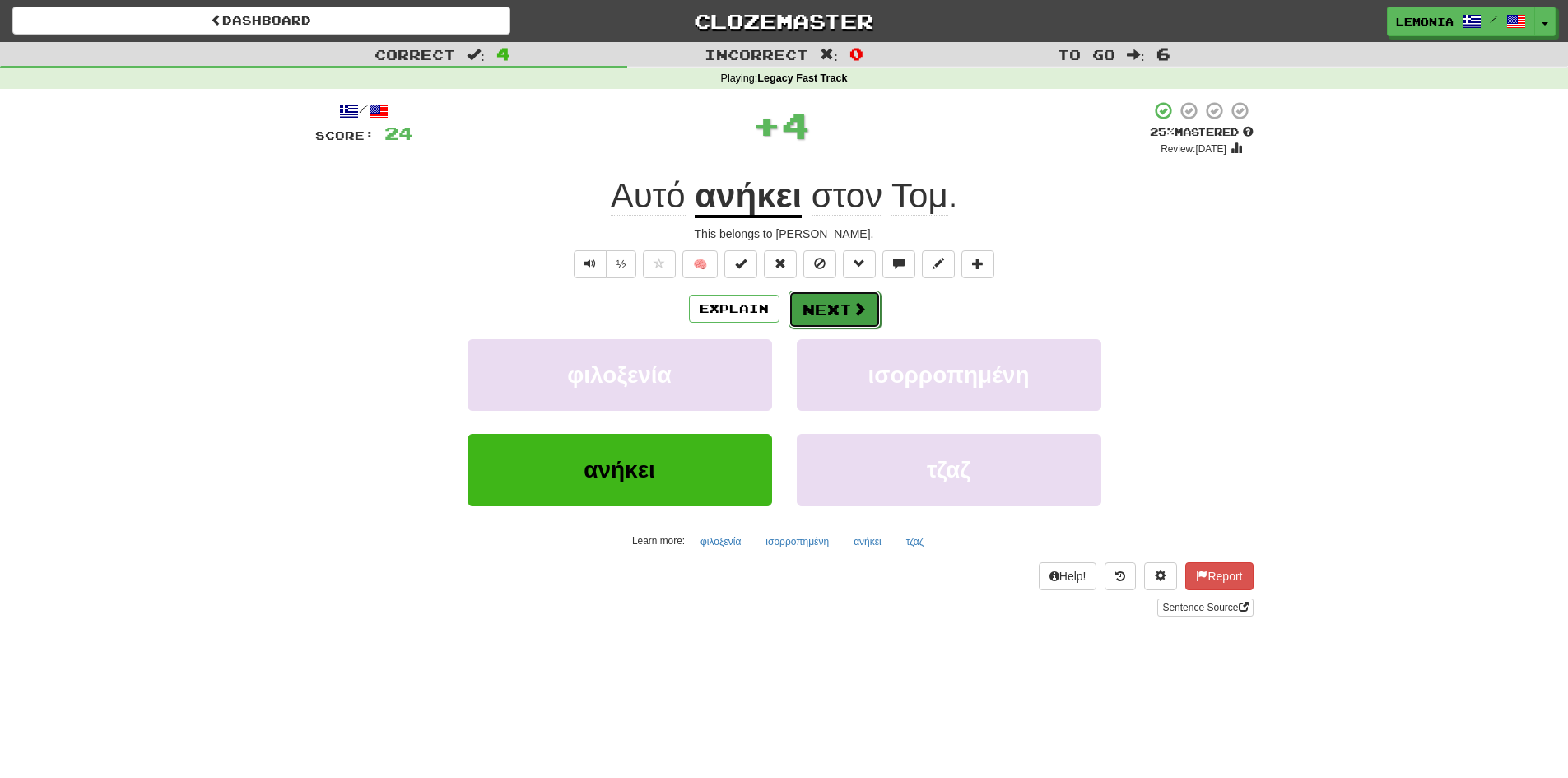
click at [850, 319] on button "Next" at bounding box center [835, 309] width 92 height 38
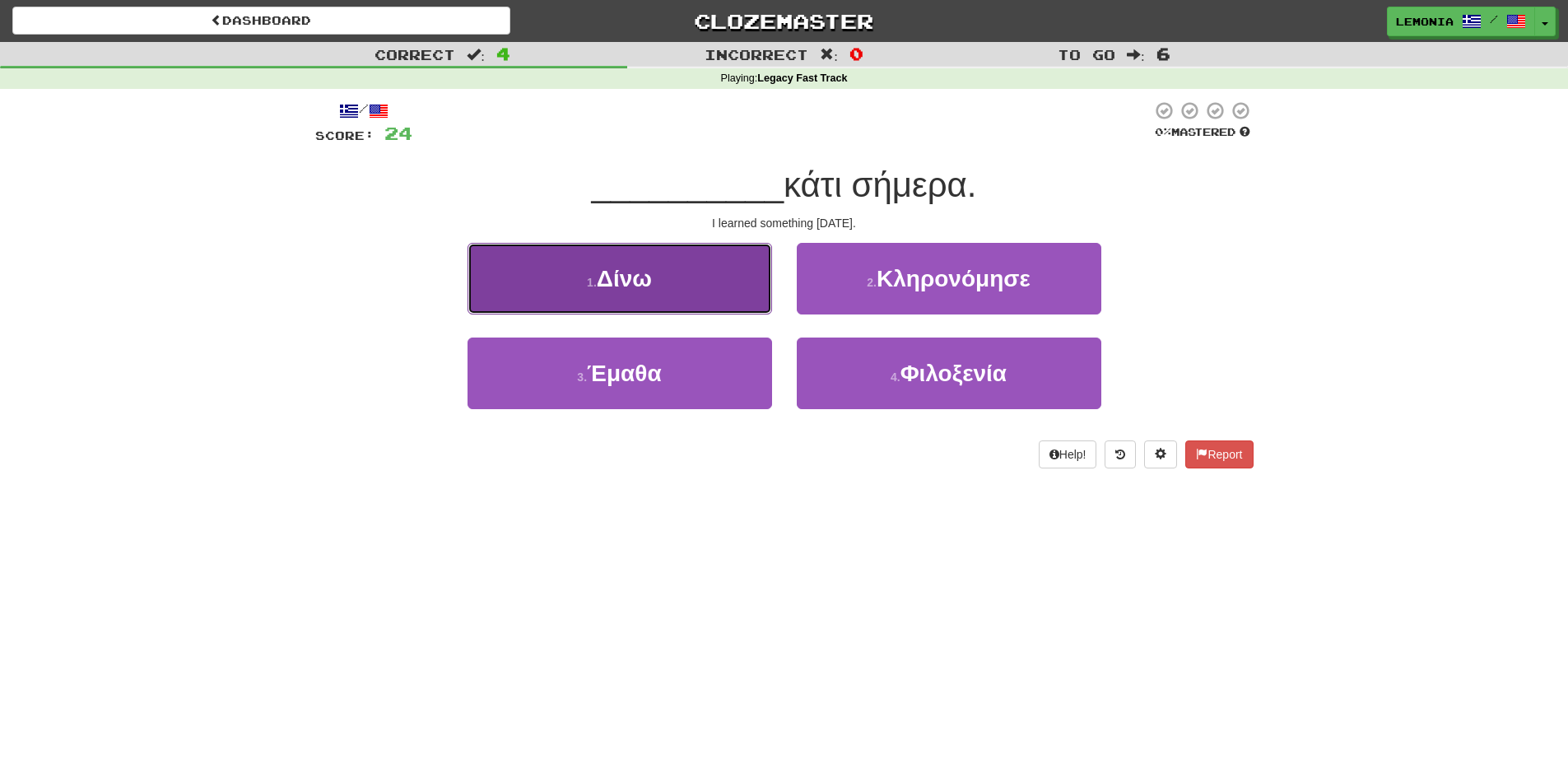
click at [672, 290] on button "1 . Δίνω" at bounding box center [619, 278] width 304 height 71
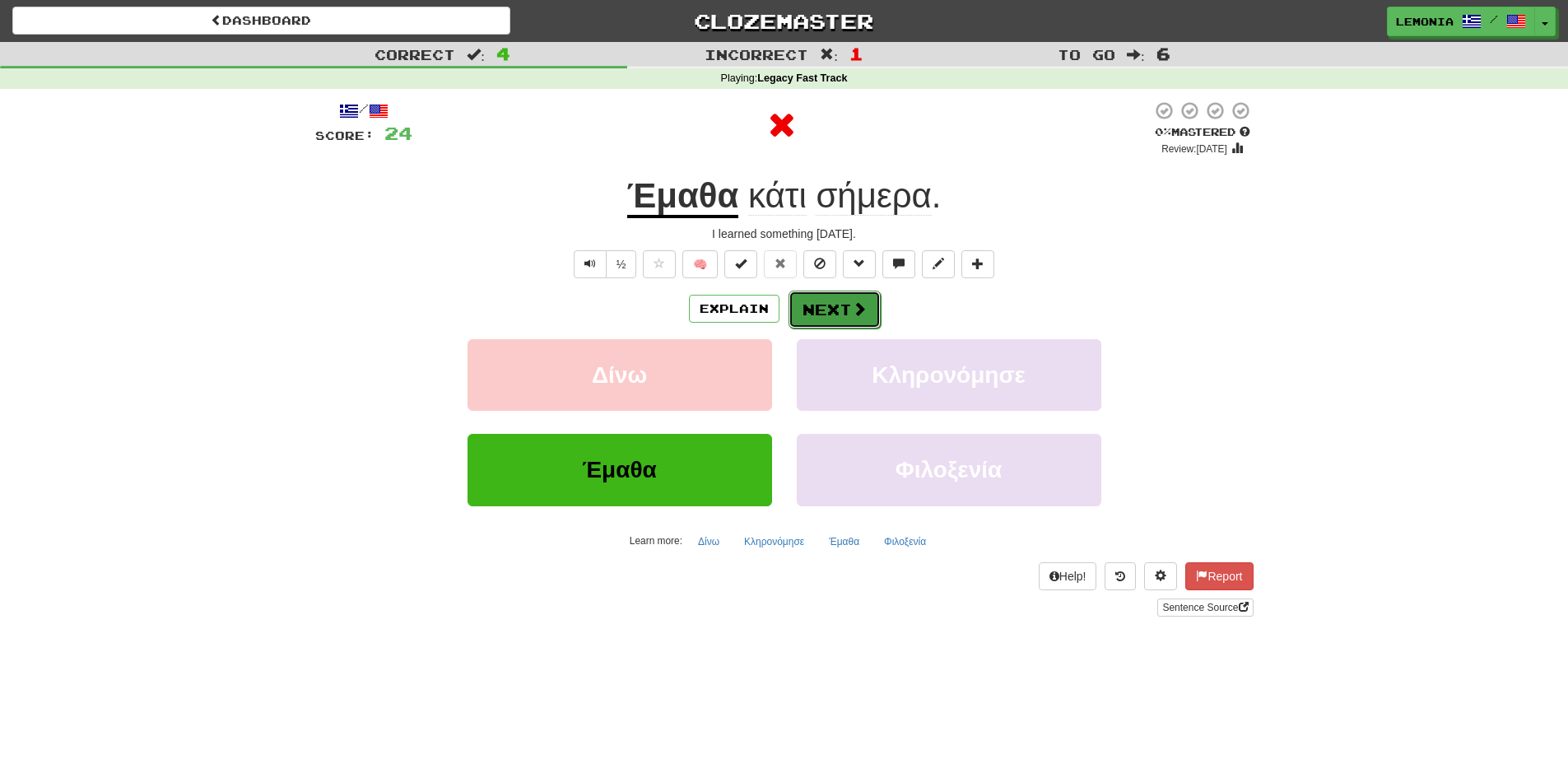
click at [852, 309] on span at bounding box center [860, 309] width 15 height 15
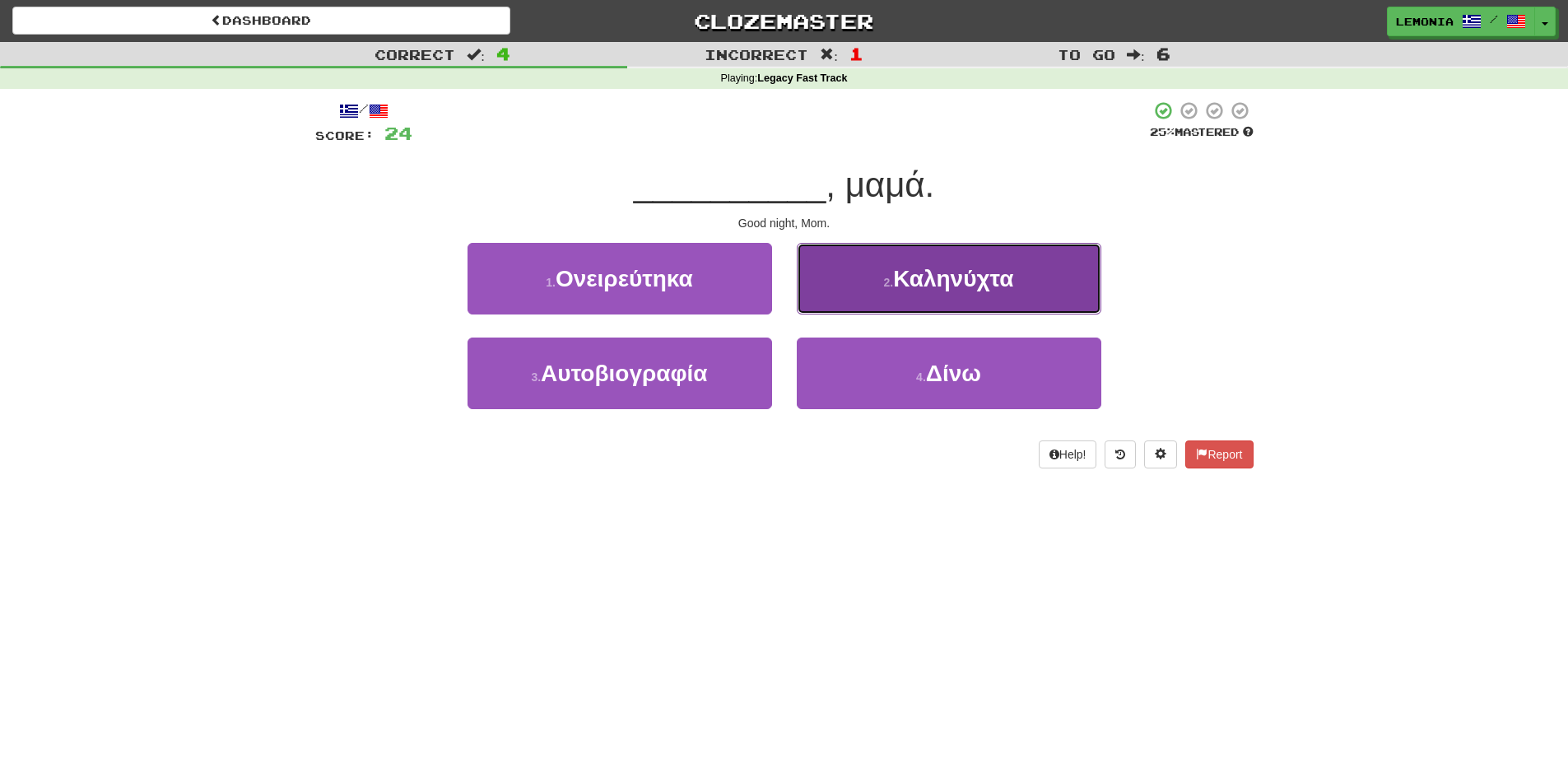
click at [861, 288] on button "2 . Καληνύχτα" at bounding box center [949, 278] width 304 height 71
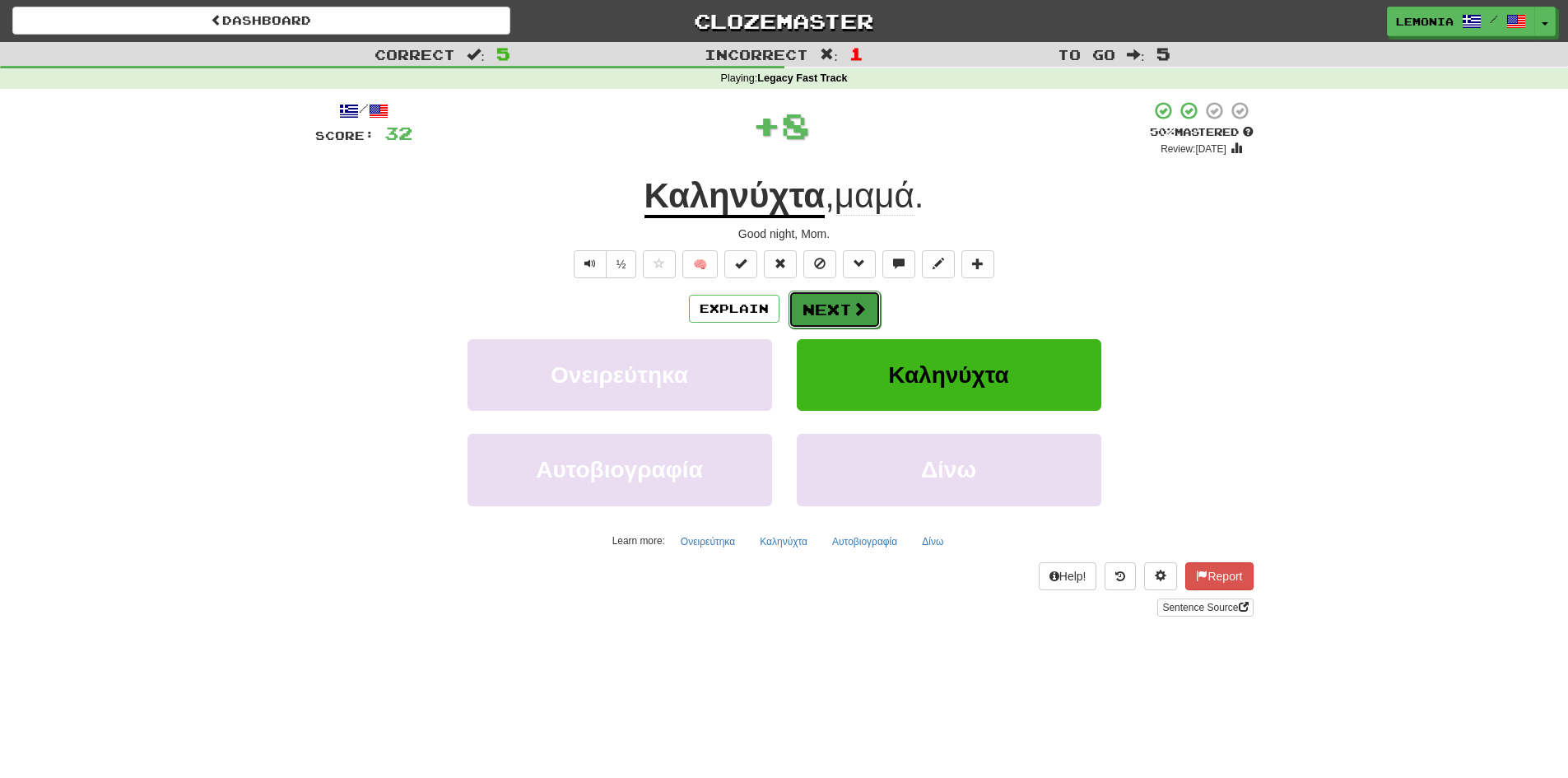
click at [841, 315] on button "Next" at bounding box center [835, 309] width 92 height 38
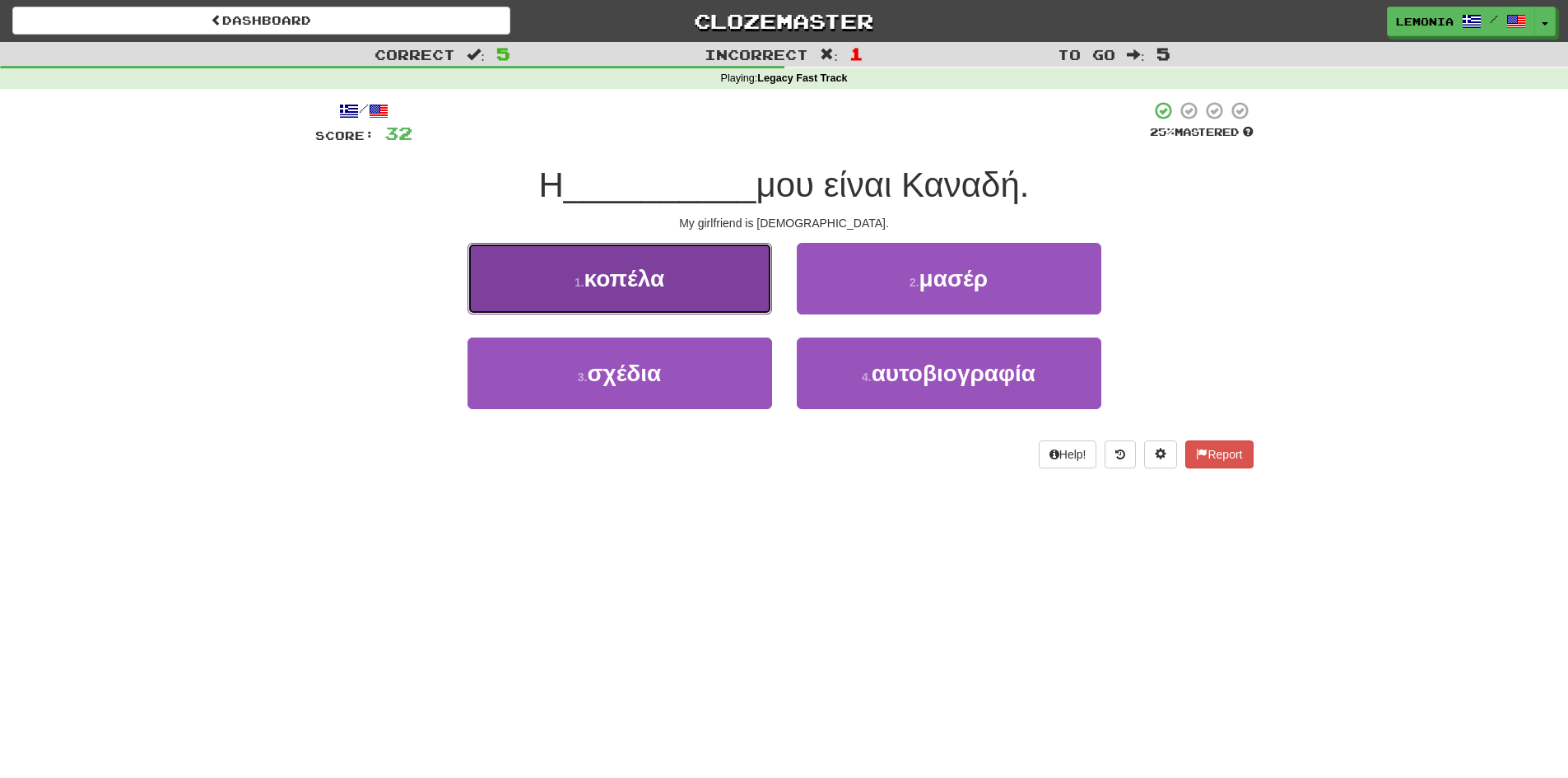
click at [726, 285] on button "1 . κοπέλα" at bounding box center [619, 278] width 304 height 71
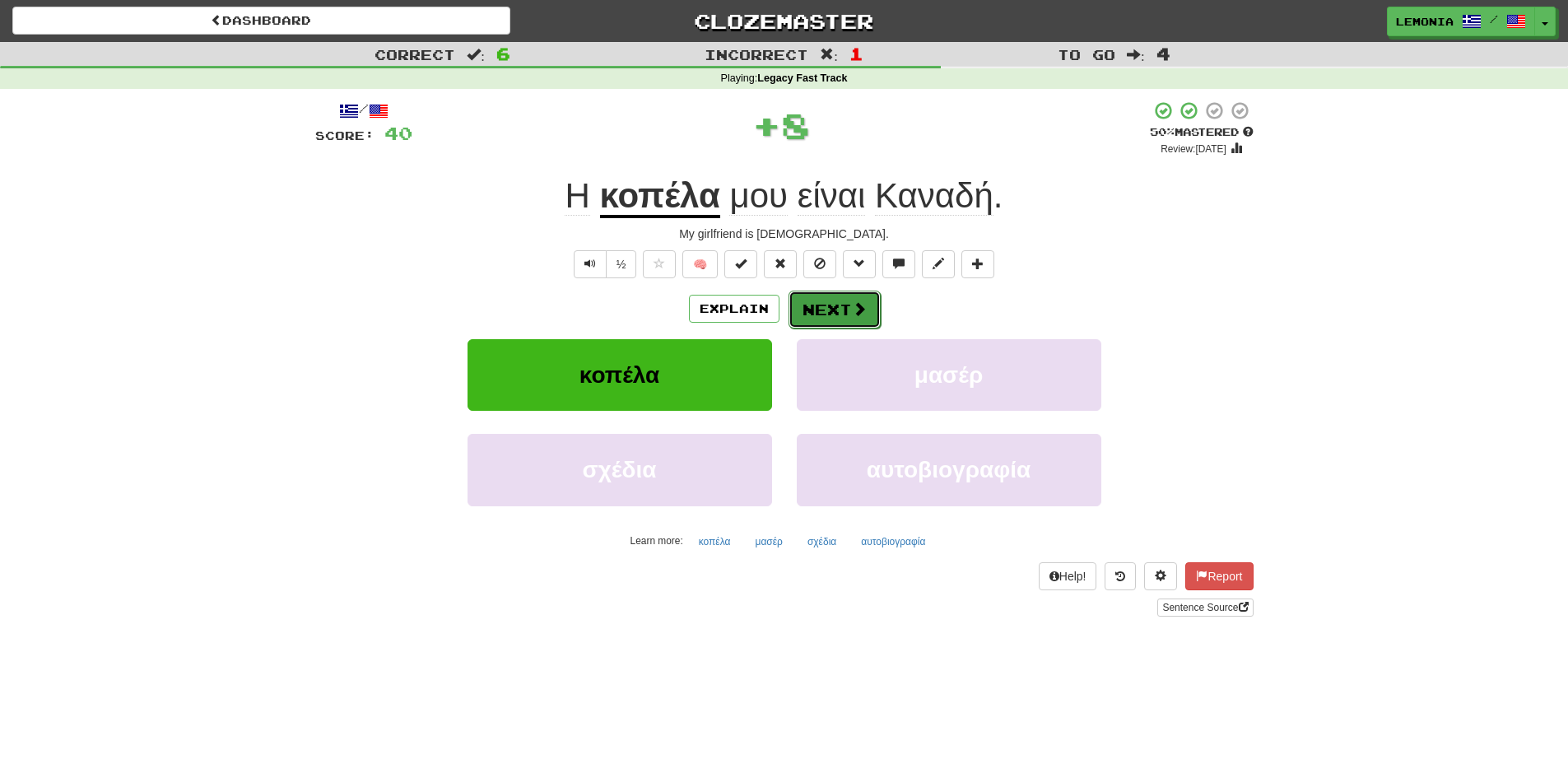
click at [833, 313] on button "Next" at bounding box center [835, 309] width 92 height 38
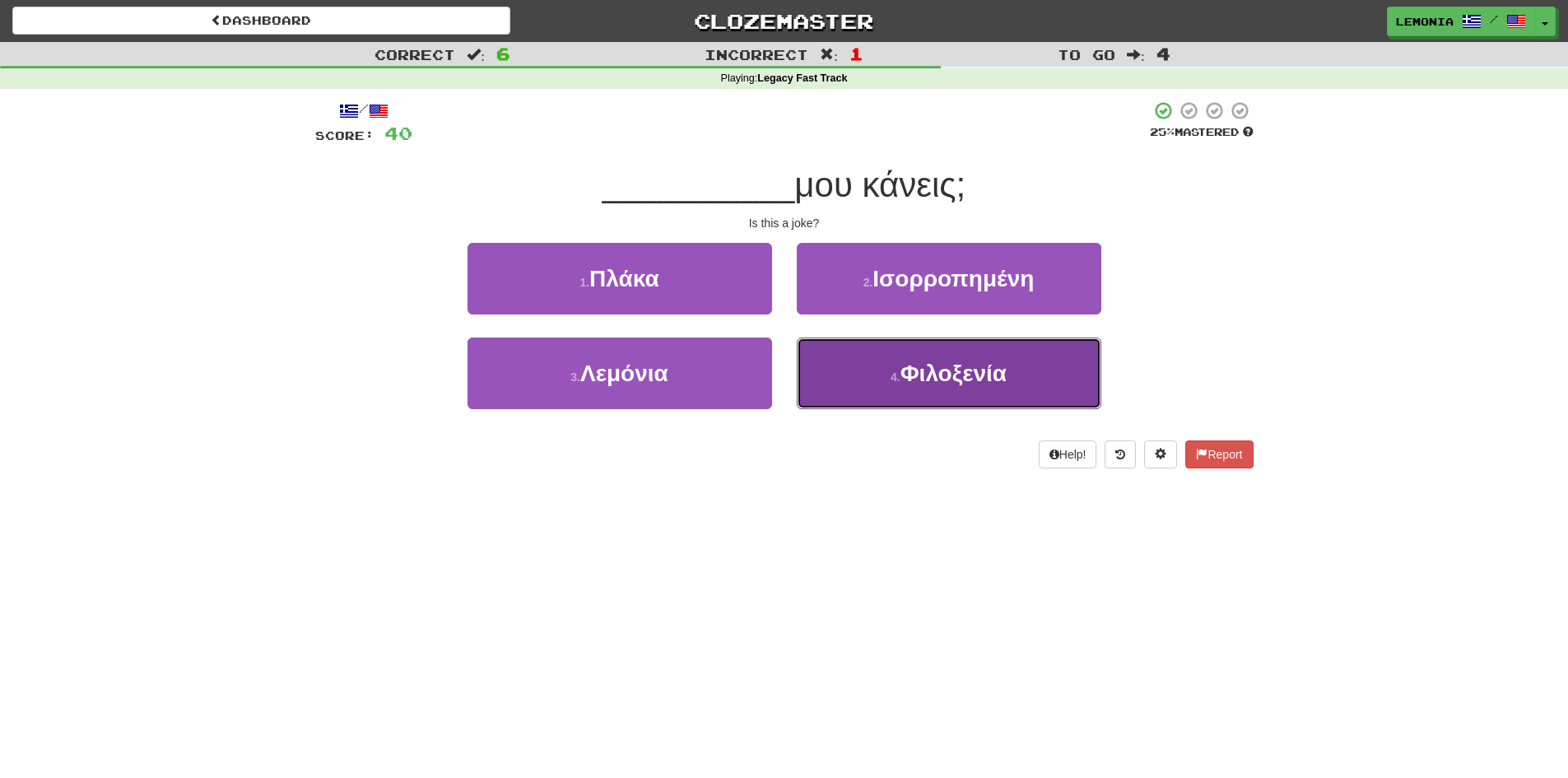
click at [1042, 366] on button "4 . Φιλοξενία" at bounding box center [949, 373] width 304 height 71
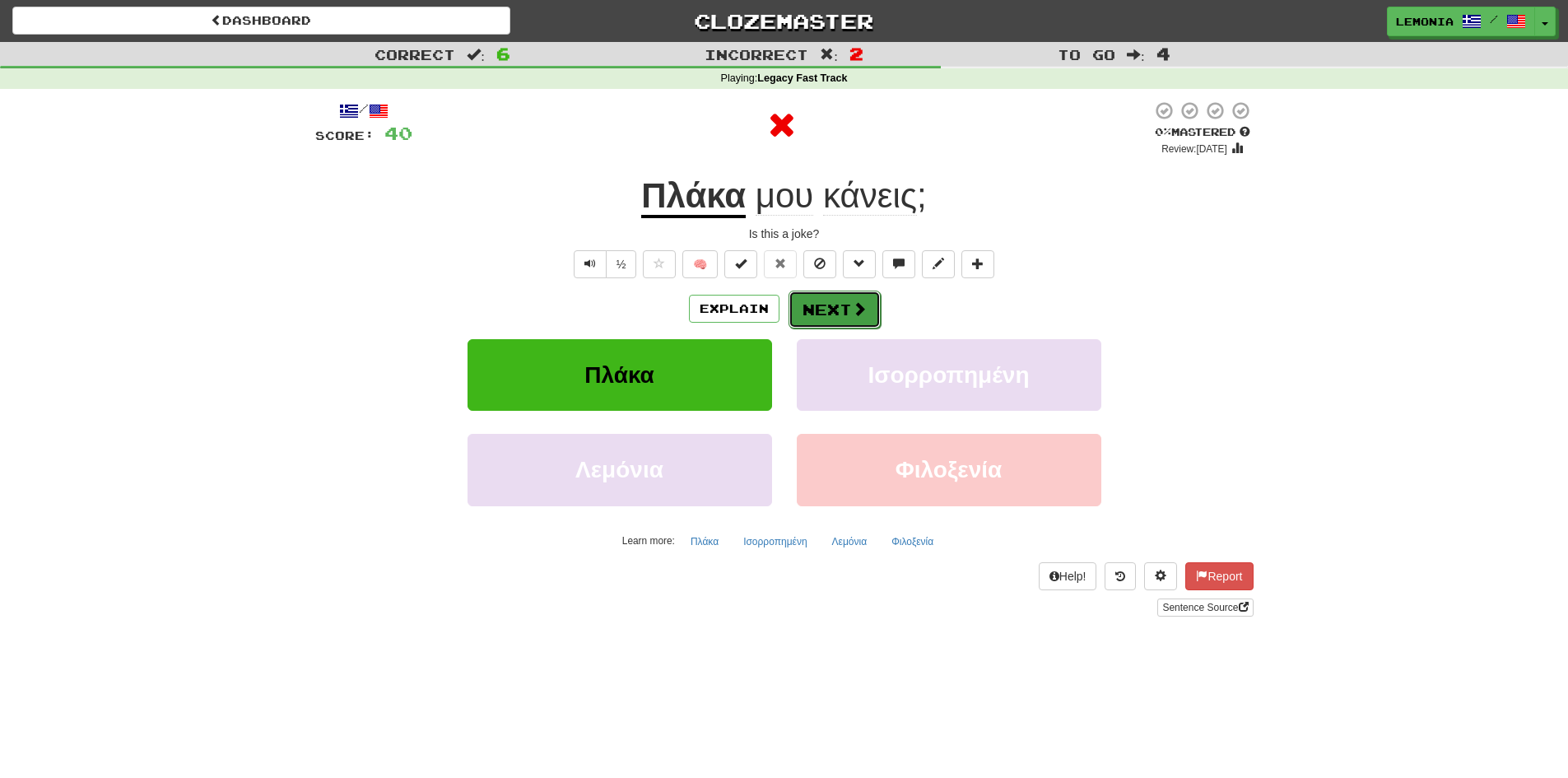
click at [864, 301] on span at bounding box center [860, 309] width 15 height 15
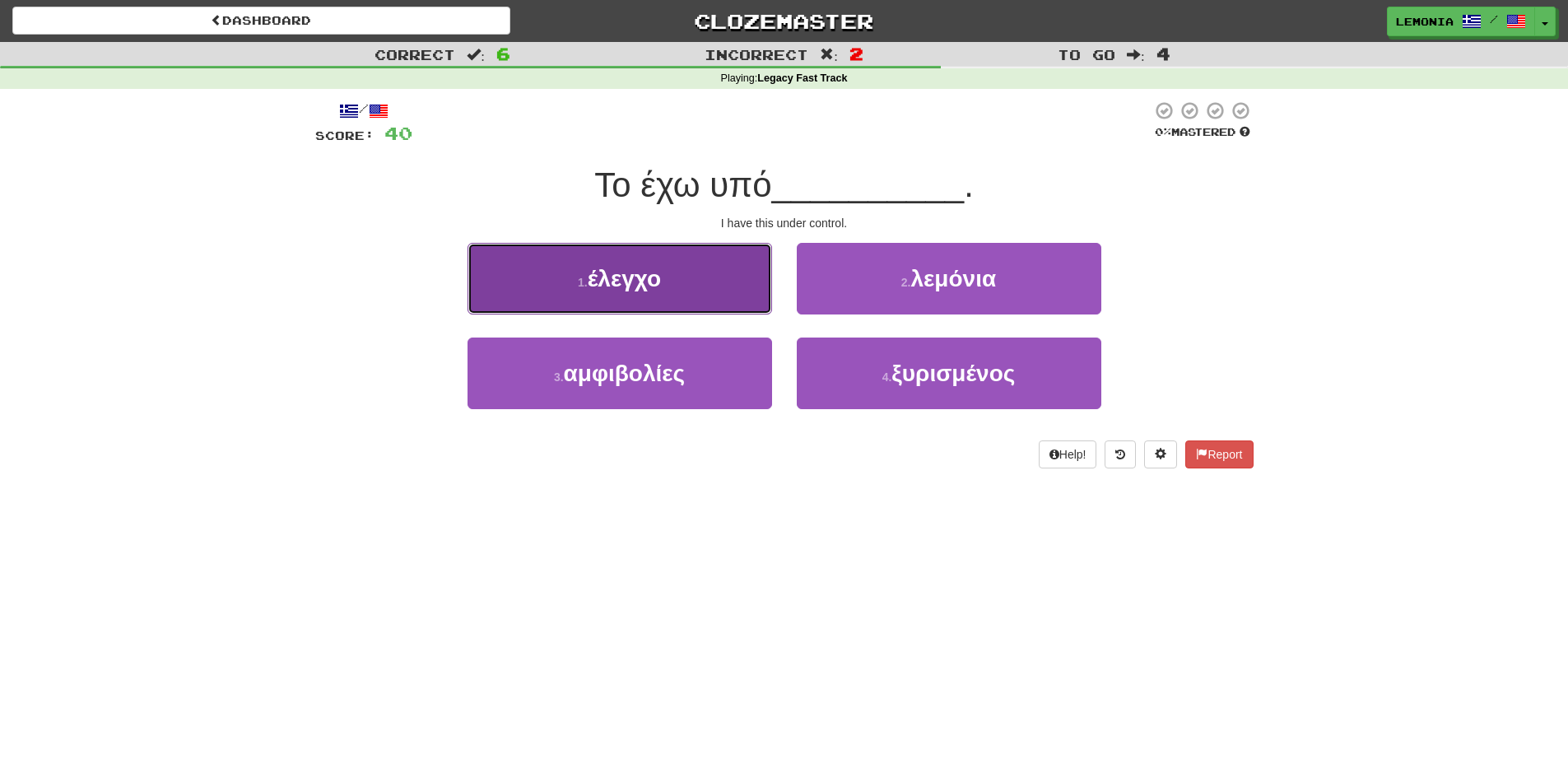
click at [732, 291] on button "1 . έλεγχο" at bounding box center [619, 278] width 304 height 71
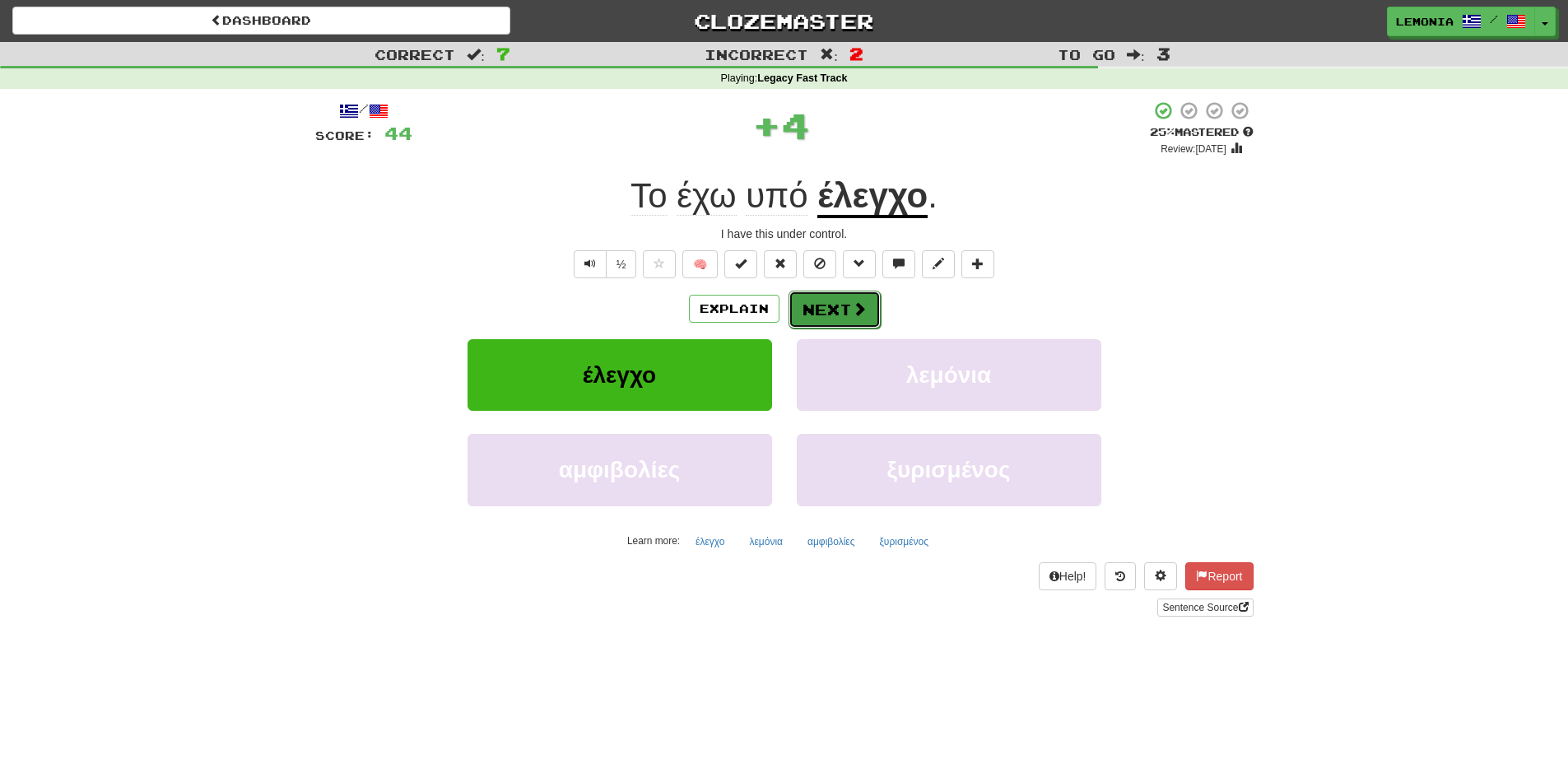
click at [853, 311] on span at bounding box center [860, 309] width 15 height 15
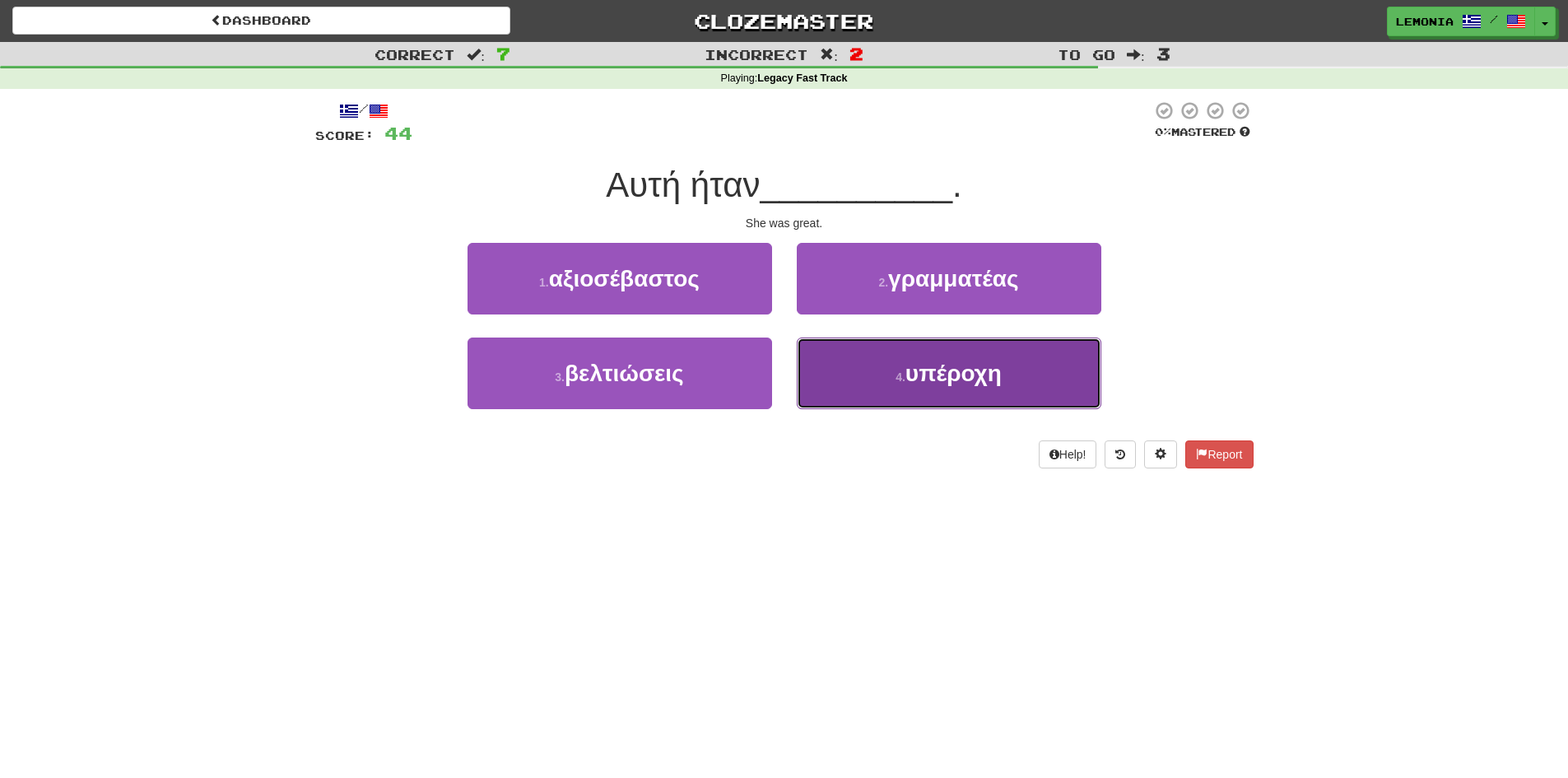
click at [875, 392] on button "4 . υπέροχη" at bounding box center [949, 373] width 304 height 71
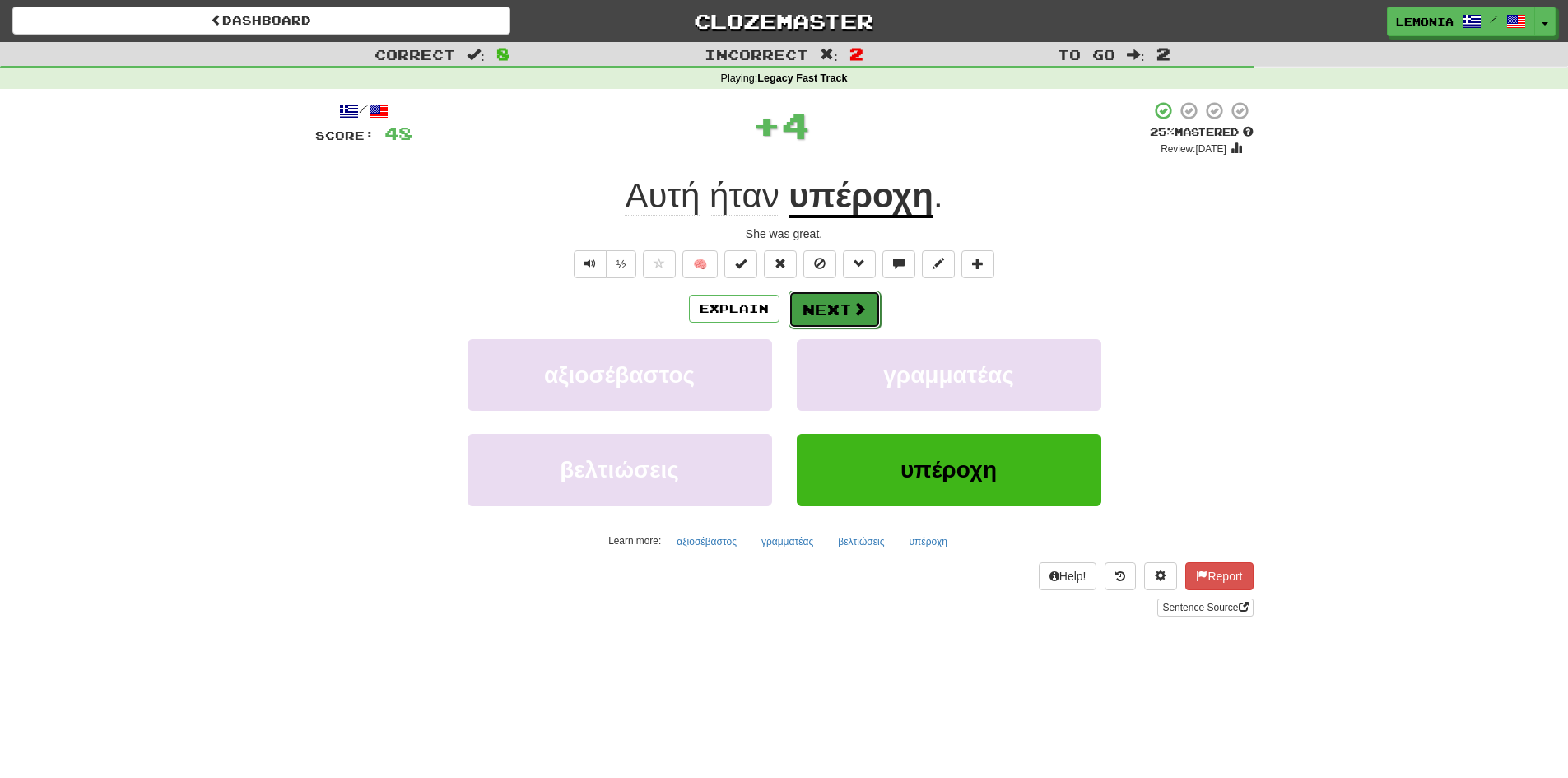
click at [867, 315] on button "Next" at bounding box center [835, 309] width 92 height 38
